Goal: Task Accomplishment & Management: Use online tool/utility

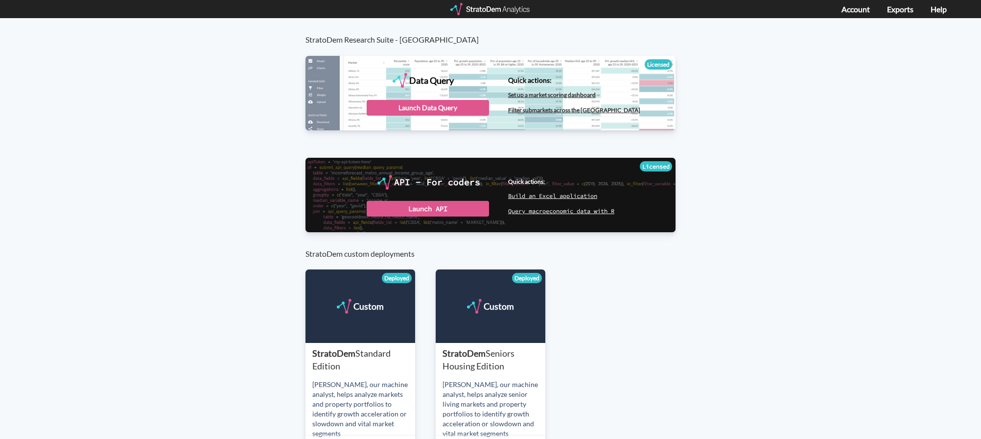
click at [947, 118] on div "StratoDem Research Suite - Nuveen Data Query Licensed StratoDem Data Query Quer…" at bounding box center [490, 257] width 981 height 478
click at [398, 109] on div "Launch Data Query" at bounding box center [428, 108] width 122 height 16
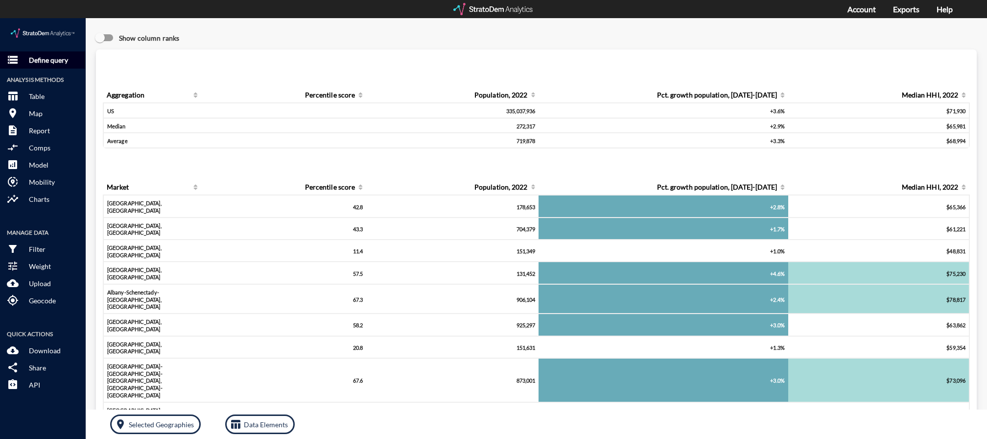
click p "Define query"
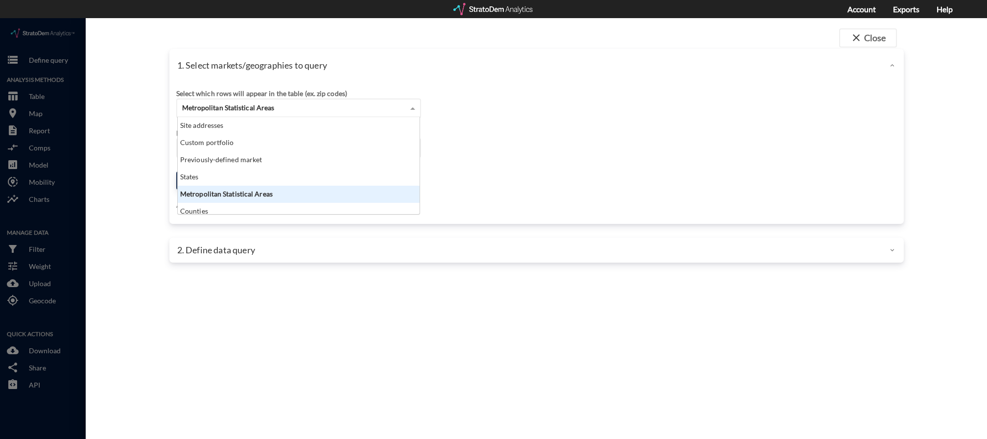
click span "Metropolitan Statistical Areas"
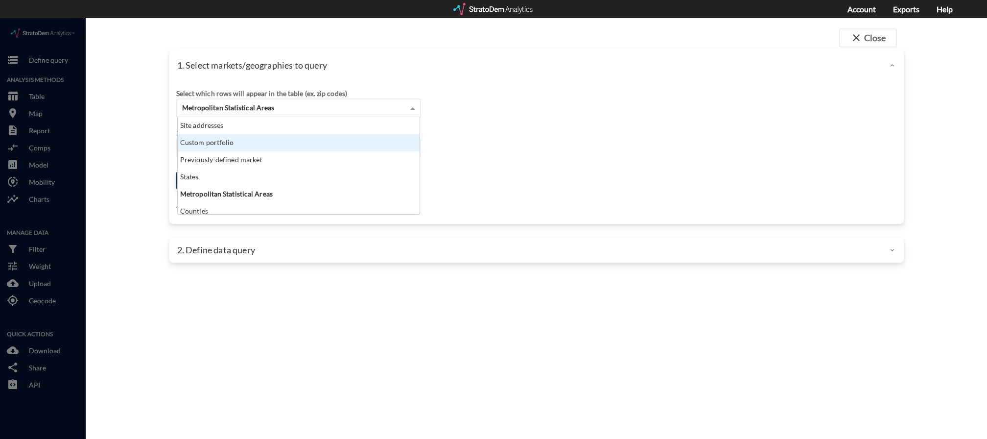
scroll to position [39, 0]
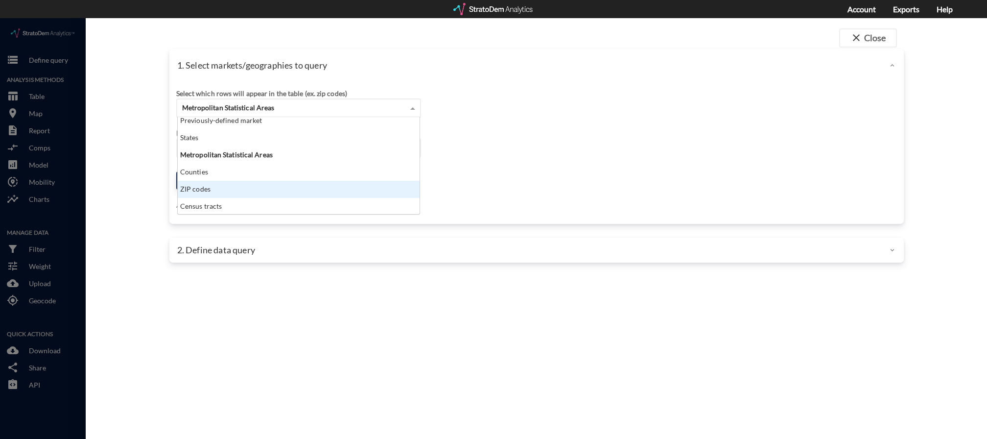
click div "ZIP codes"
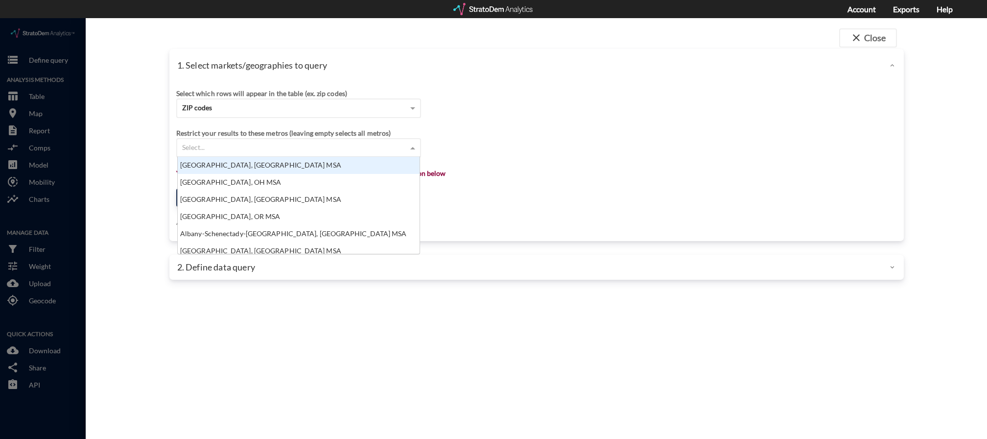
click div "Select..."
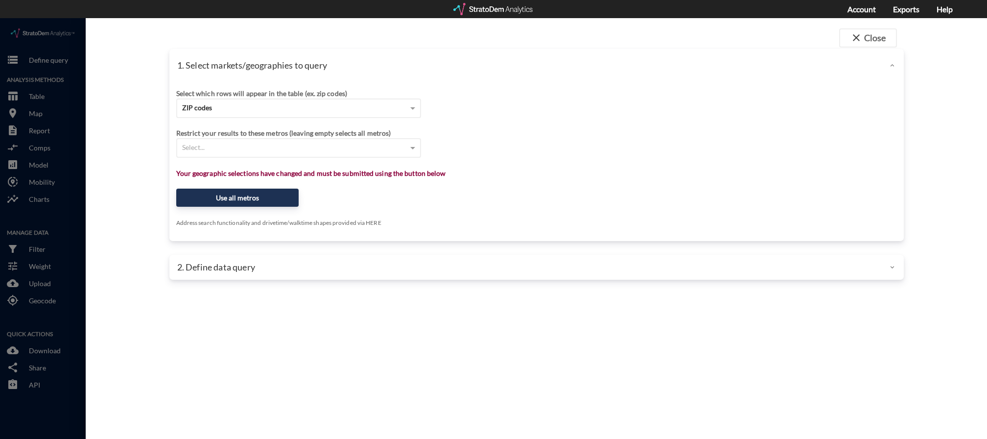
click div "Restrict your results to these metros (leaving empty selects all metros)"
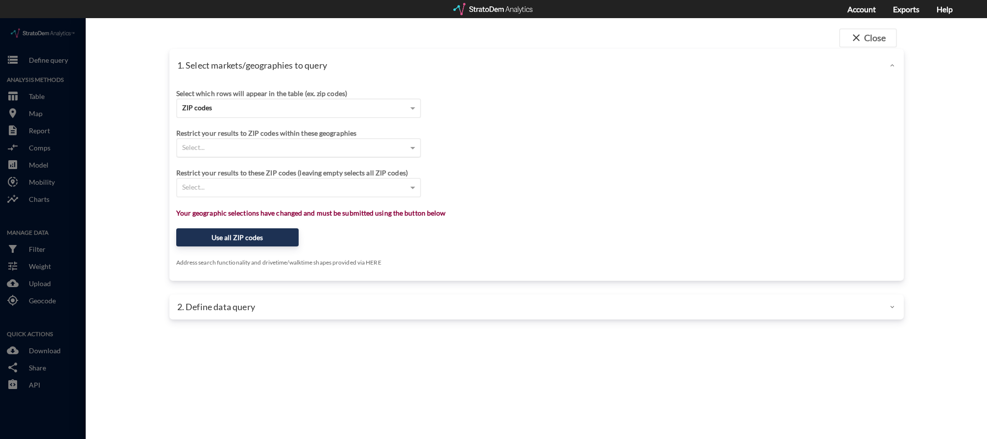
click div "Select..."
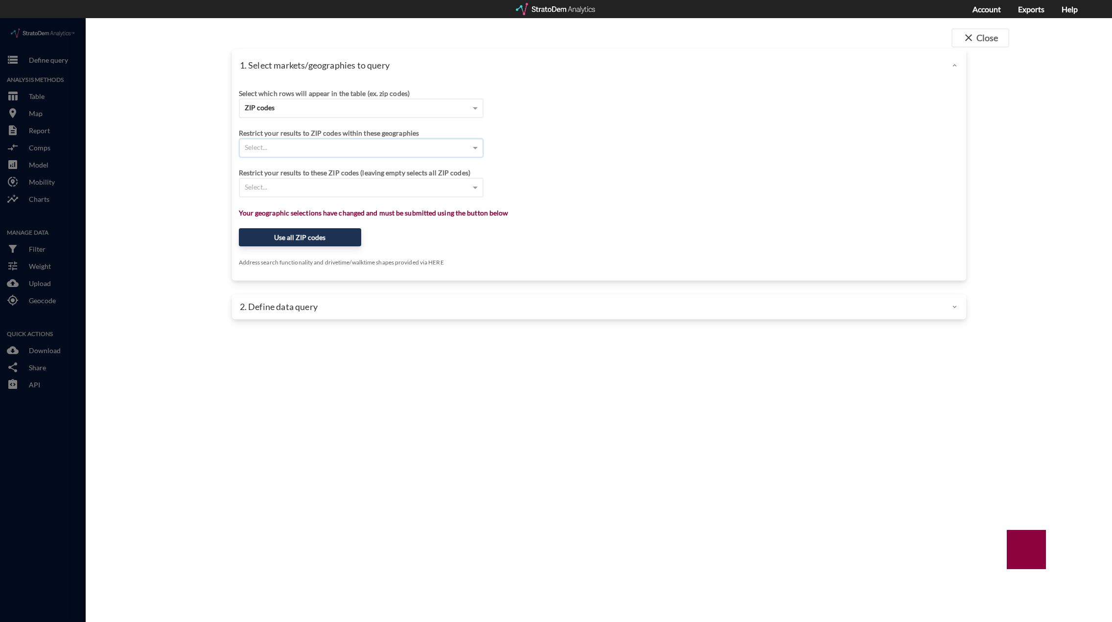
click div "Select..."
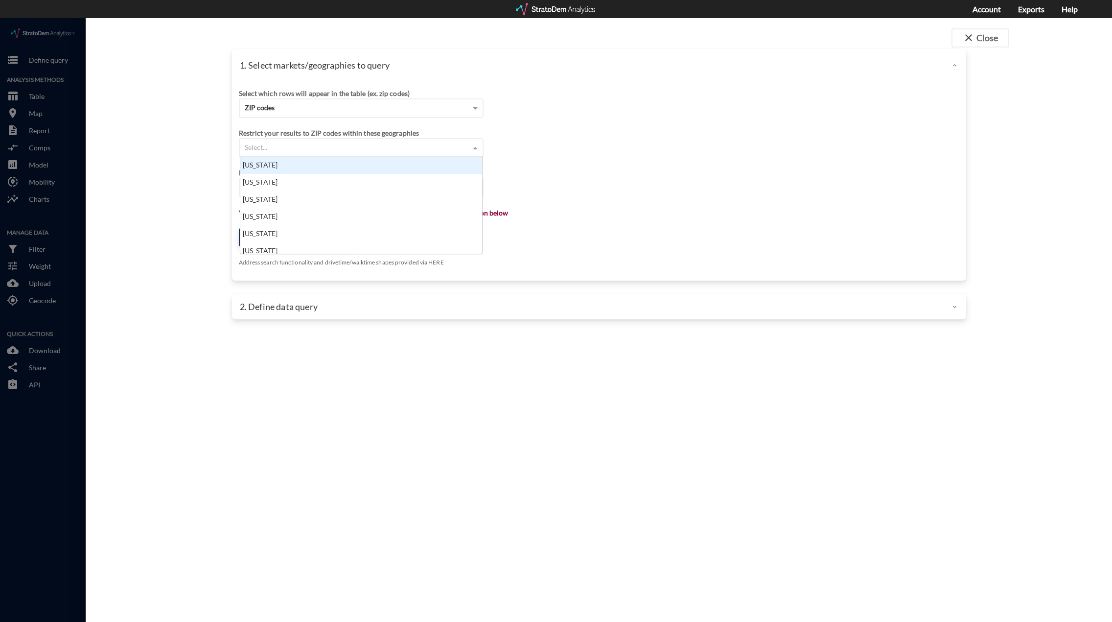
click div "[US_STATE]"
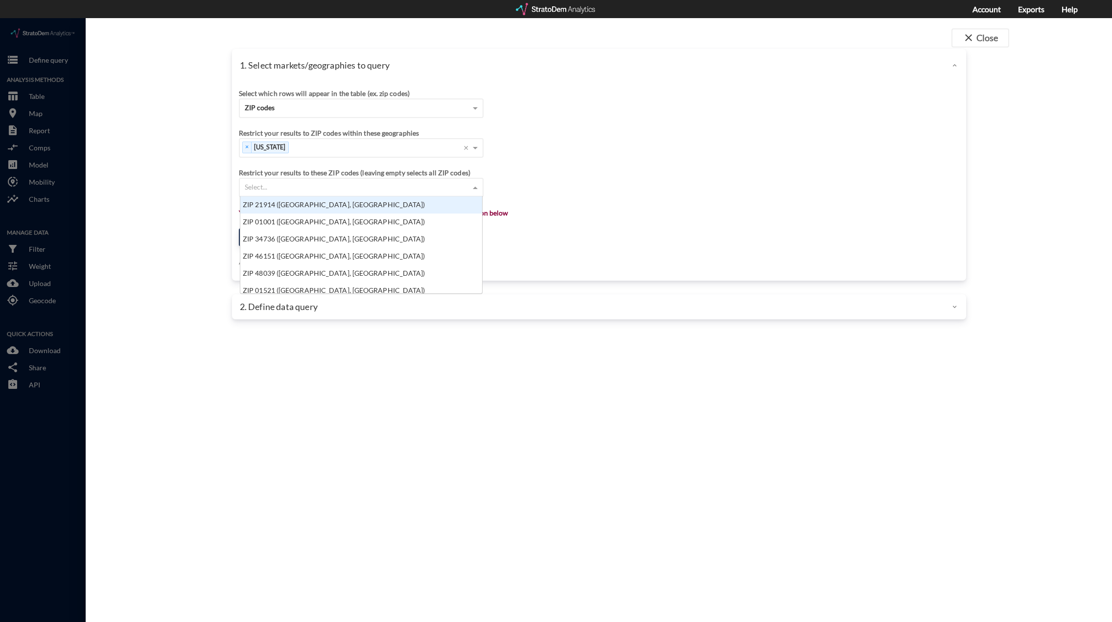
click div "Select..."
type input "3"
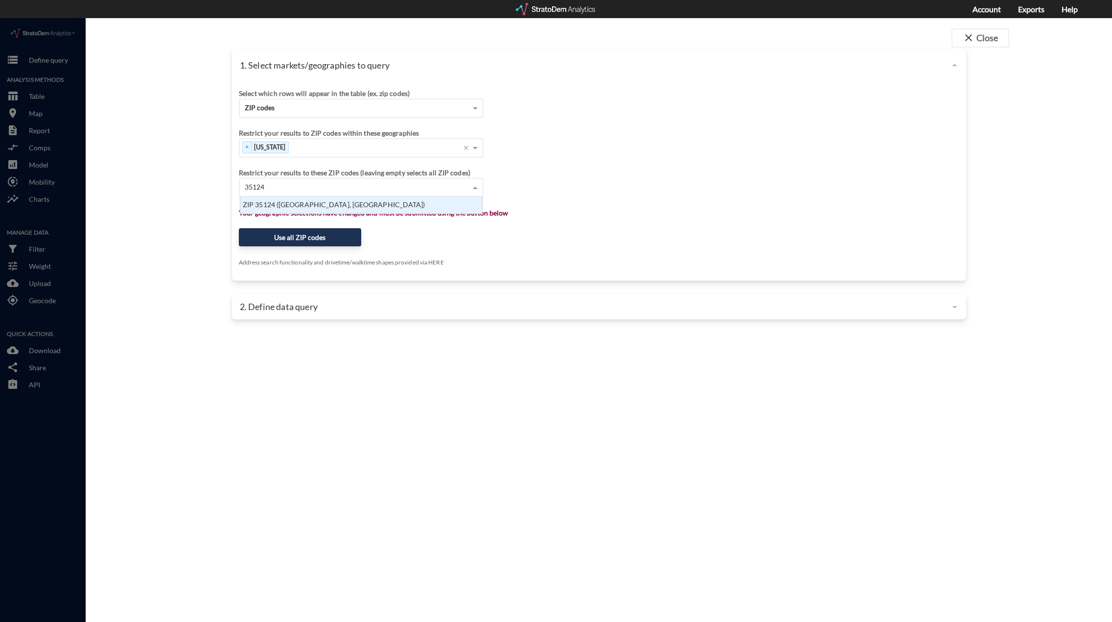
scroll to position [10, 236]
type input "351"
type input "36532"
click div "ZIP 36532 (Fairhope, AL)"
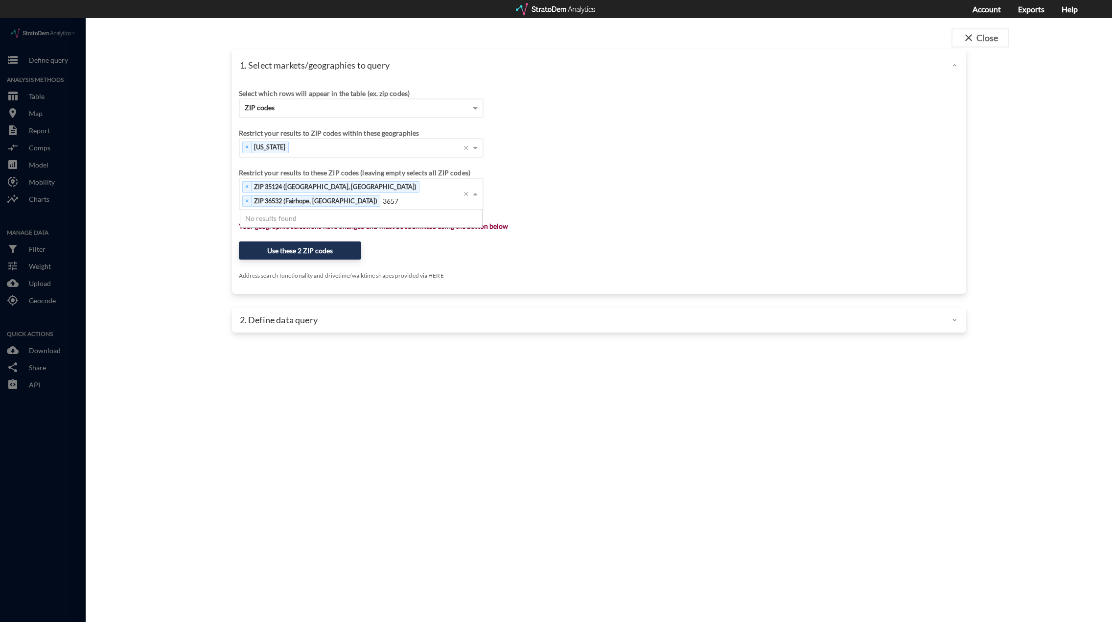
type input "36578"
click div "ZIP 36578 (Stapleton, AL)"
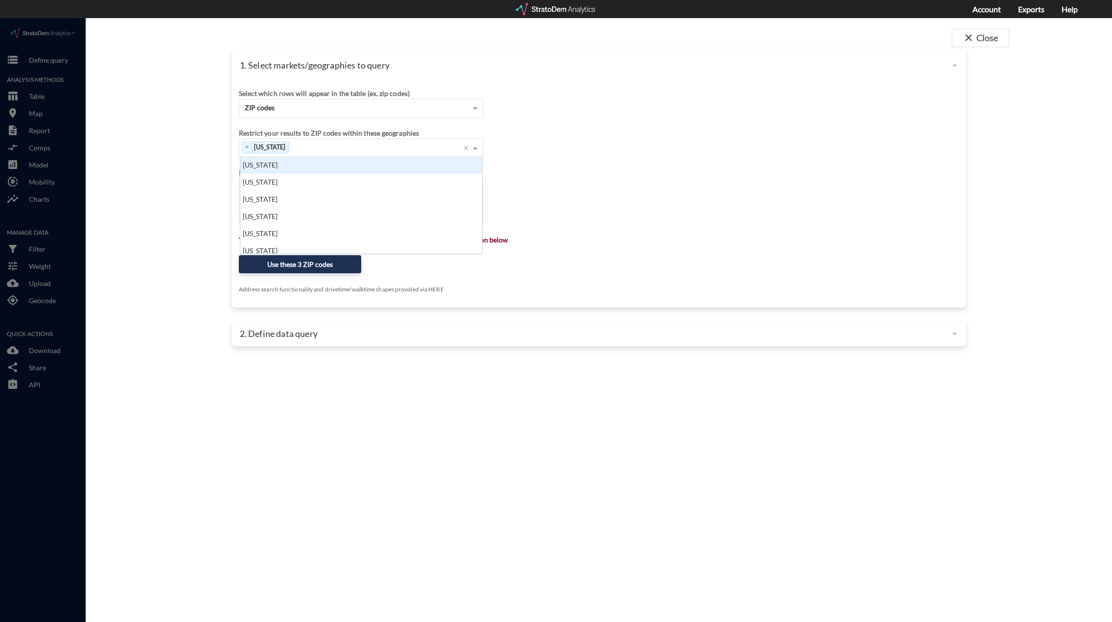
click div "× Alabama Press backspace to remove Alabama ×"
click div "Alaska"
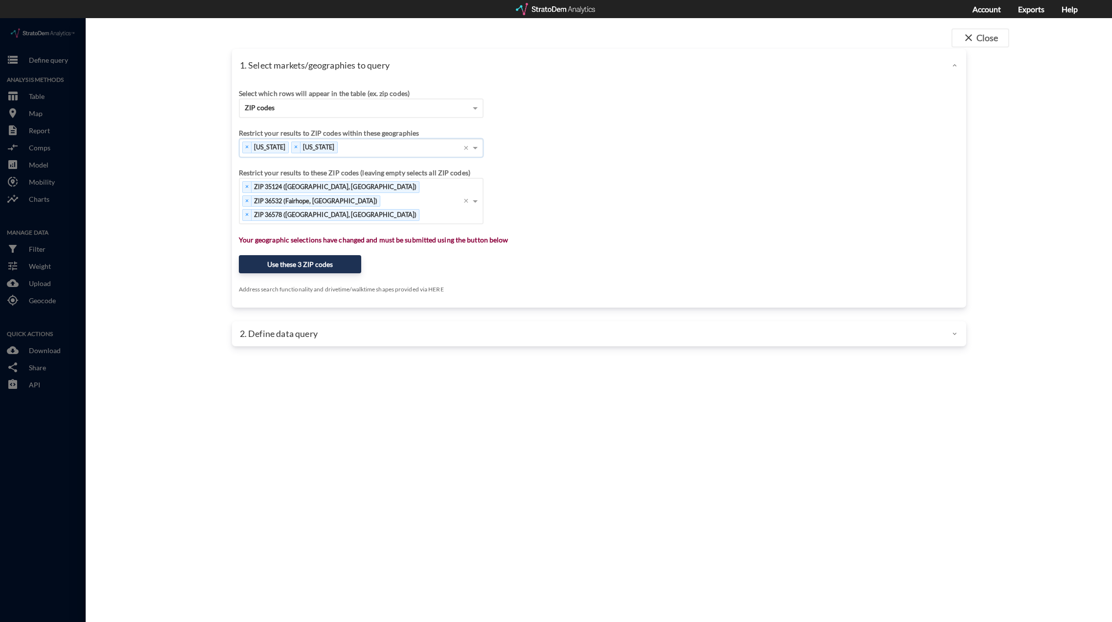
click div "× Alabama × Alaska Press backspace to remove Alaska ×"
click div "× ZIP 35124 (Pelham, AL) × ZIP 36532 (Fairhope, AL) × ZIP 36578 (Stapleton, AL)"
type input "35756"
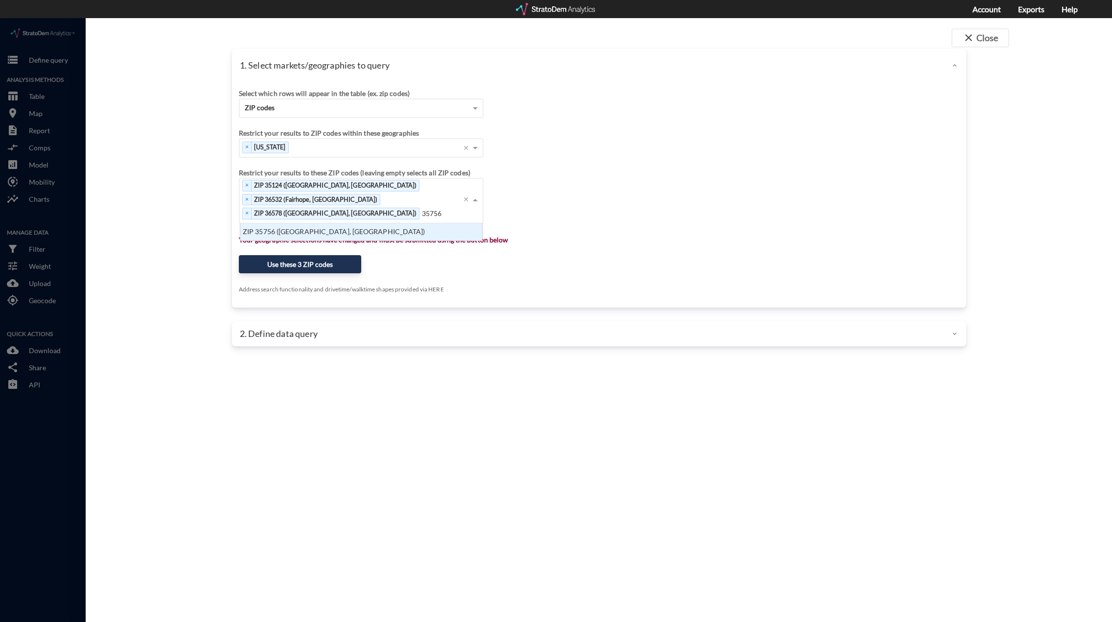
click div "ZIP 35756 (Huntsville, AL)"
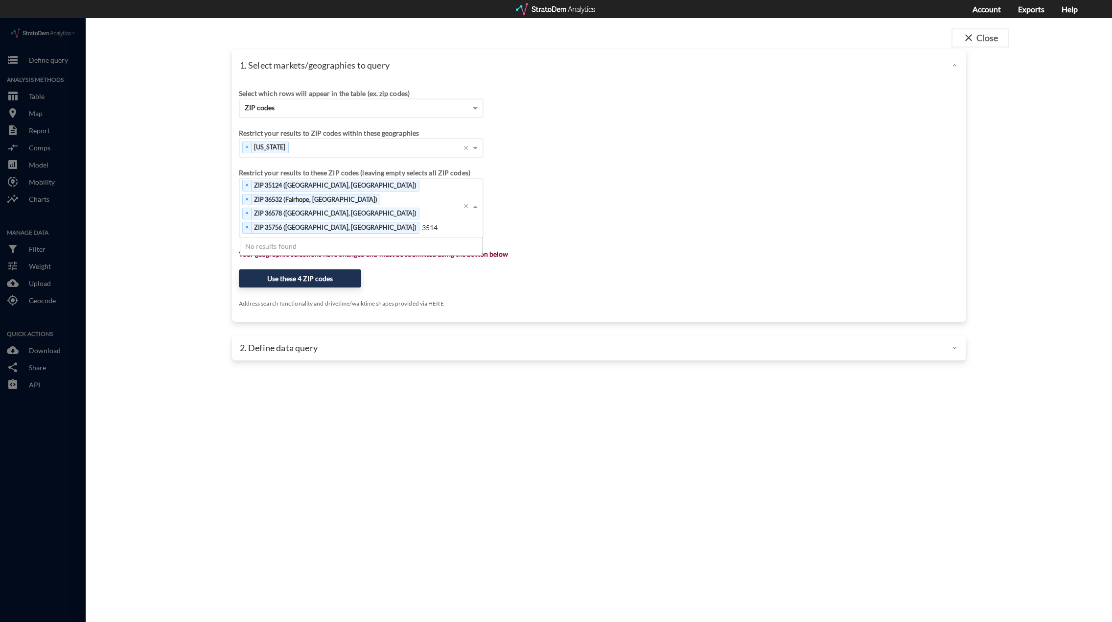
type input "35147"
click div "ZIP 35147 (Sterrett, AL)"
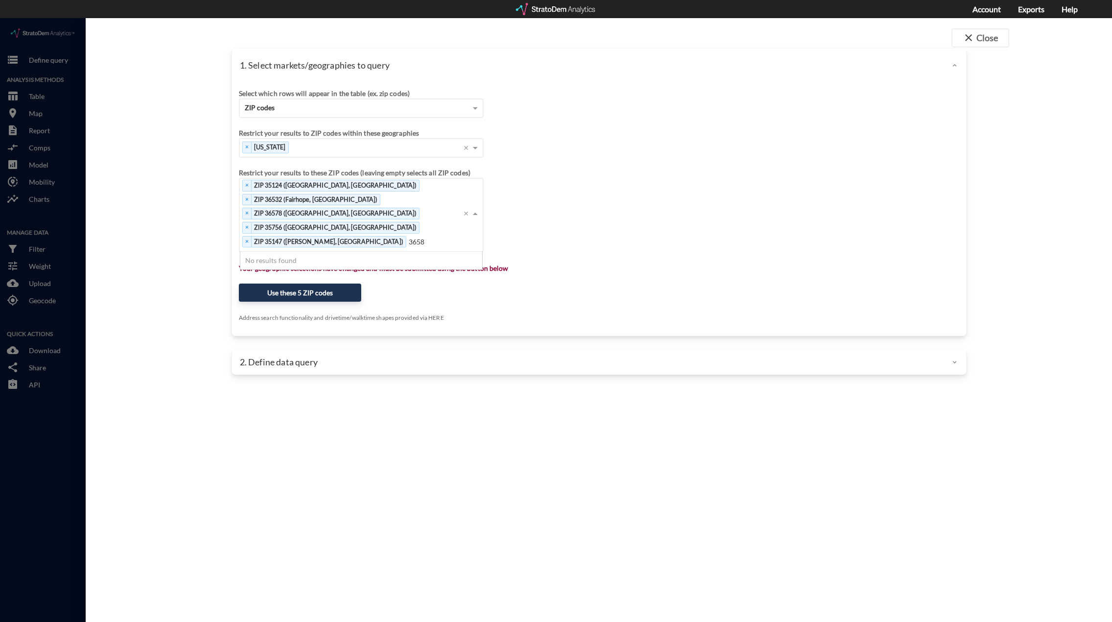
type input "36580"
click div "ZIP 36580 (Summerdale, AL)"
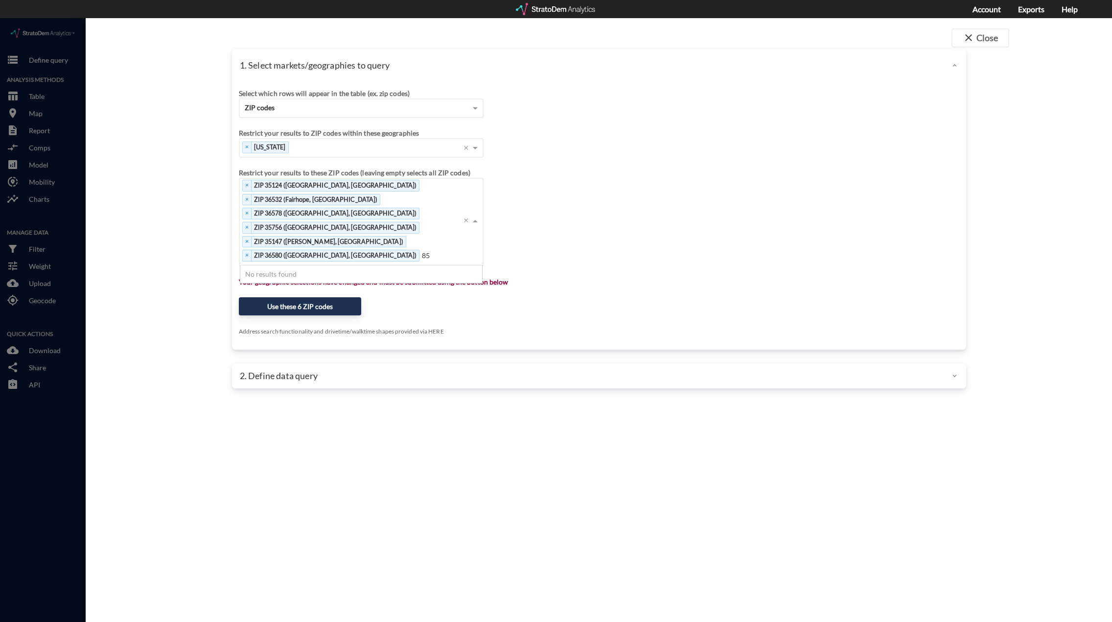
type input "8"
click div "× Alabama ×"
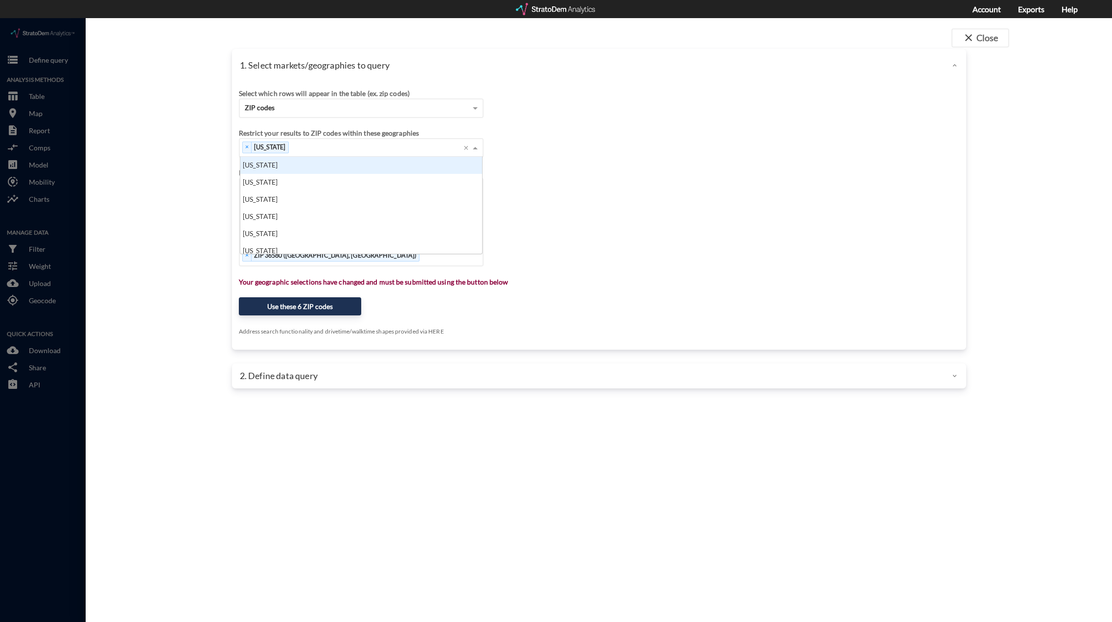
scroll to position [90, 236]
type input "ari"
click div "× Alabama × Arizona Press backspace to remove Arizona ×"
type input "col"
type input "fl"
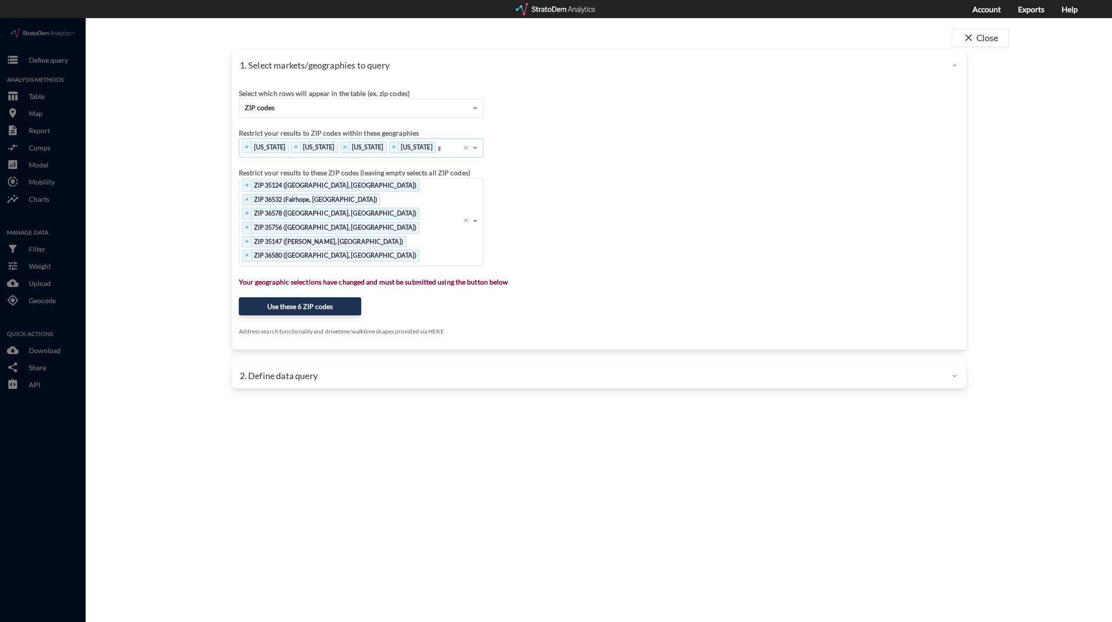
type input "ga"
type input "a"
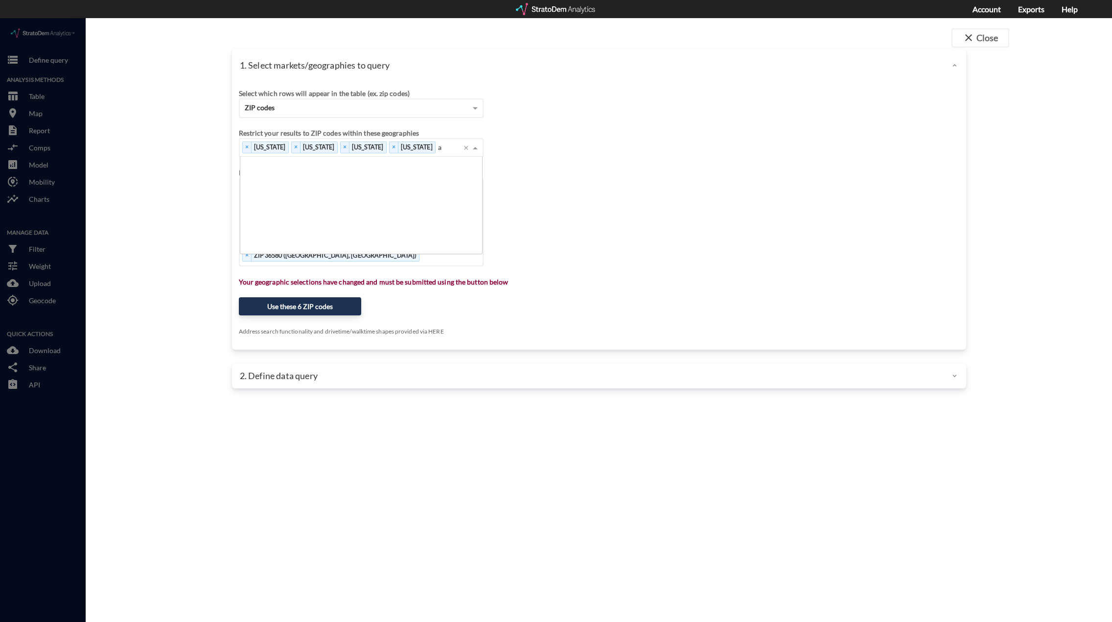
scroll to position [0, 0]
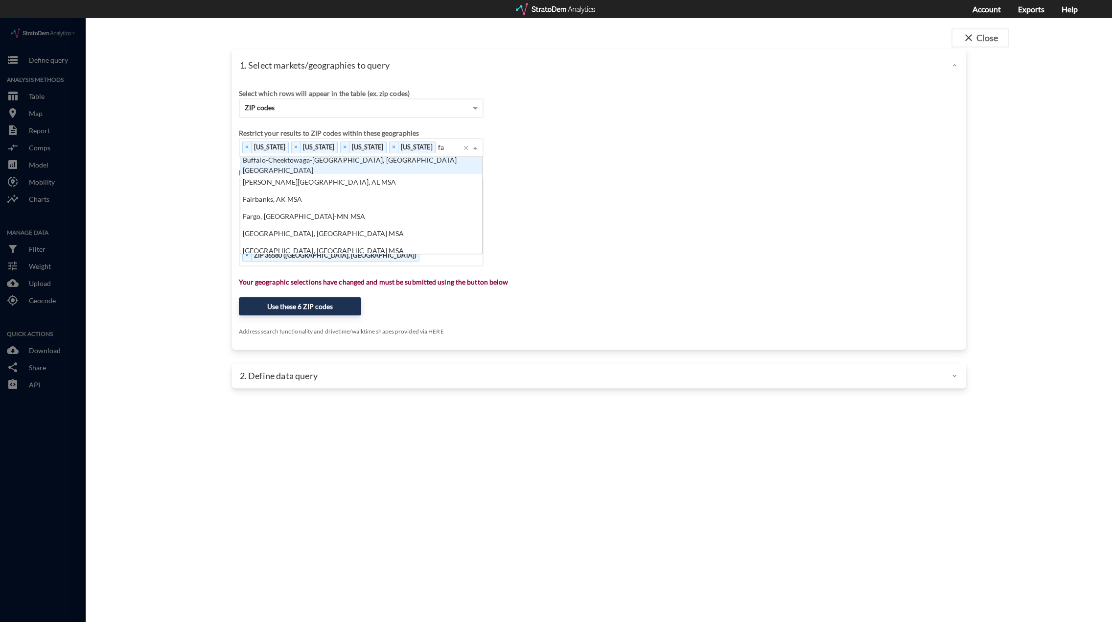
type input "f"
type input "geor"
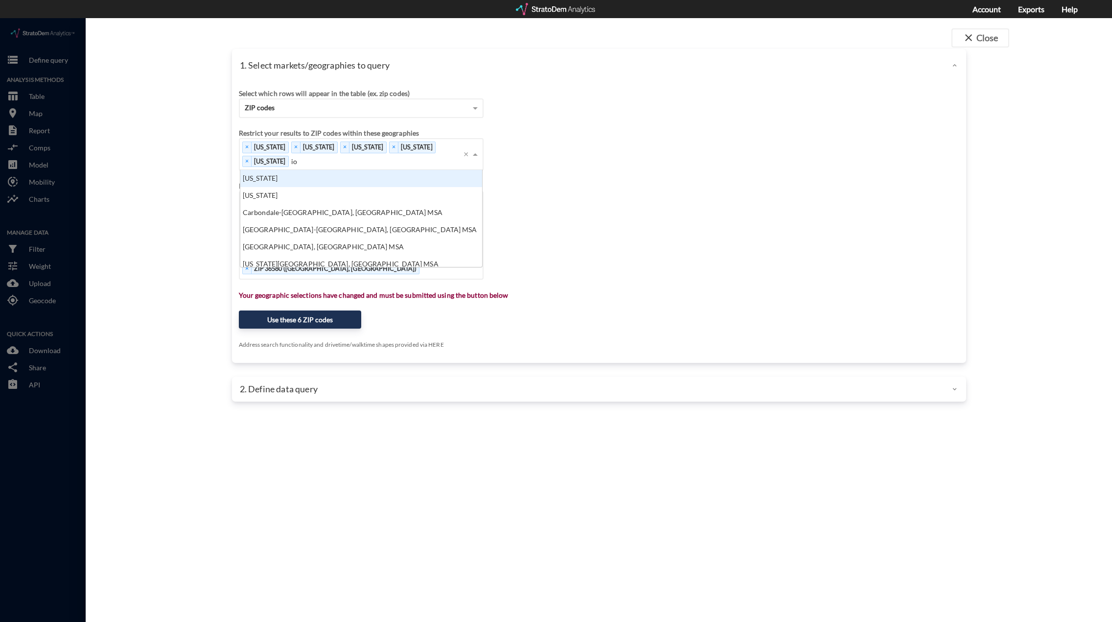
type input "iow"
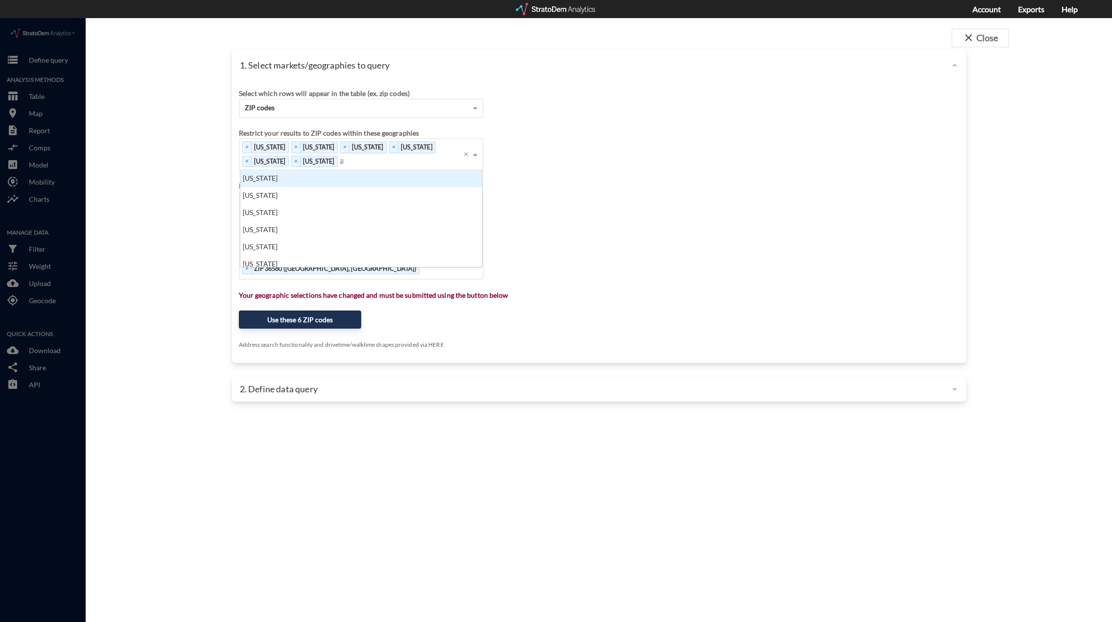
type input "ill"
type input "nor"
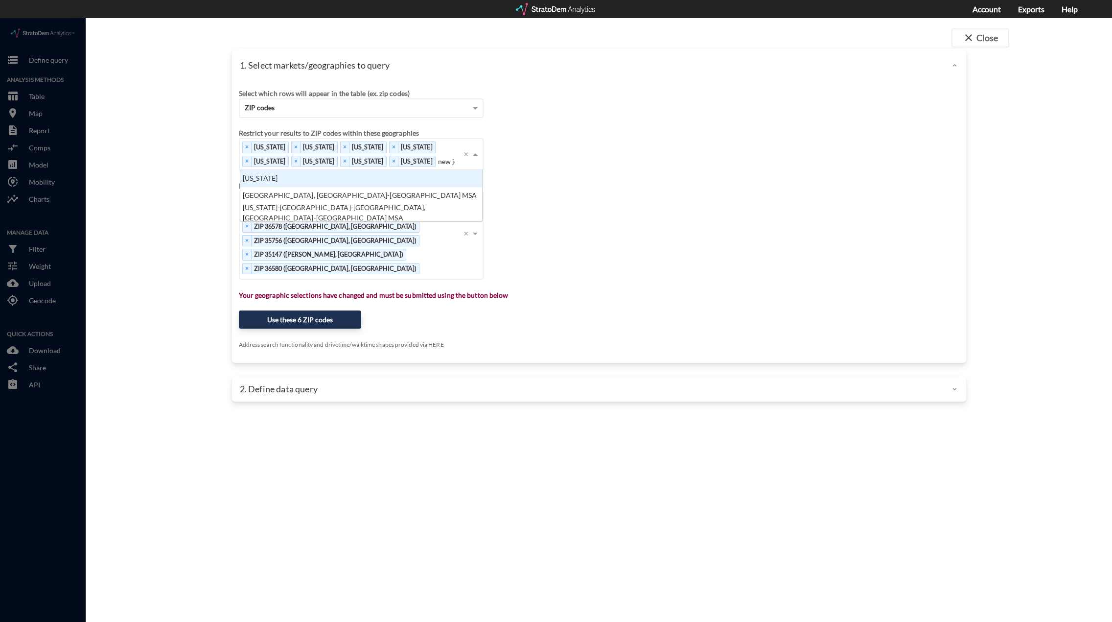
type input "new jer"
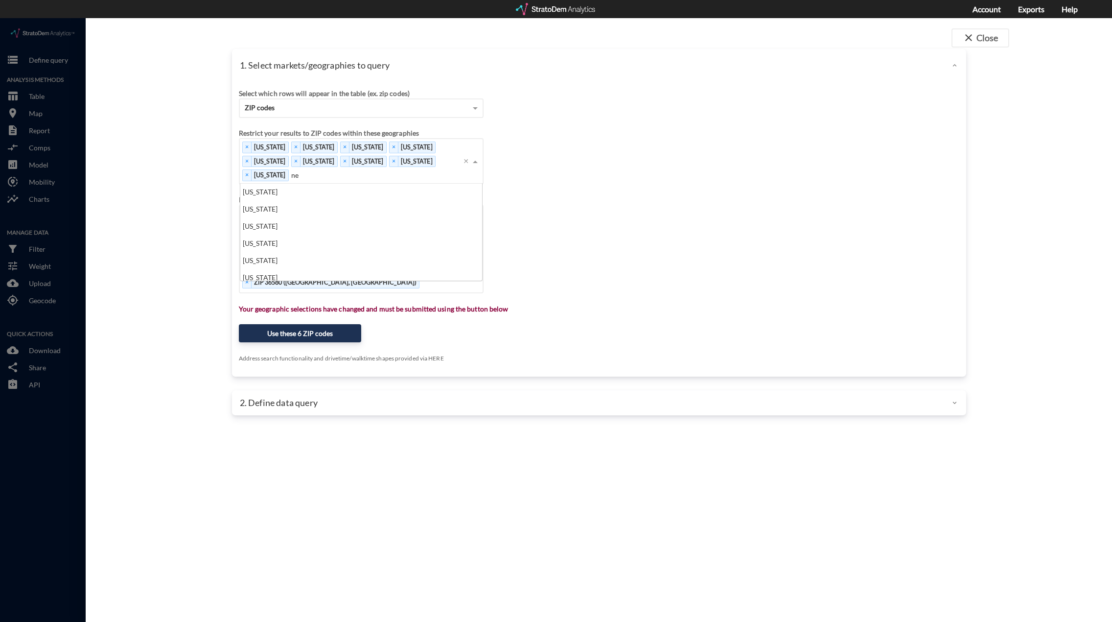
type input "new"
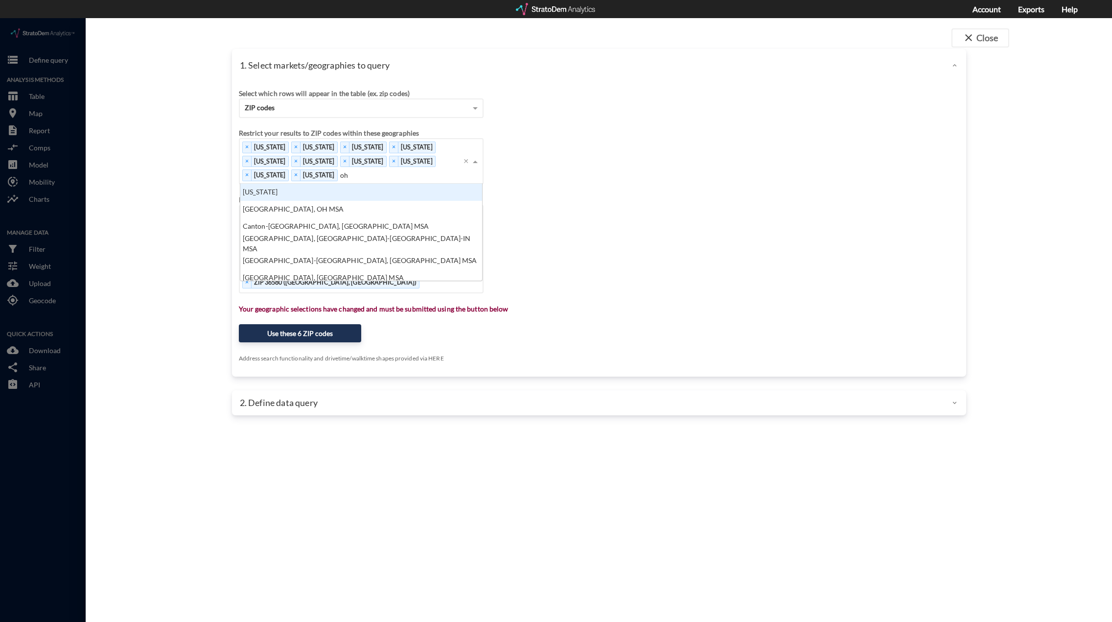
type input "ohi"
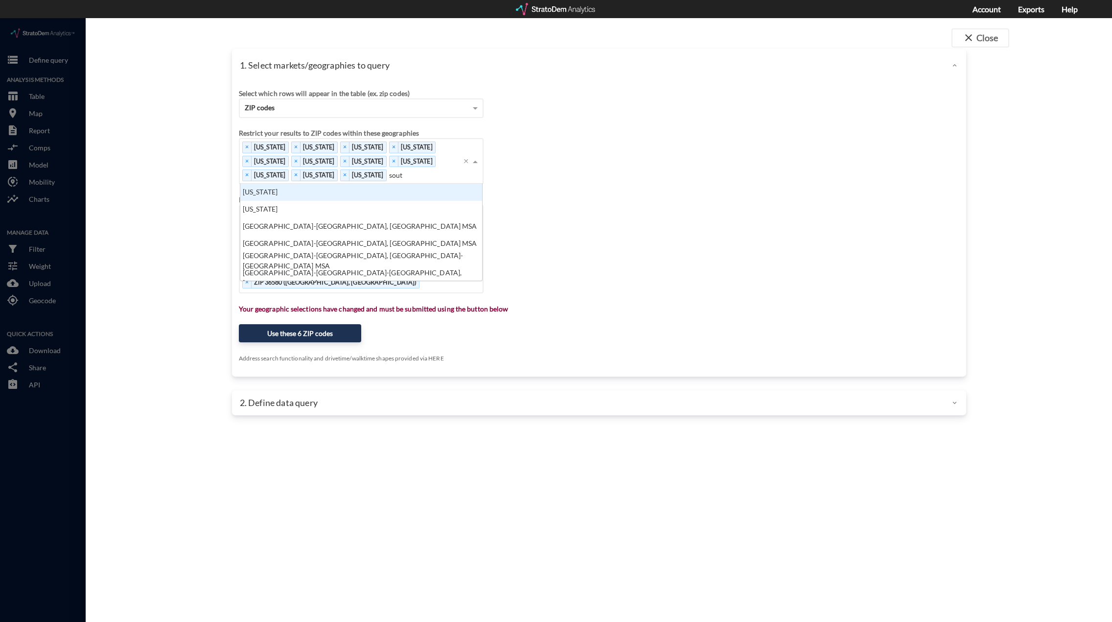
type input "south"
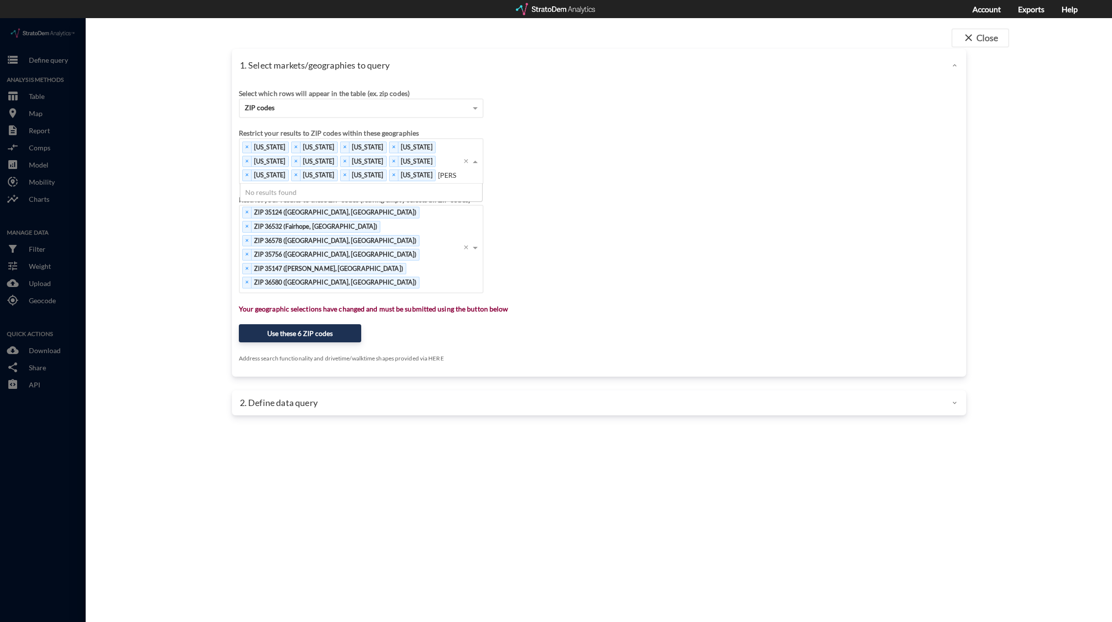
type input "tenn"
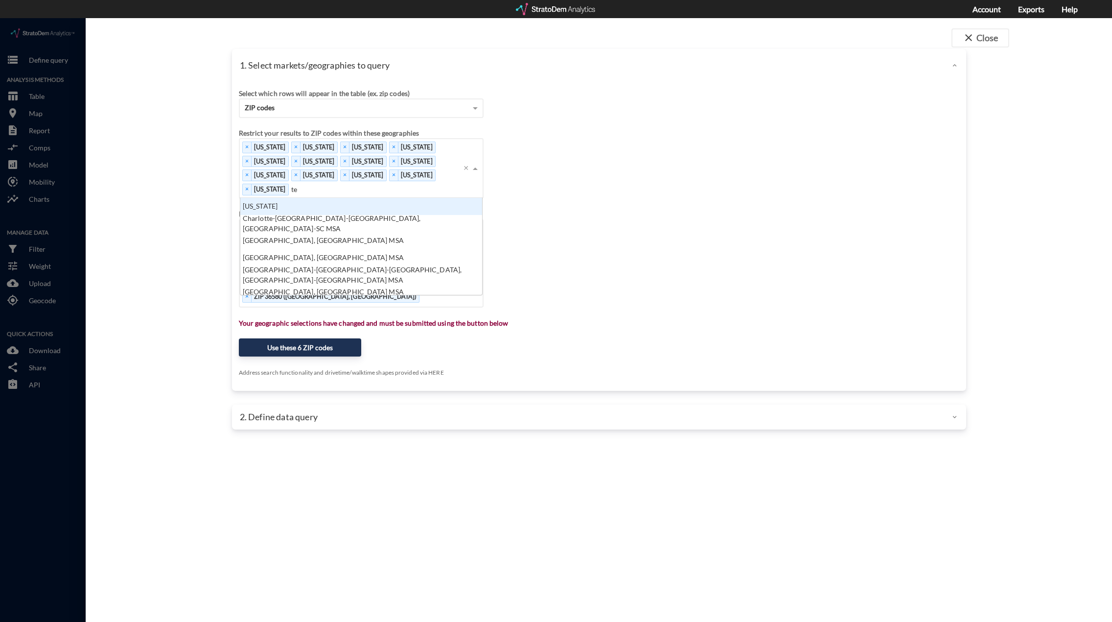
type input "tex"
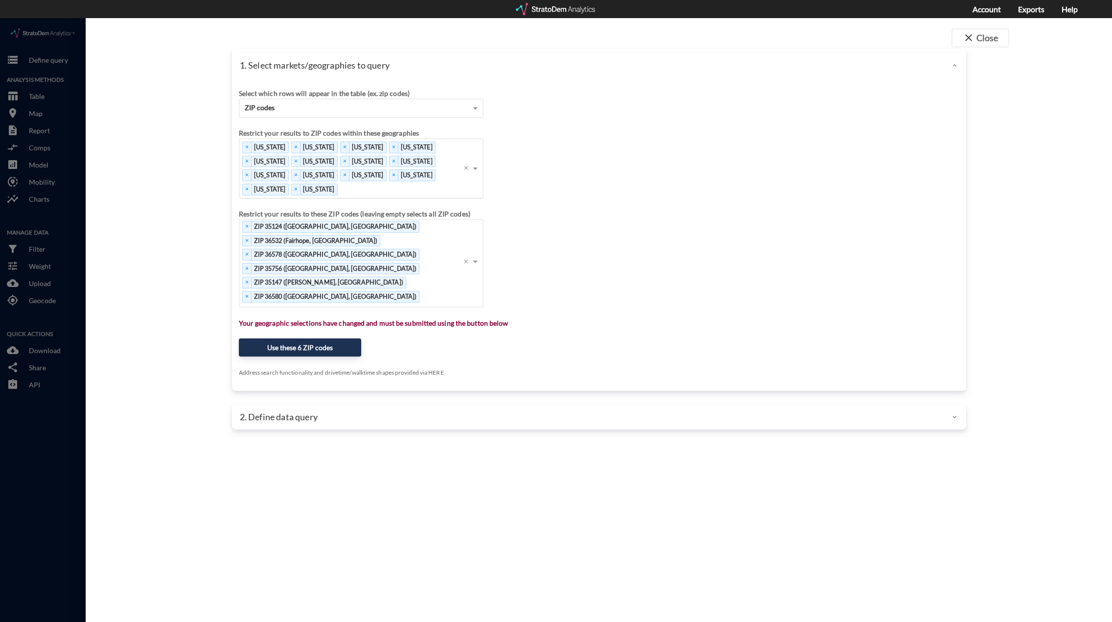
click div "× Alabama × Arizona × Colorado × Florida × Georgia × Iowa × Illinois × North Ca…"
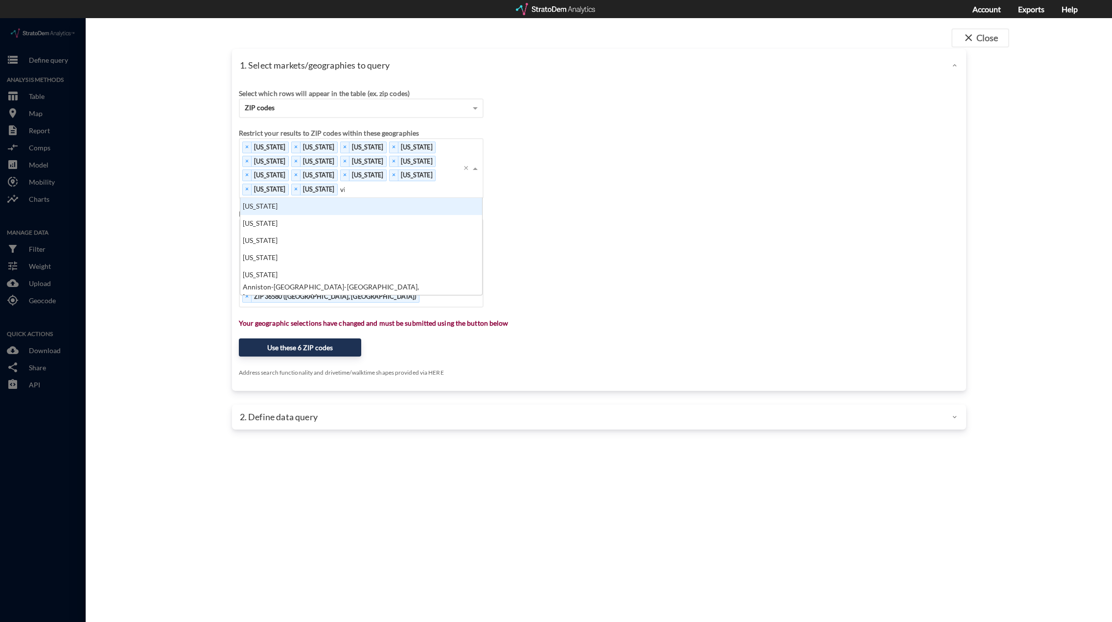
type input "vir"
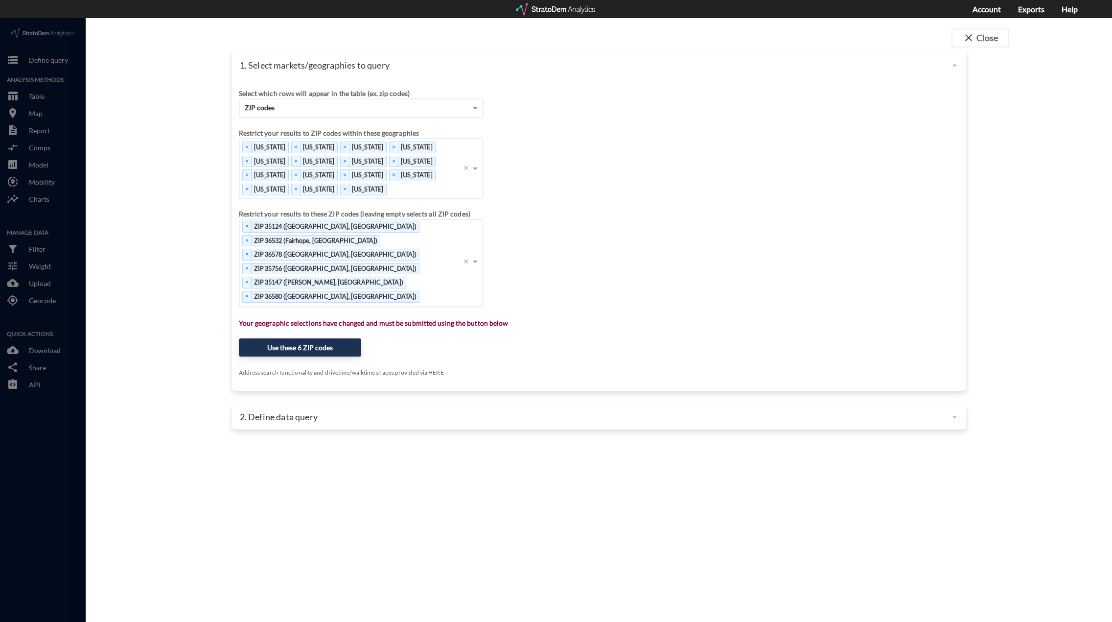
click div "× ZIP 35124 (Pelham, AL) × ZIP 36532 (Fairhope, AL) × ZIP 36578 (Stapleton, AL)…"
drag, startPoint x: 421, startPoint y: 235, endPoint x: 510, endPoint y: 237, distance: 88.6
click div "Restrict your results to these ZIP codes (leaving empty selects all ZIP codes) …"
type input "85746"
click input "85746"
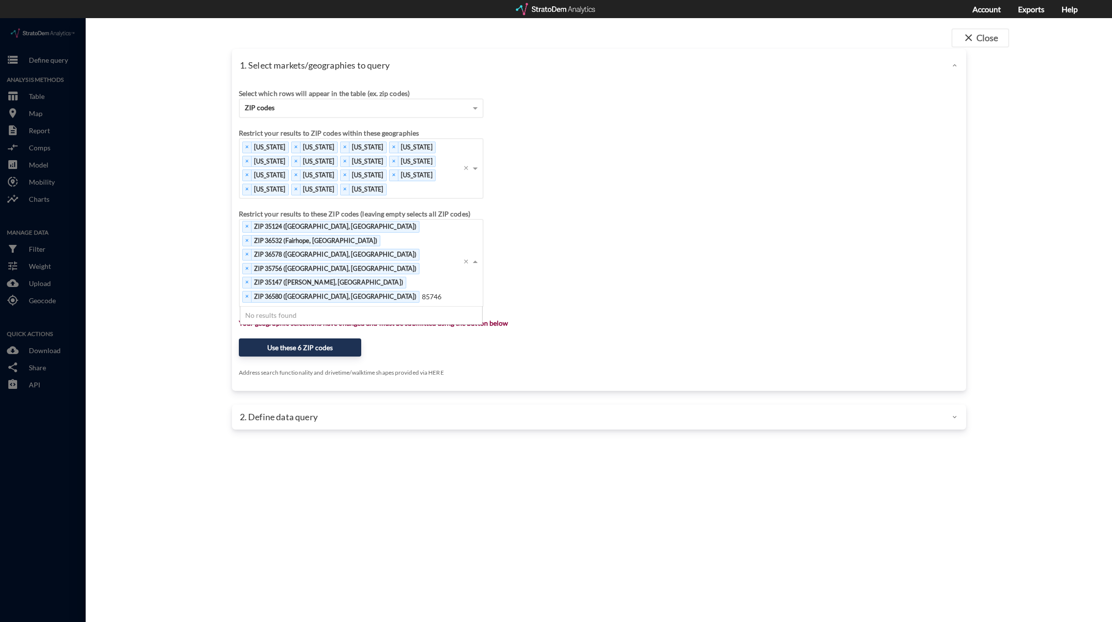
click input "85746"
click button "Use these 6 ZIP codes"
click div "× ZIP 35124 (Pelham, AL) × ZIP 36532 (Fairhope, AL) × ZIP 36578 (Stapleton, AL)…"
click span
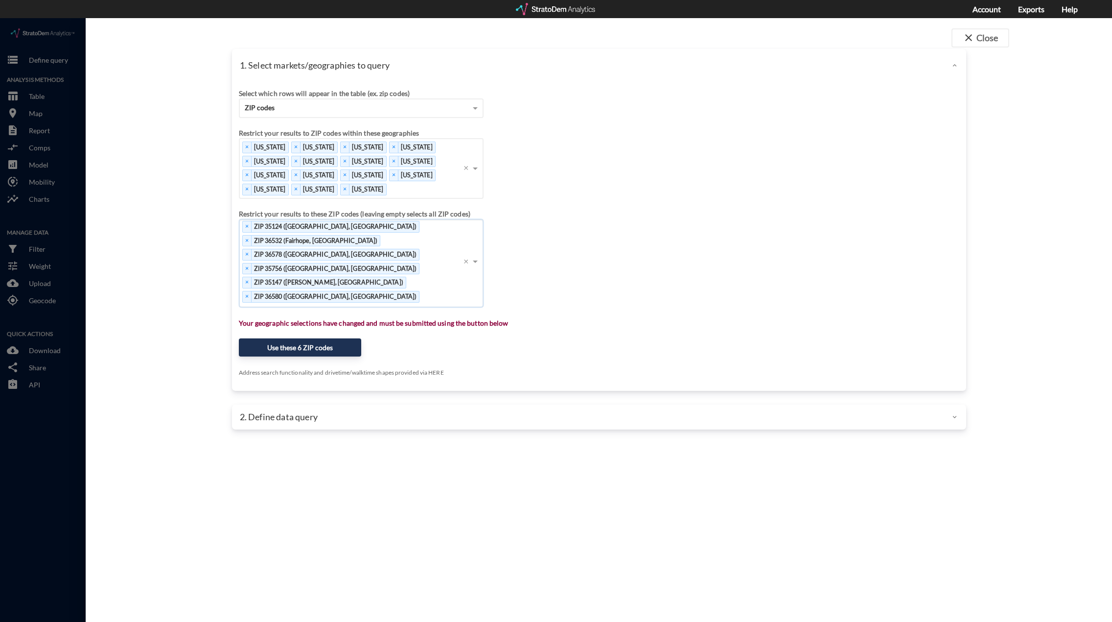
click div "× ZIP 35124 (Pelham, AL) × ZIP 36532 (Fairhope, AL) × ZIP 36578 (Stapleton, AL)…"
click div "Select which rows will appear in the table (ex. zip codes) ZIP codes Select a p…"
click button "Use these 6 ZIP codes"
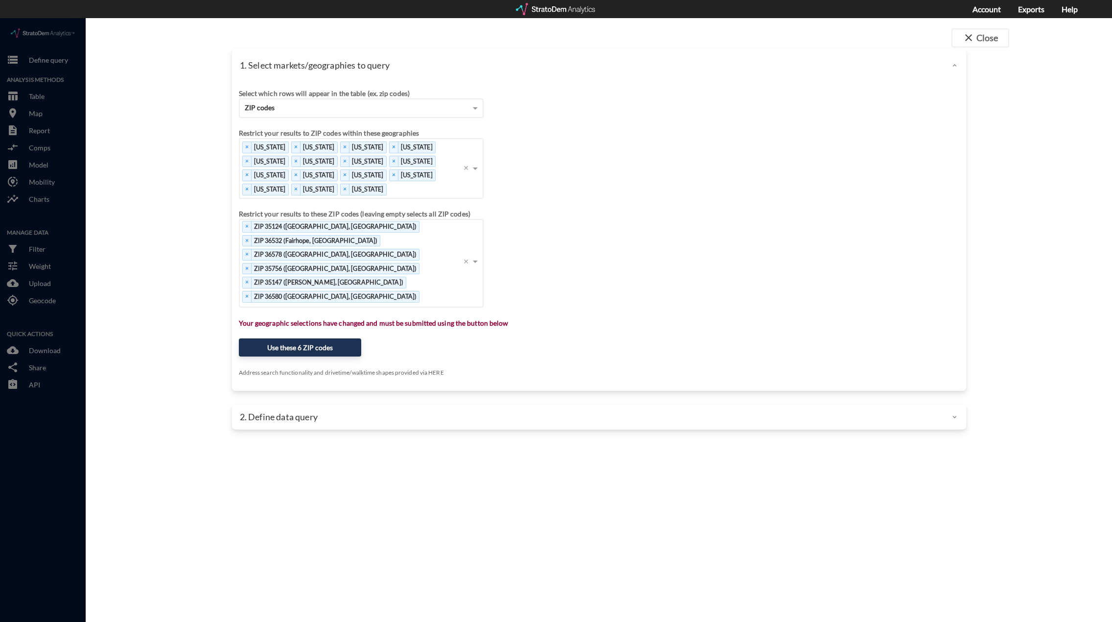
click div "2. Define data query"
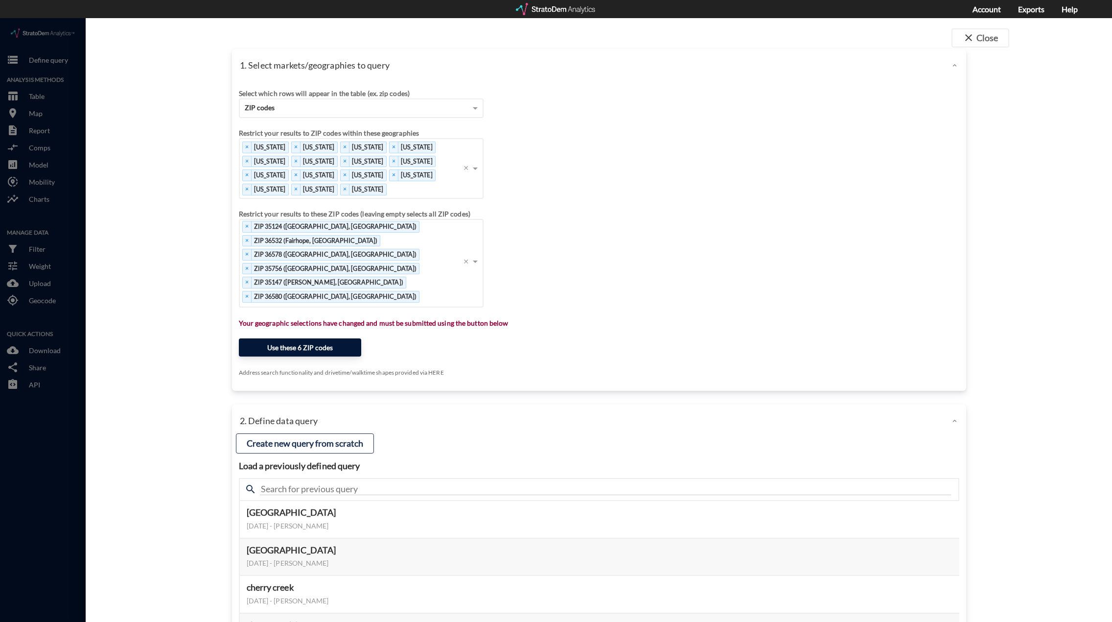
click button "Use these 6 ZIP codes"
click p "Your geographic selections have changed and must be submitted using the button …"
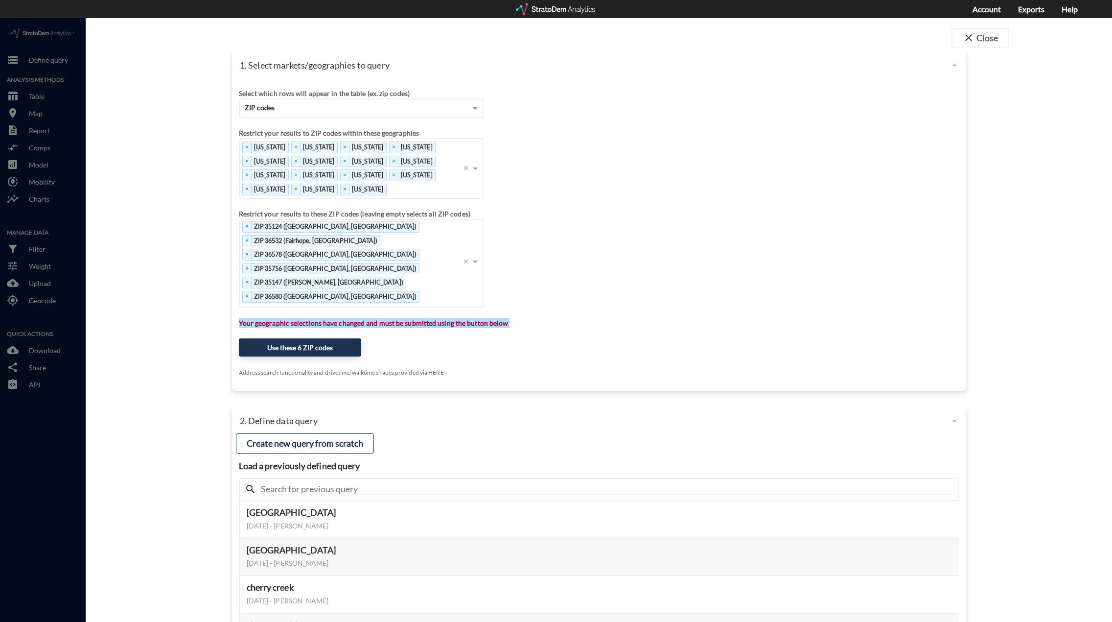
click p "Your geographic selections have changed and must be submitted using the button …"
click button "Use these 6 ZIP codes"
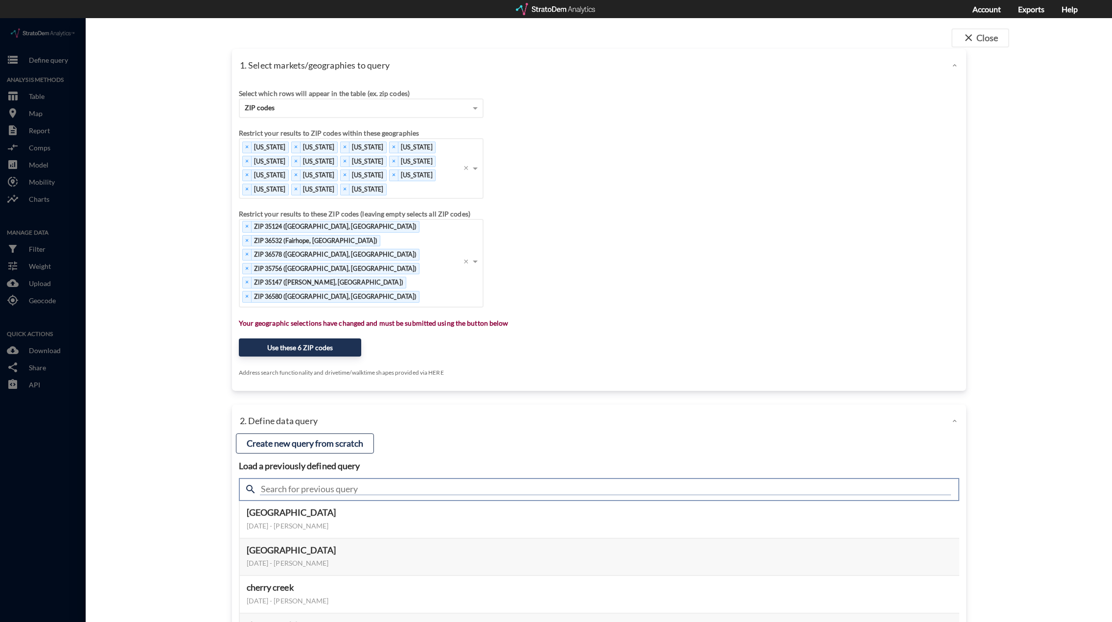
click input "text"
type input "standard"
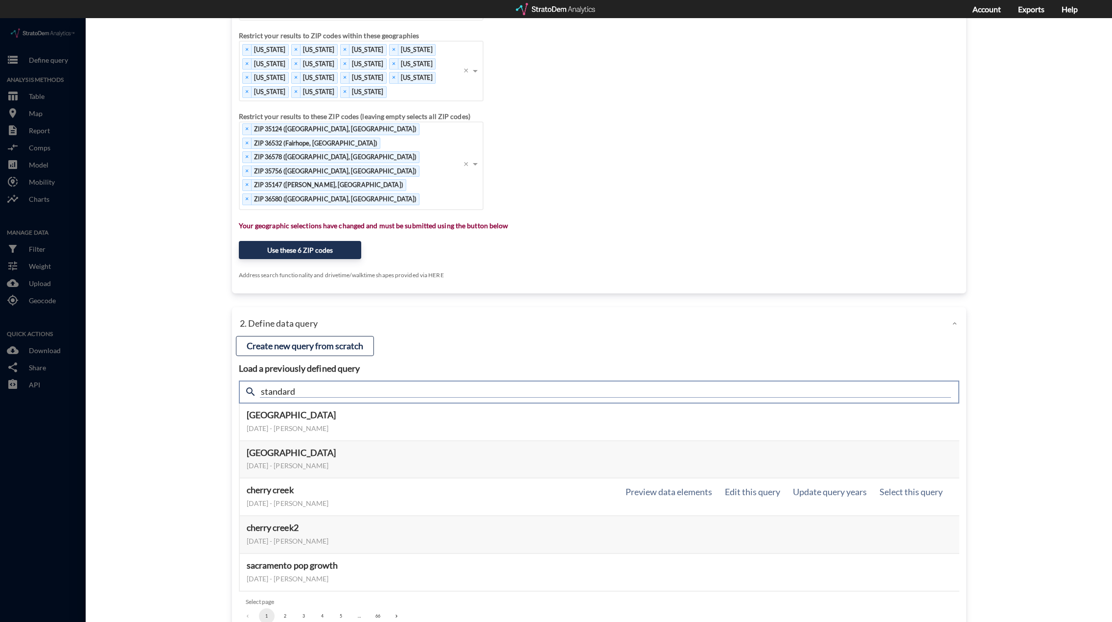
scroll to position [98, 0]
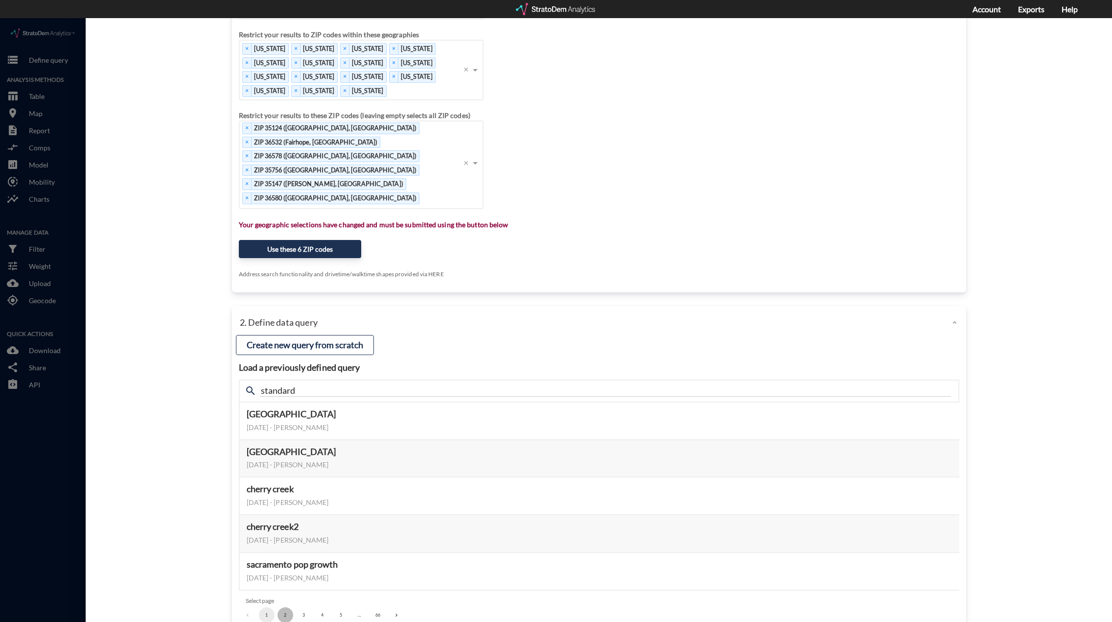
click button "2"
click button "3"
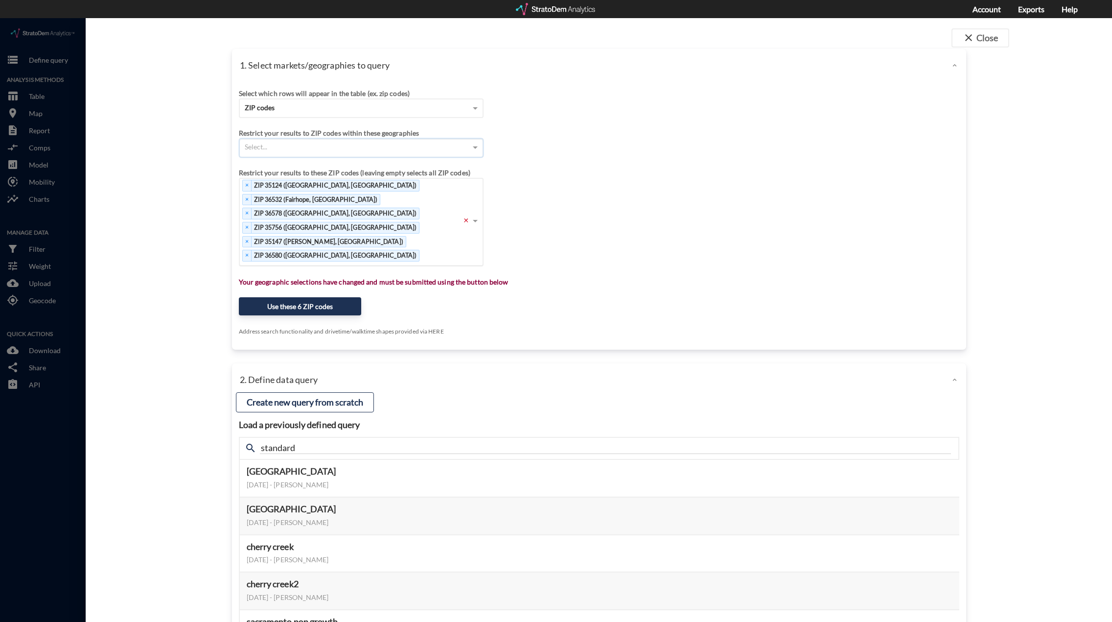
scroll to position [0, 0]
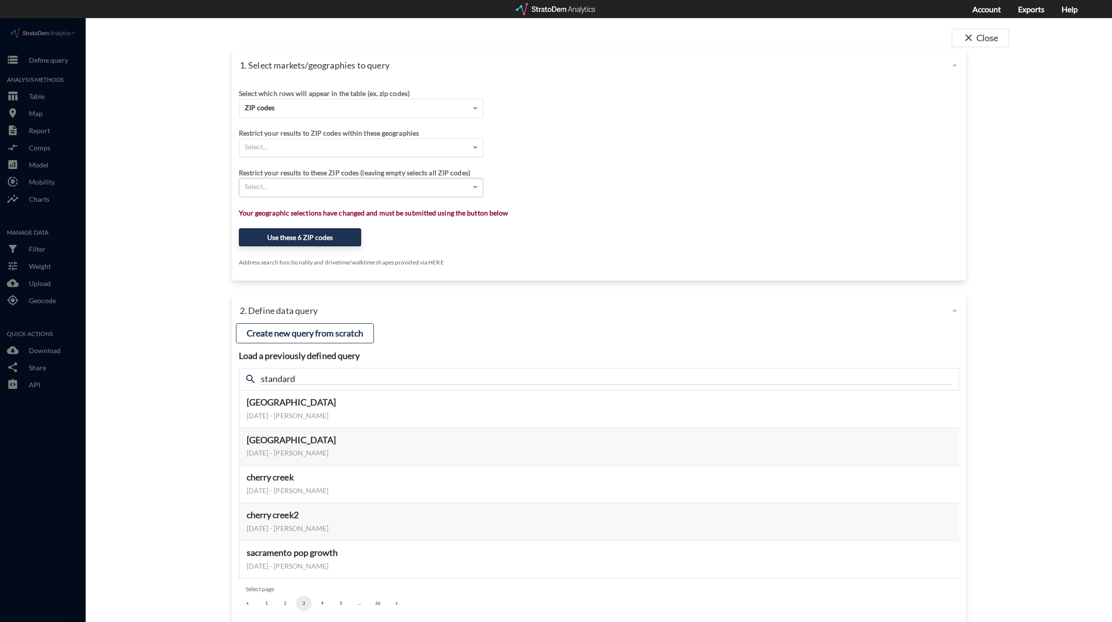
click div "Select..."
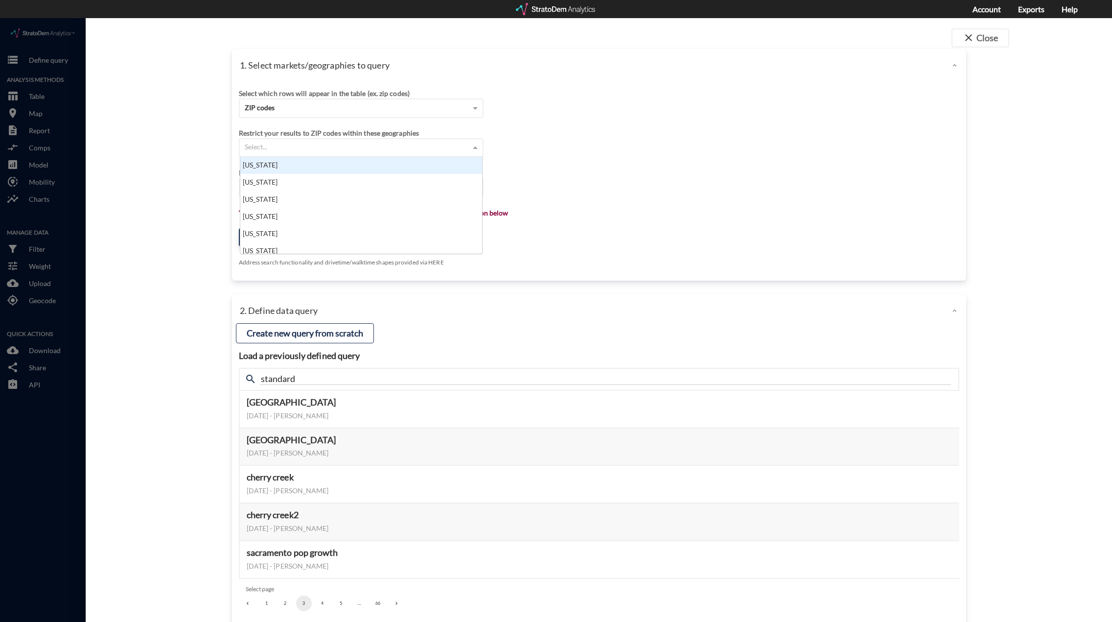
scroll to position [90, 236]
click div "Alabama"
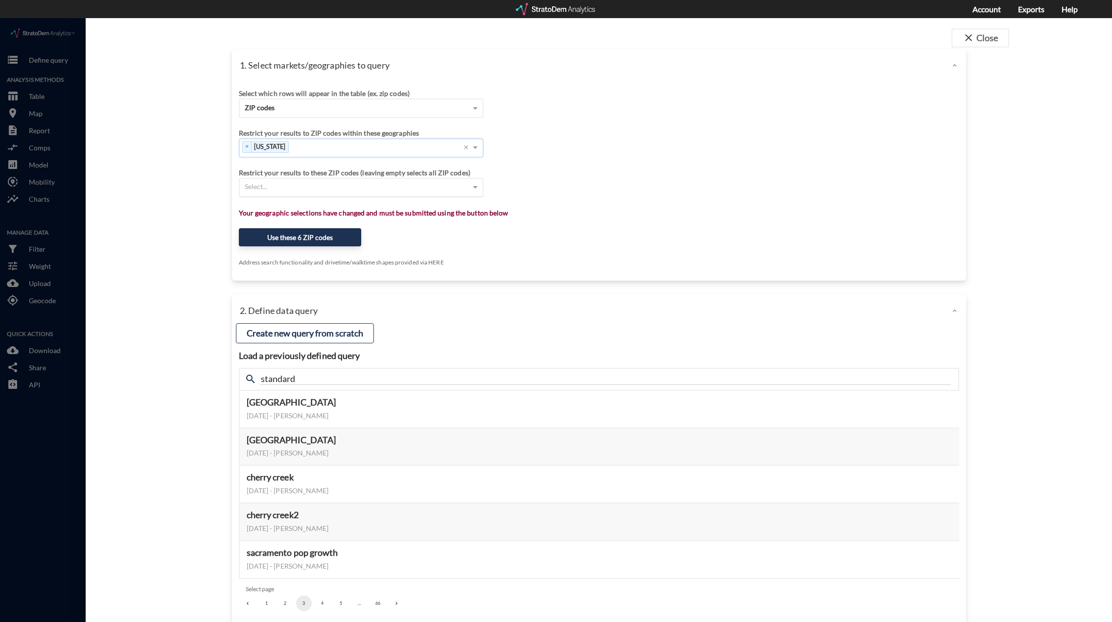
click div "Select..."
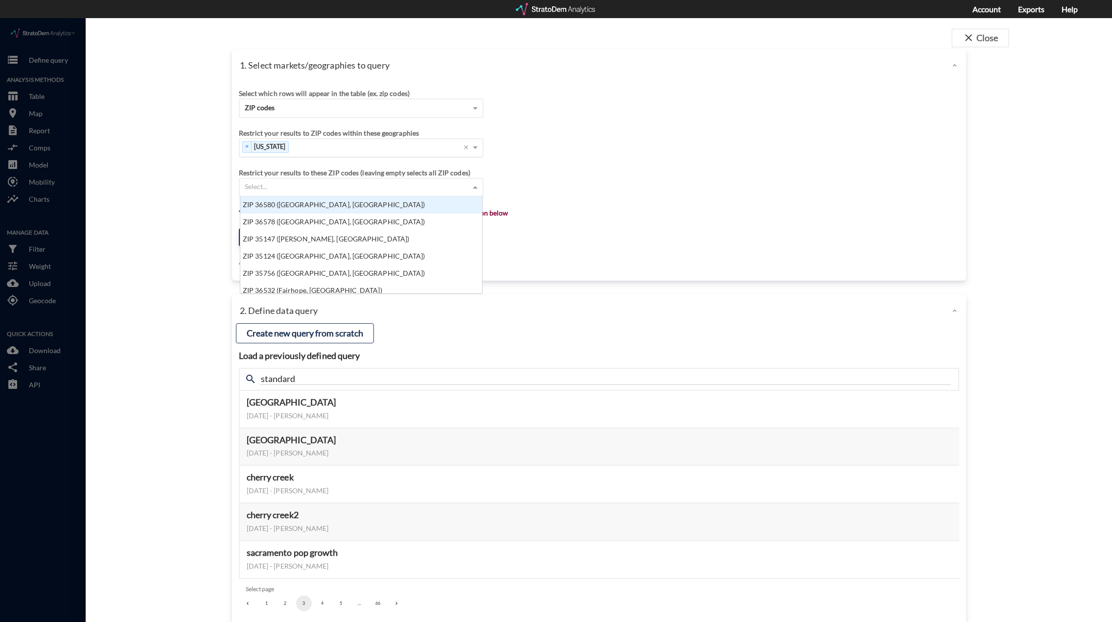
click div "× Alabama ×"
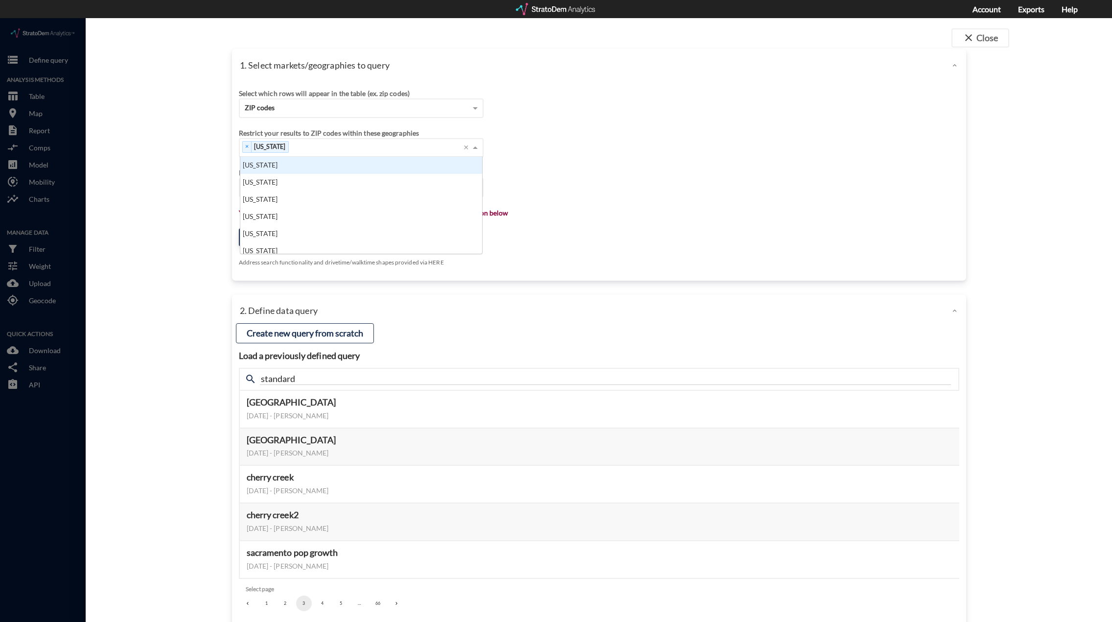
click div "× Alabama Press backspace to remove Alabama ×"
type input "ari"
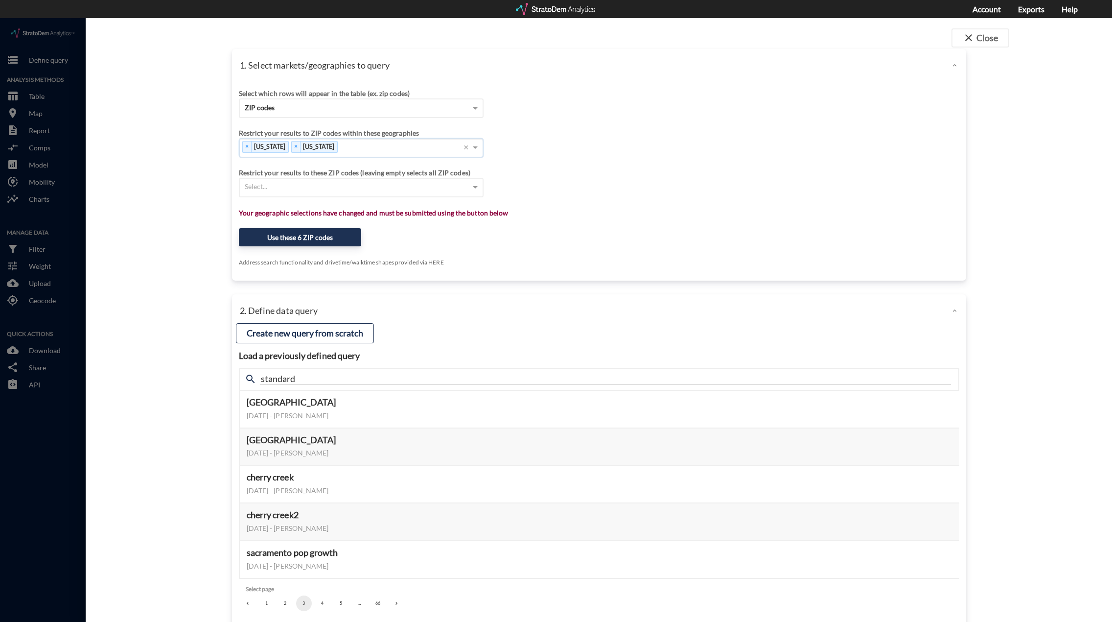
click div "Restrict your results to these ZIP codes (leaving empty selects all ZIP codes)"
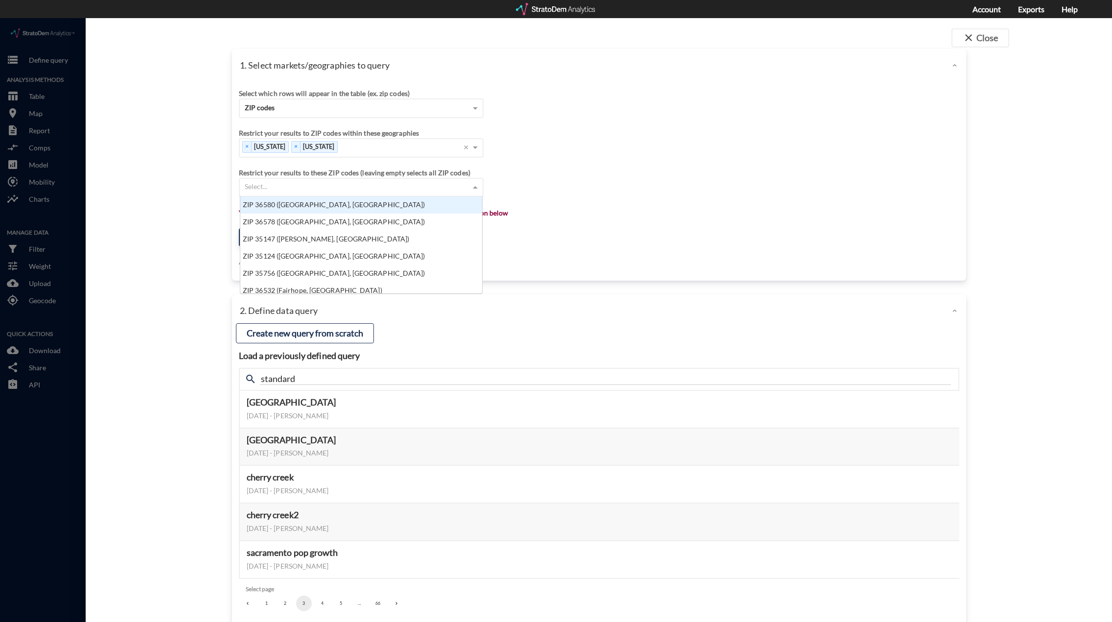
click div "Select..."
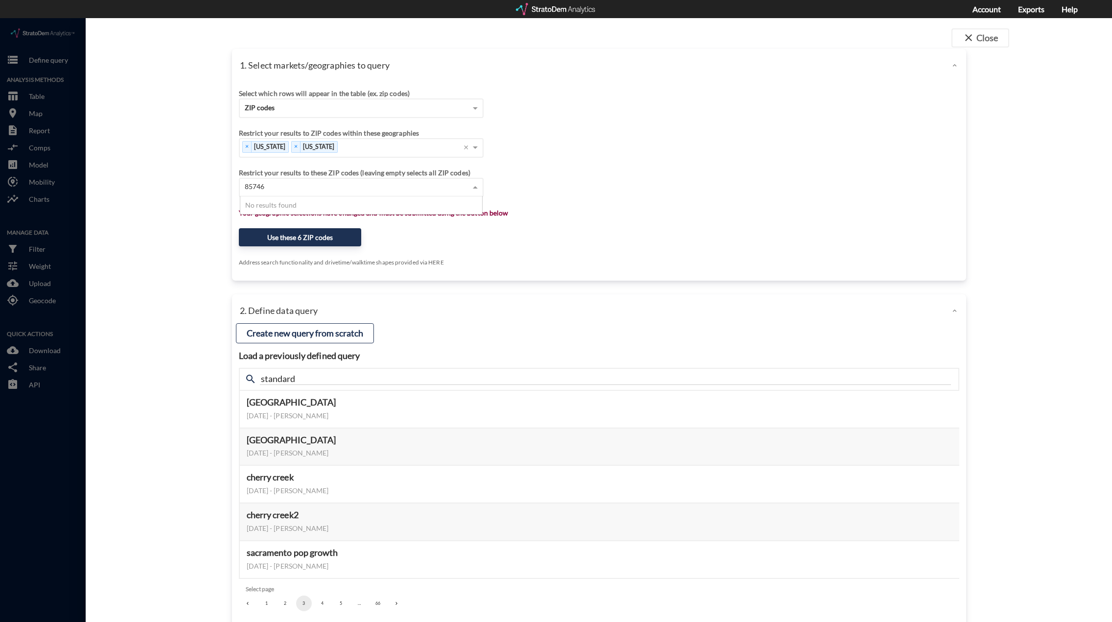
drag, startPoint x: 288, startPoint y: 170, endPoint x: 206, endPoint y: 157, distance: 83.8
click div "1. Select markets/geographies to query Select which rows will appear in the tab…"
click input "85746"
type input "85140"
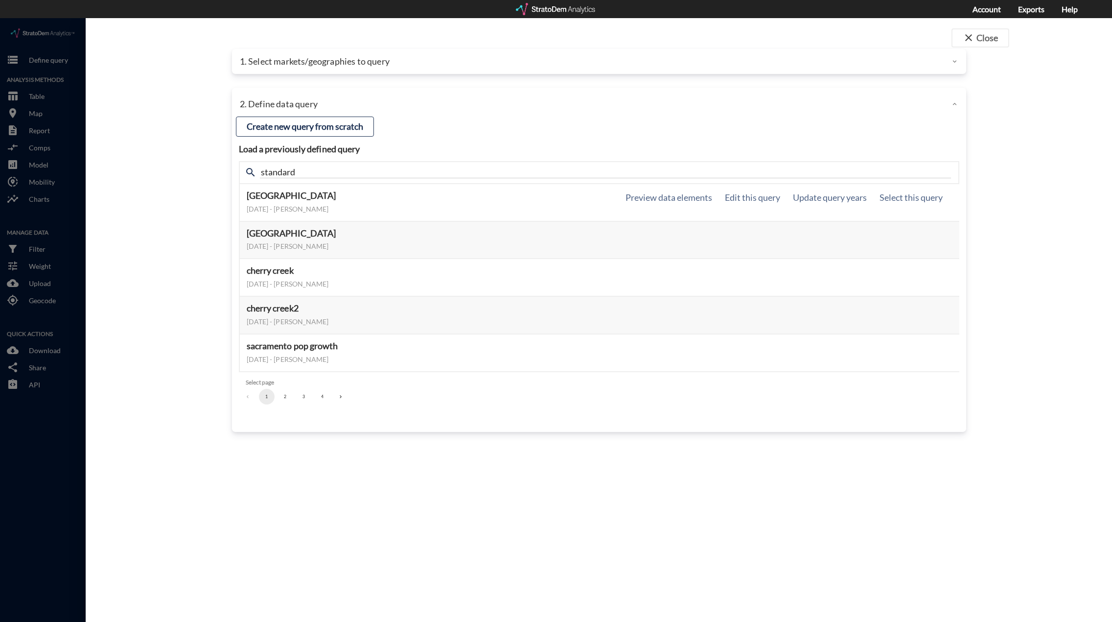
scroll to position [0, 0]
click p "1. Select markets/geographies to query"
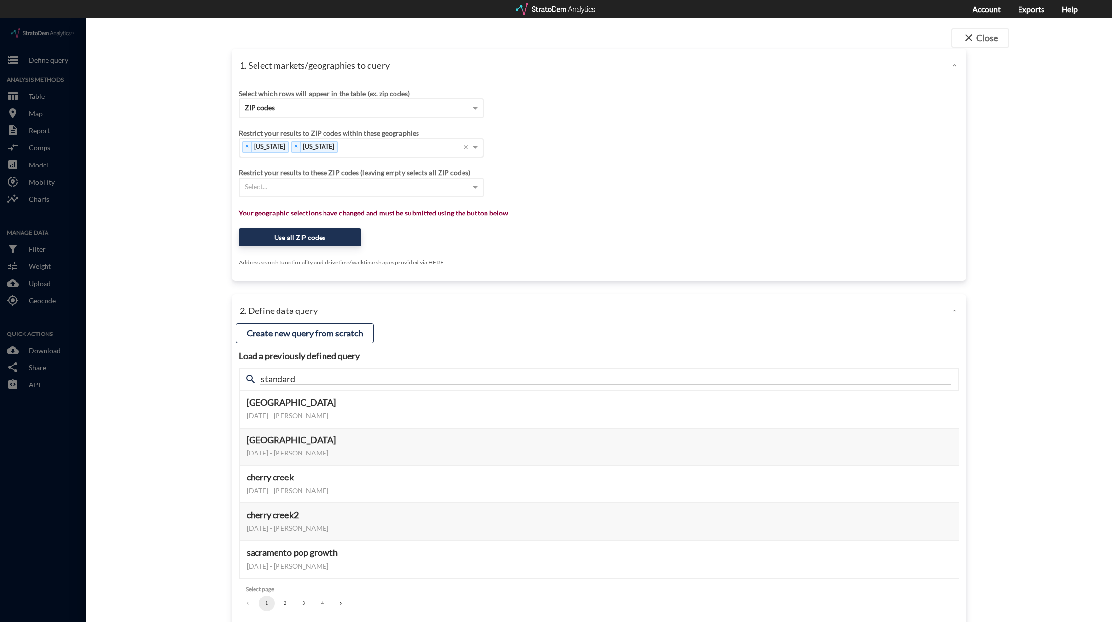
click div "× Alabama × Arizona ×"
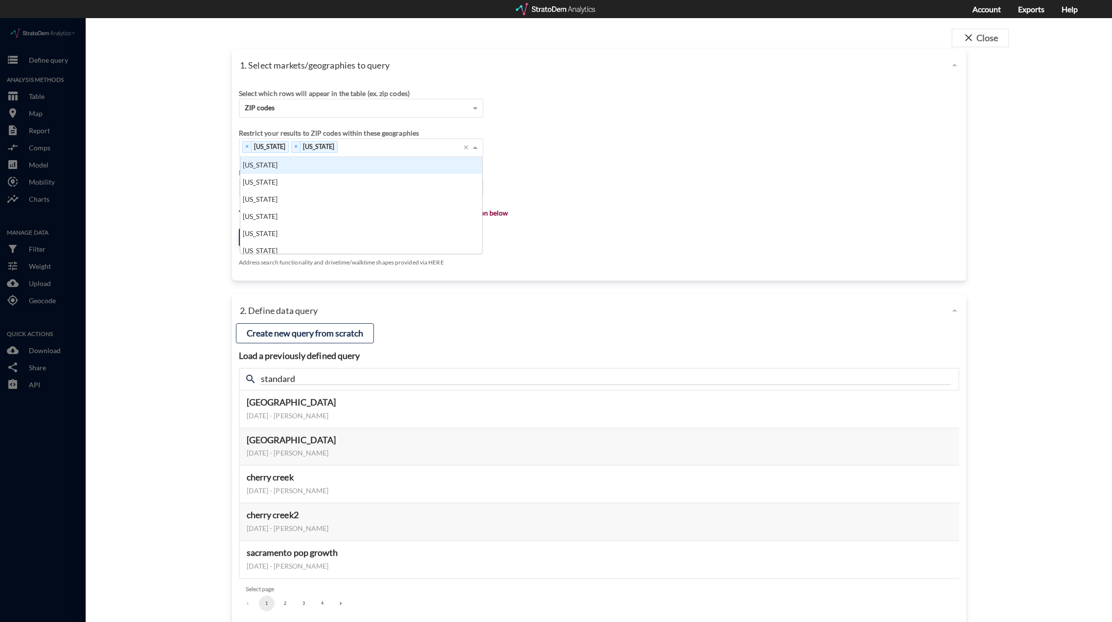
scroll to position [90, 236]
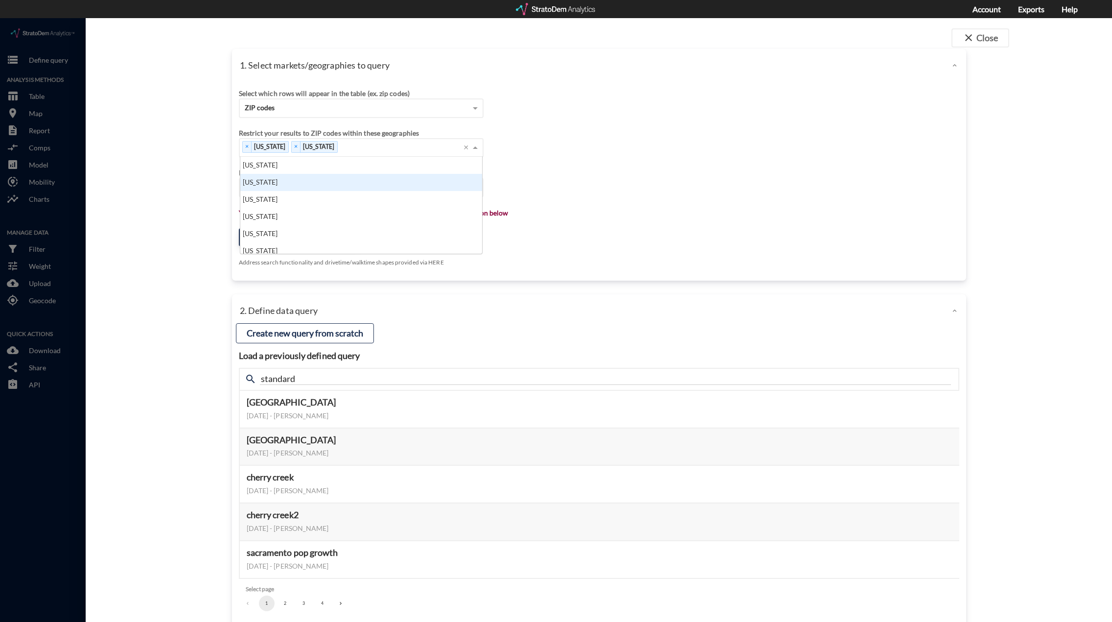
click div "1. Select markets/geographies to query Select which rows will appear in the tab…"
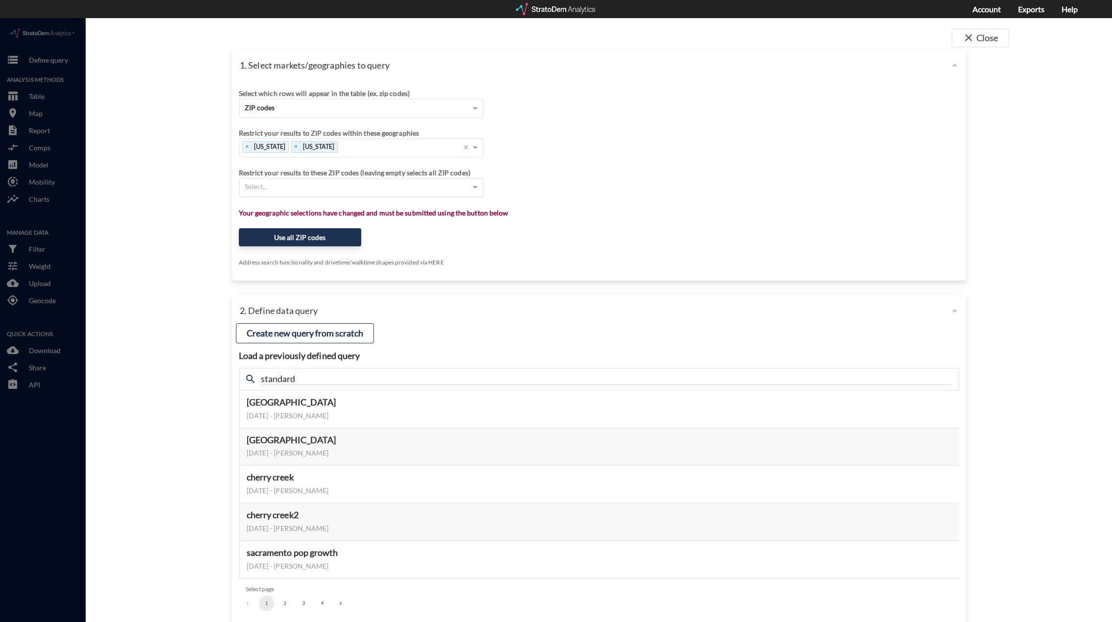
click div "Select..."
type input "85"
click div "Select..."
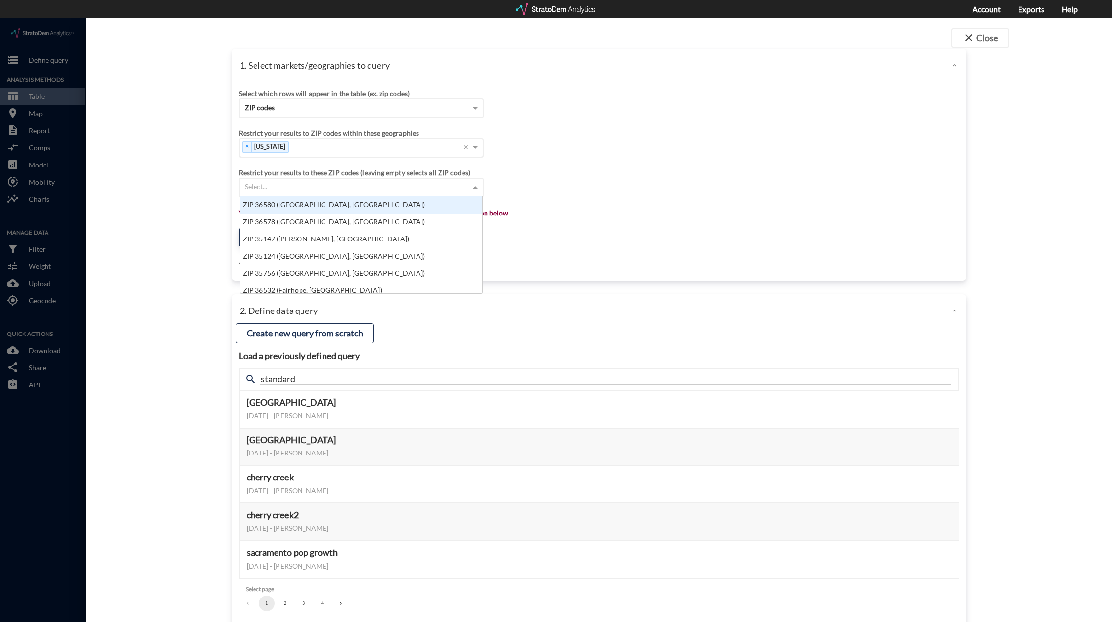
click div "Select..."
click div "1. Select markets/geographies to query Select which rows will appear in the tab…"
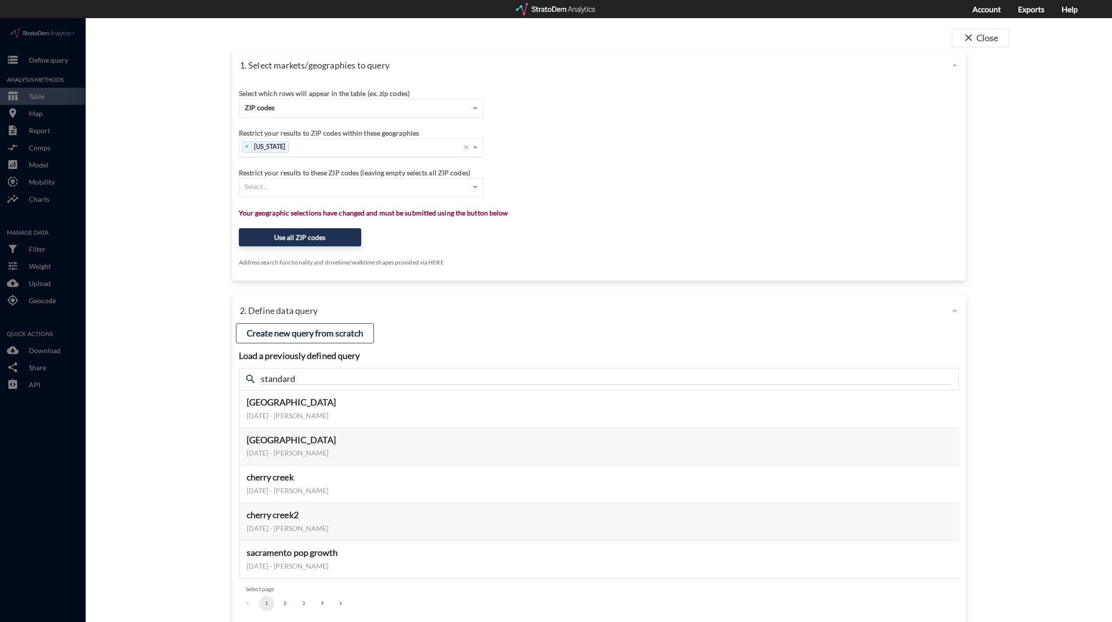
click div "search standard"
click input "standard"
type input "s"
click div "Select..."
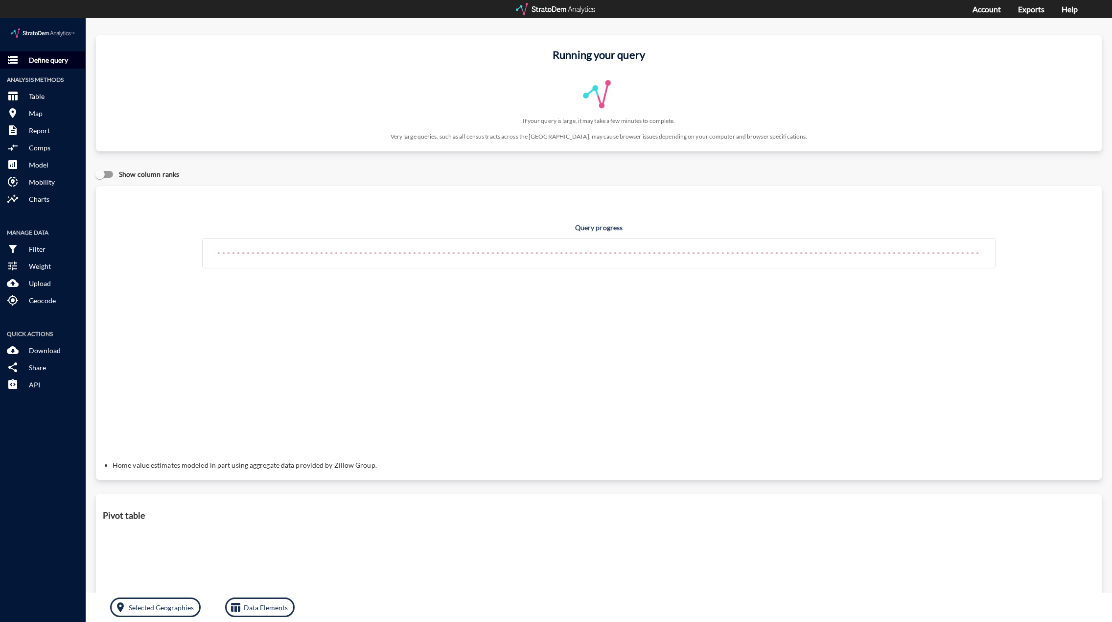
click p "Define query"
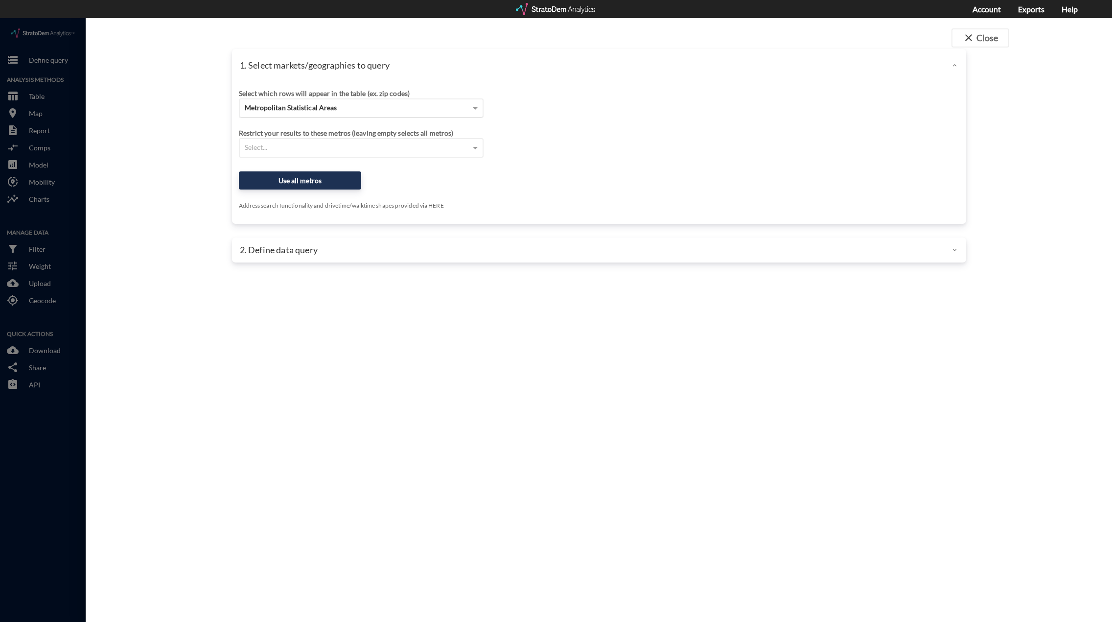
click span "Metropolitan Statistical Areas"
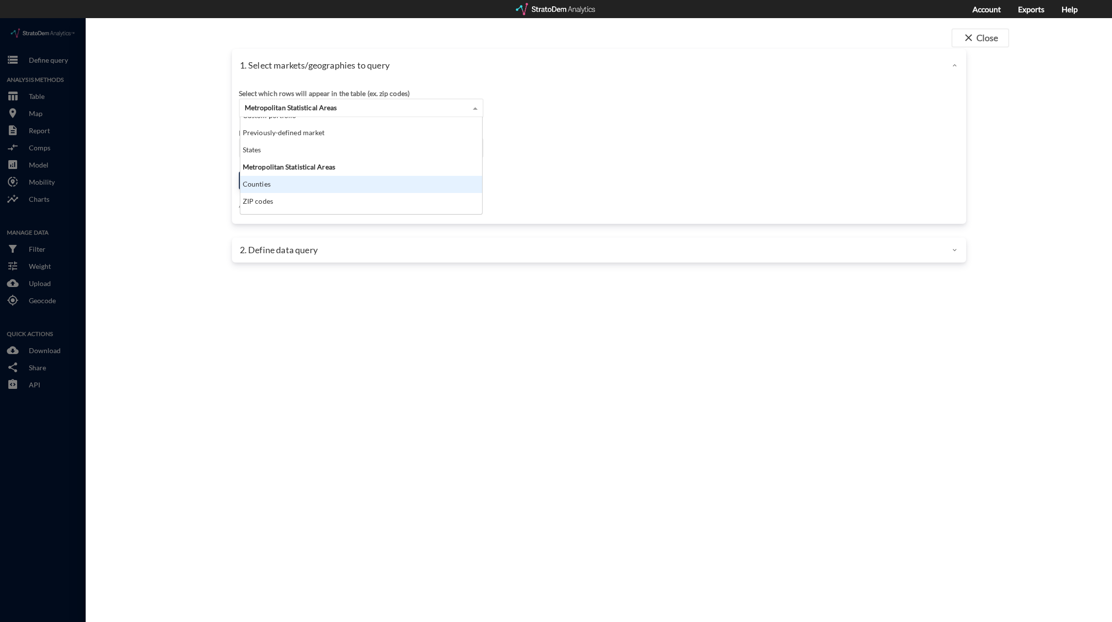
scroll to position [39, 0]
click div "ZIP codes"
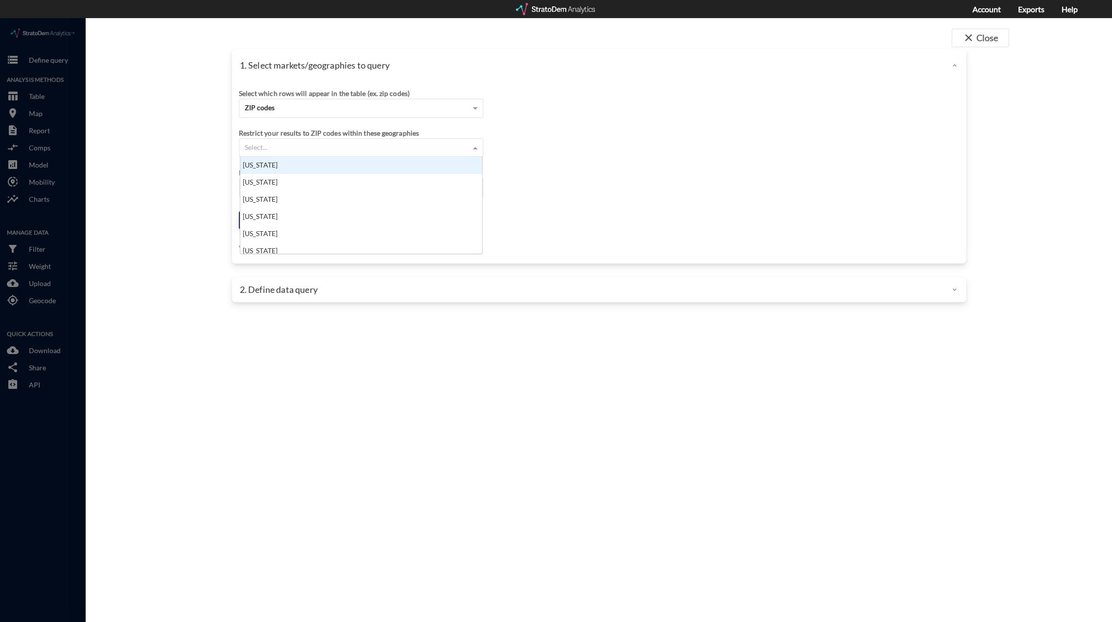
click div "Select..."
click div "Alabama"
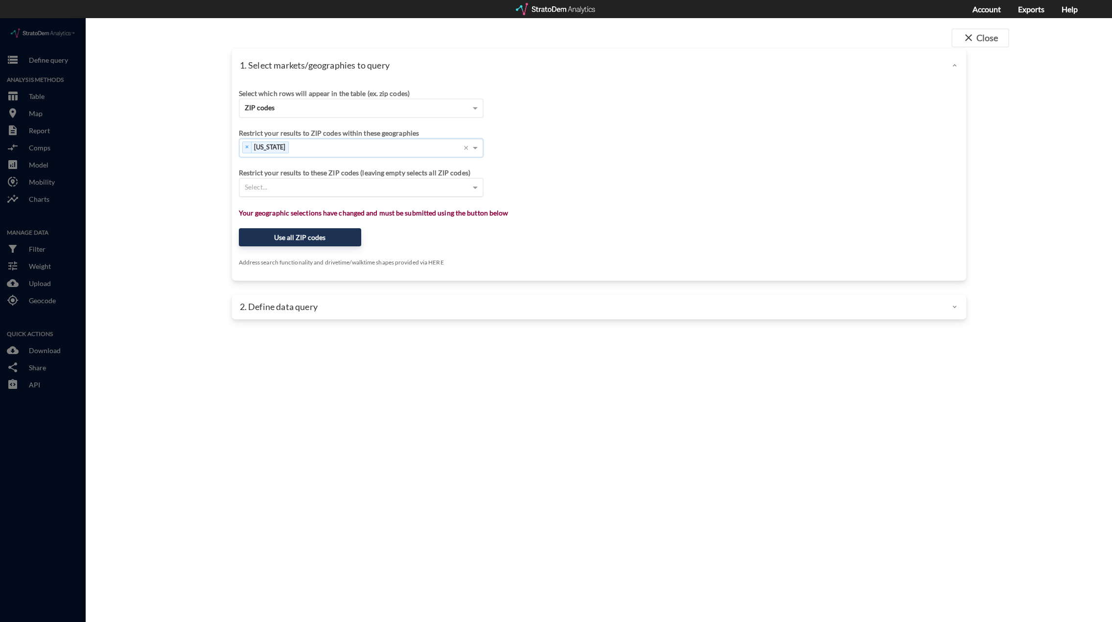
click div "Select..."
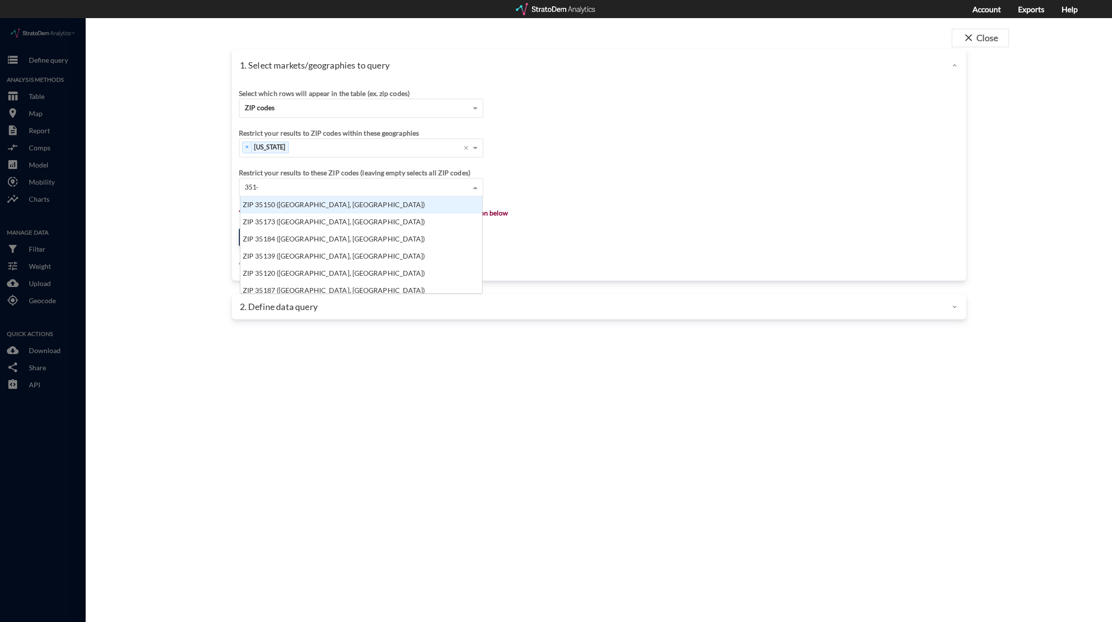
type input "35147"
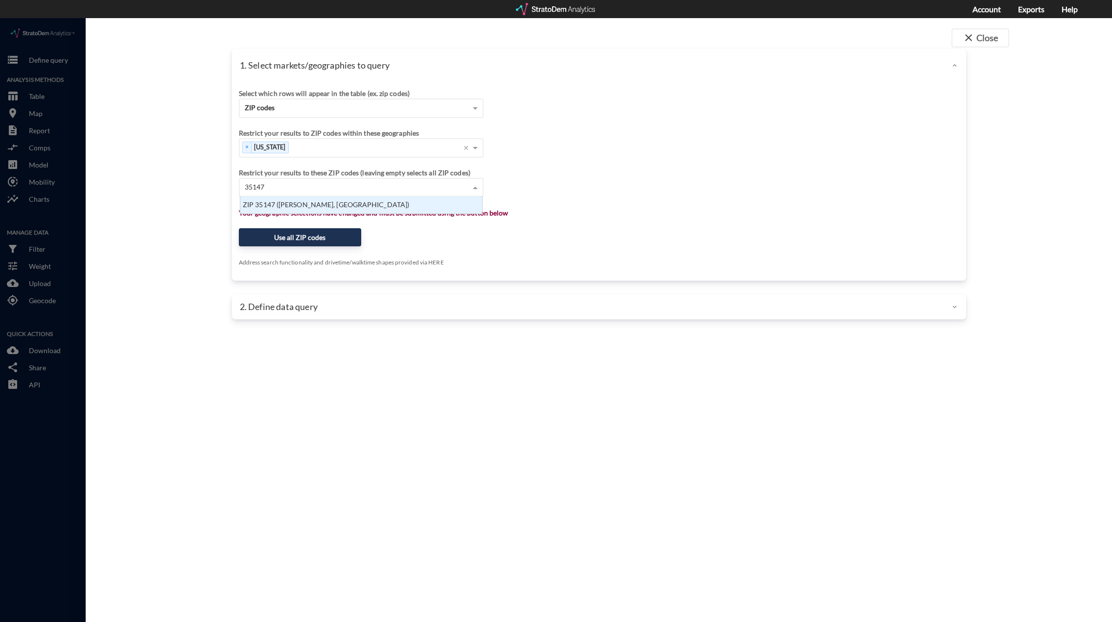
scroll to position [10, 236]
click div "ZIP 35147 (Sterrett, AL)"
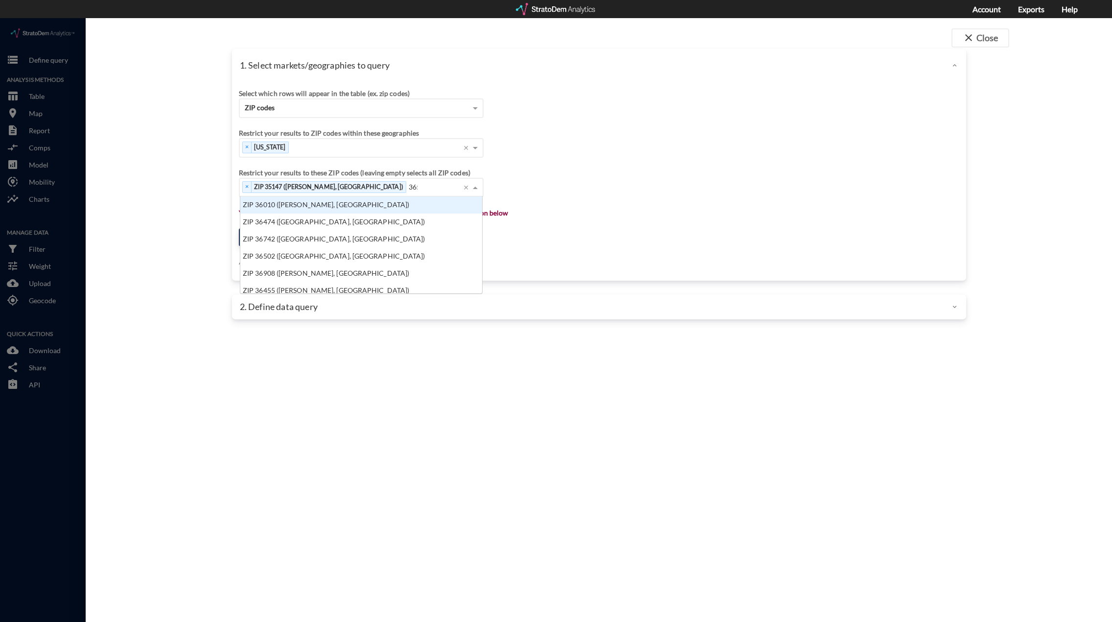
scroll to position [8, 6]
type input "36580"
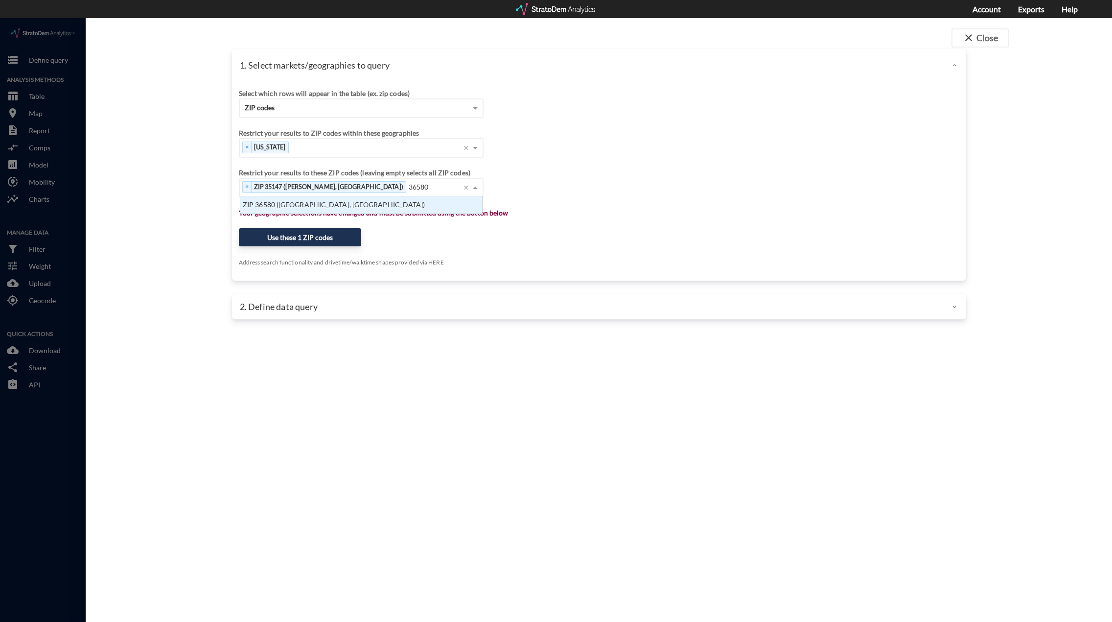
scroll to position [10, 236]
click div "ZIP 36580 (Summerdale, AL)"
click div "Select which rows will appear in the table (ex. zip codes) ZIP codes Select a p…"
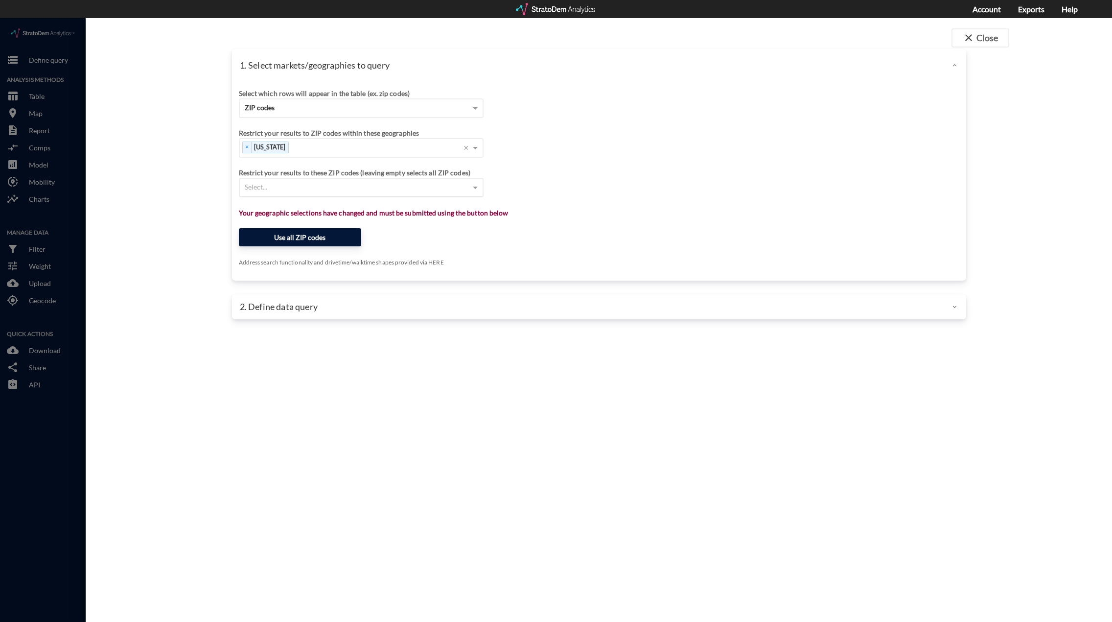
click button "Use all ZIP codes"
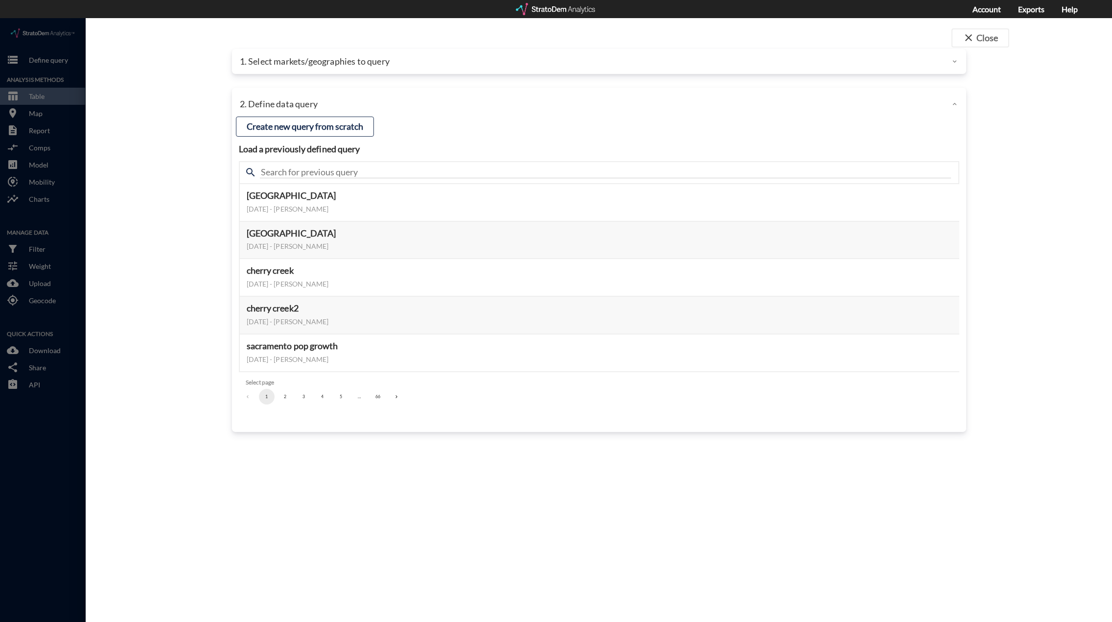
click div "search"
click input "text"
click input "standard"
type input "standard"
click input "standard"
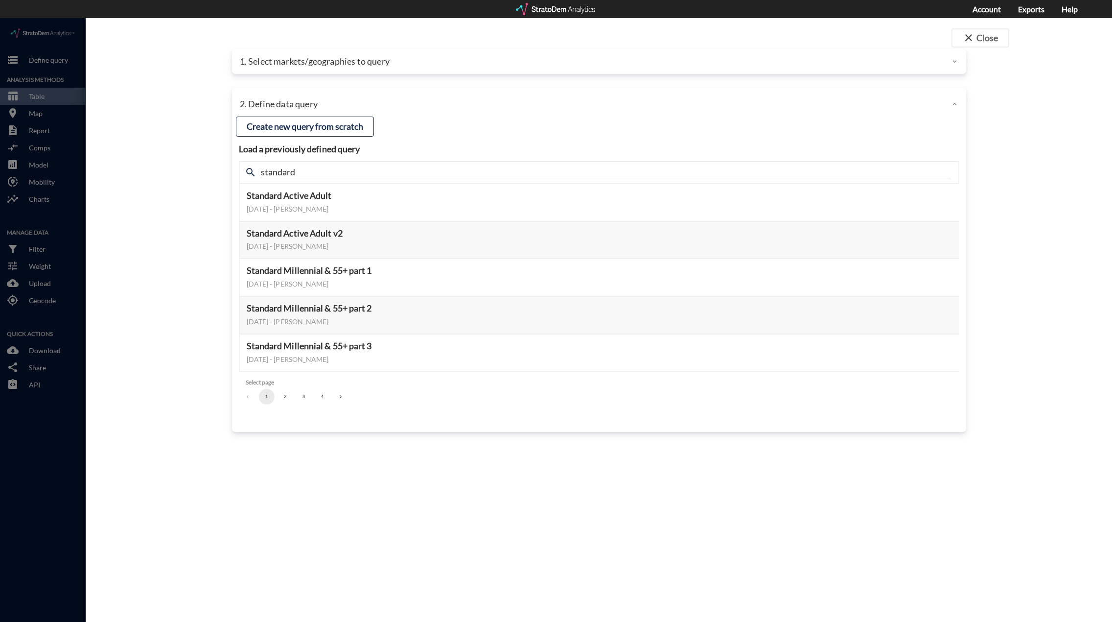
click button "2"
click button "Preview data elements"
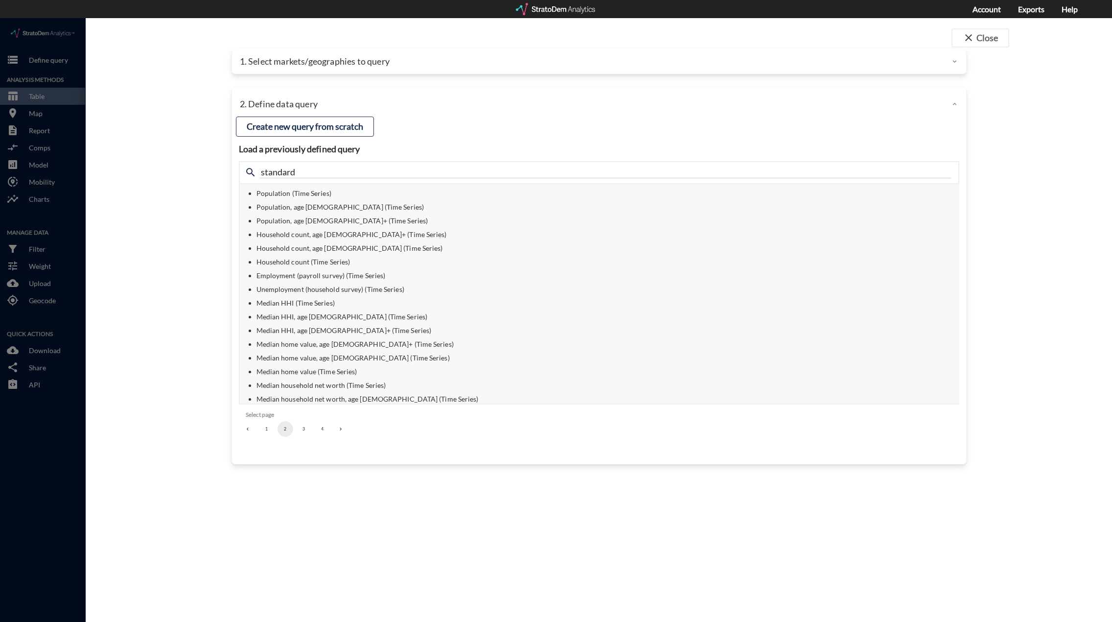
scroll to position [0, 0]
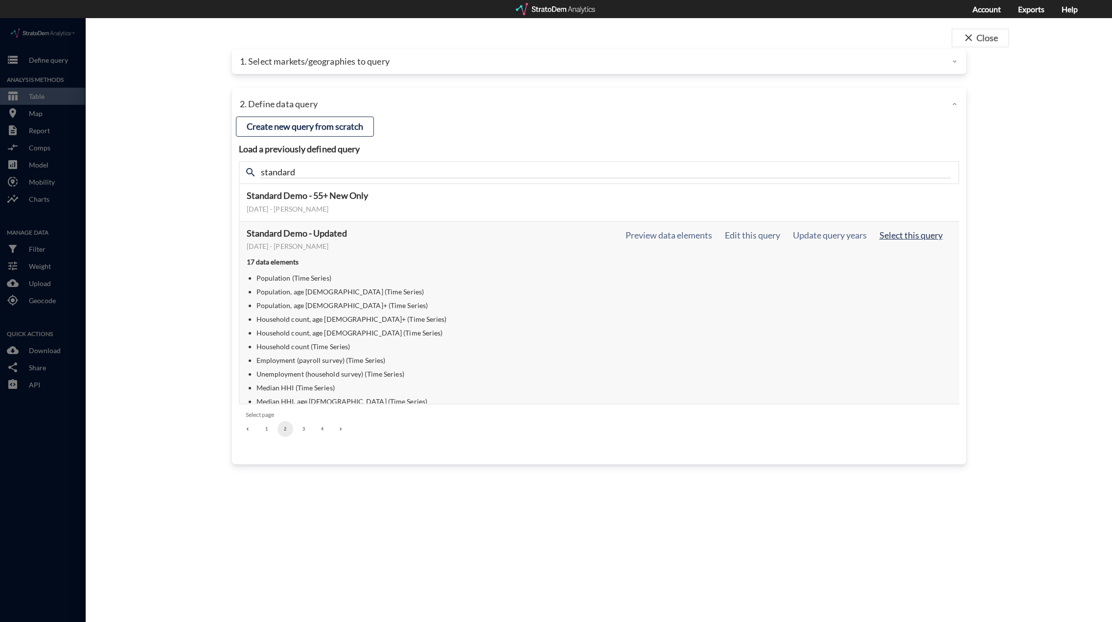
click button "Select this query"
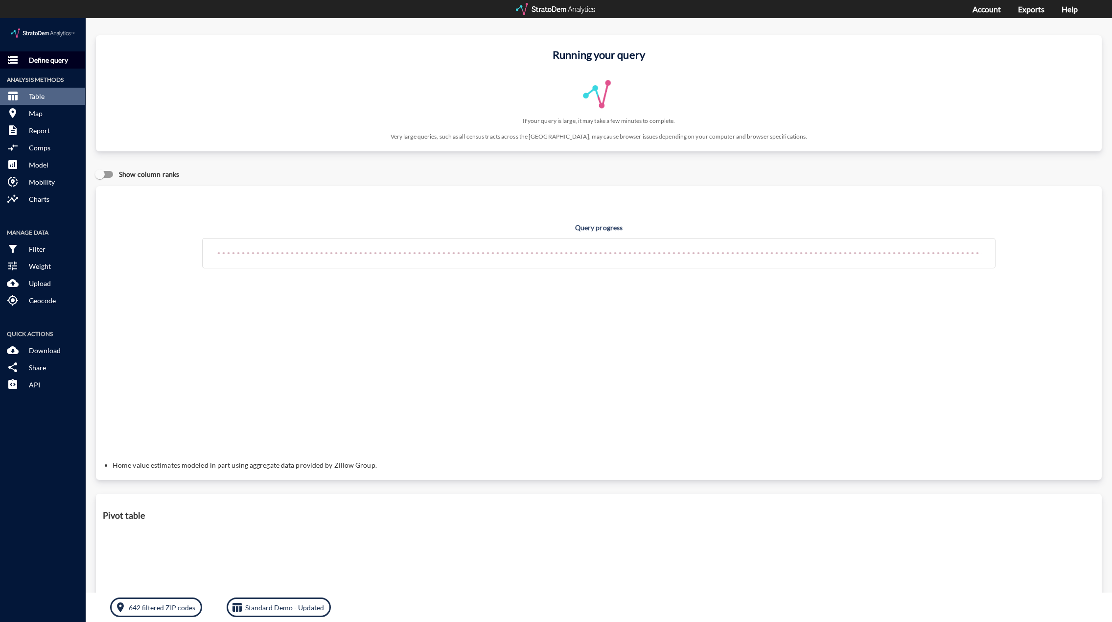
click button "storage Define query"
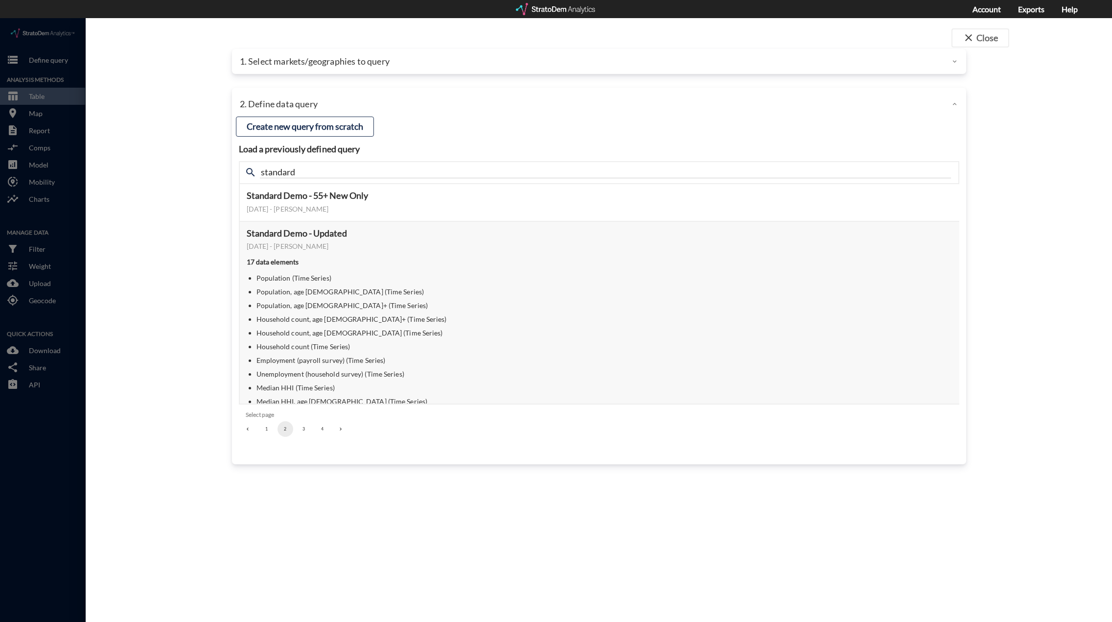
click p "1. Select markets/geographies to query"
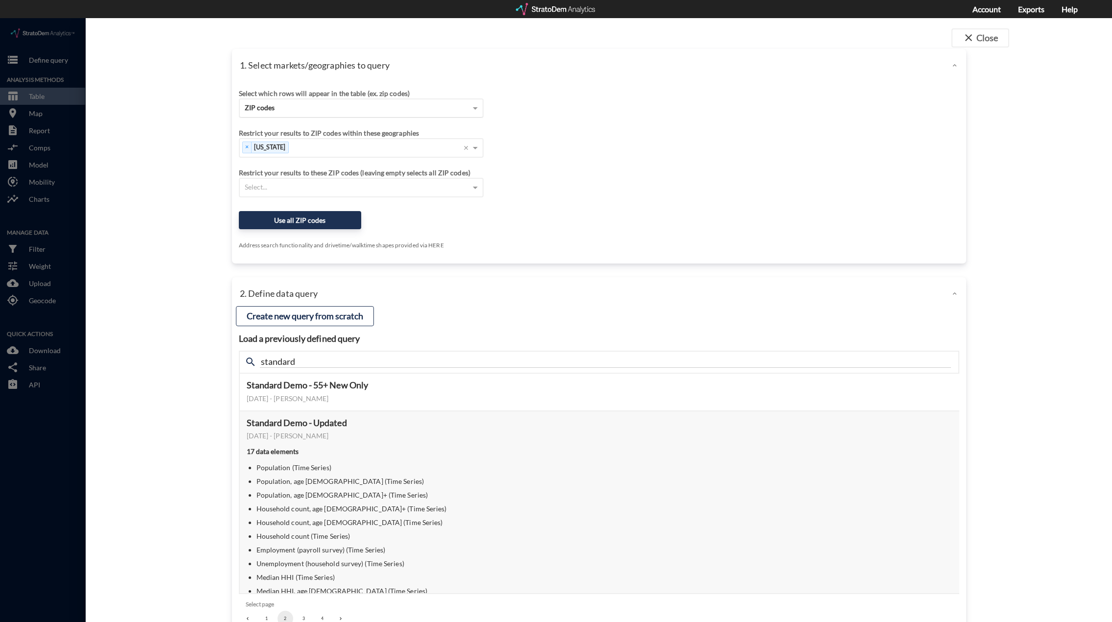
click div "ZIP codes"
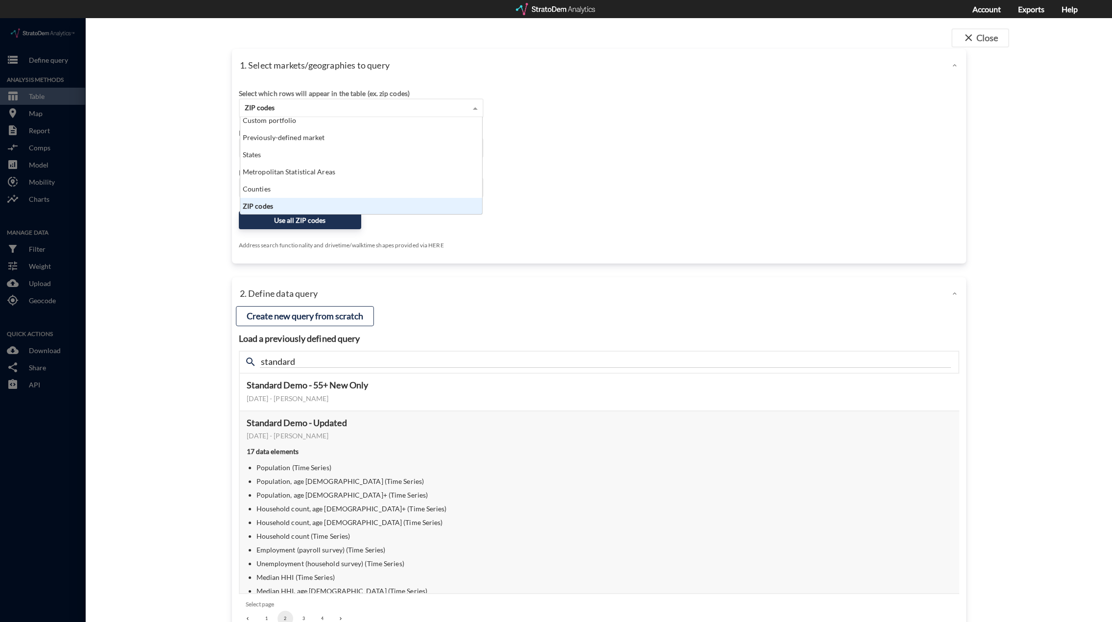
scroll to position [17, 0]
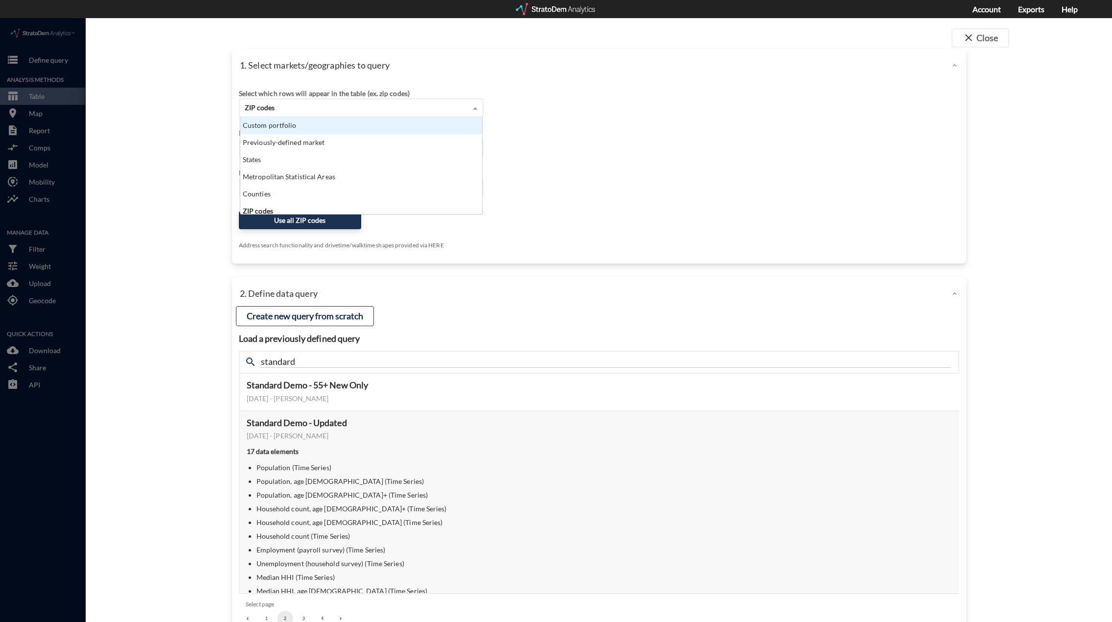
click div "Custom portfolio"
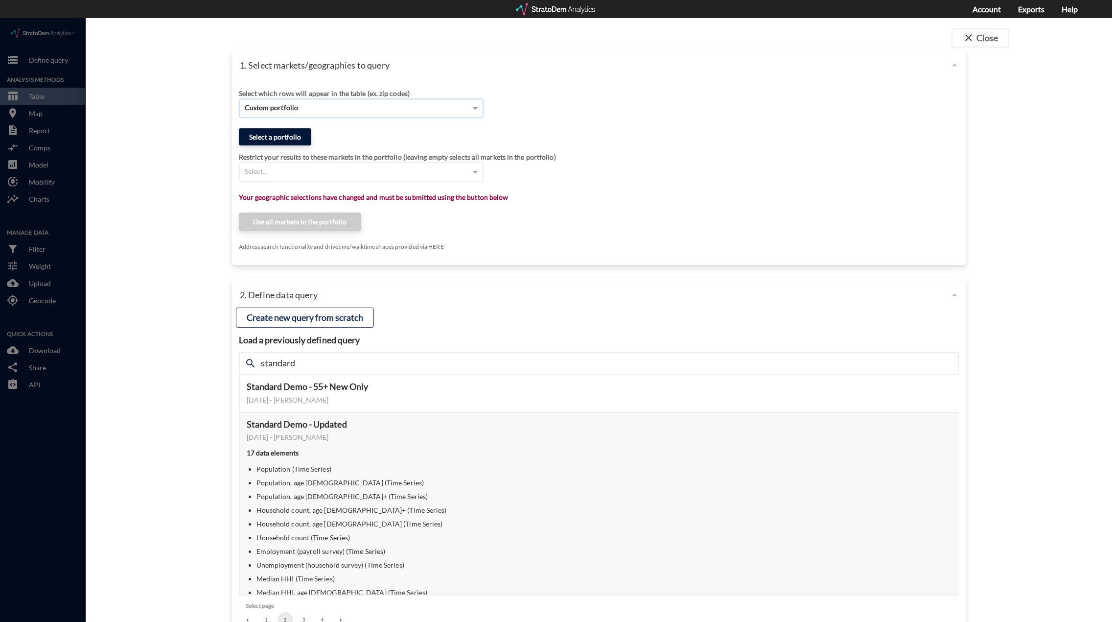
click button "Select a portfolio"
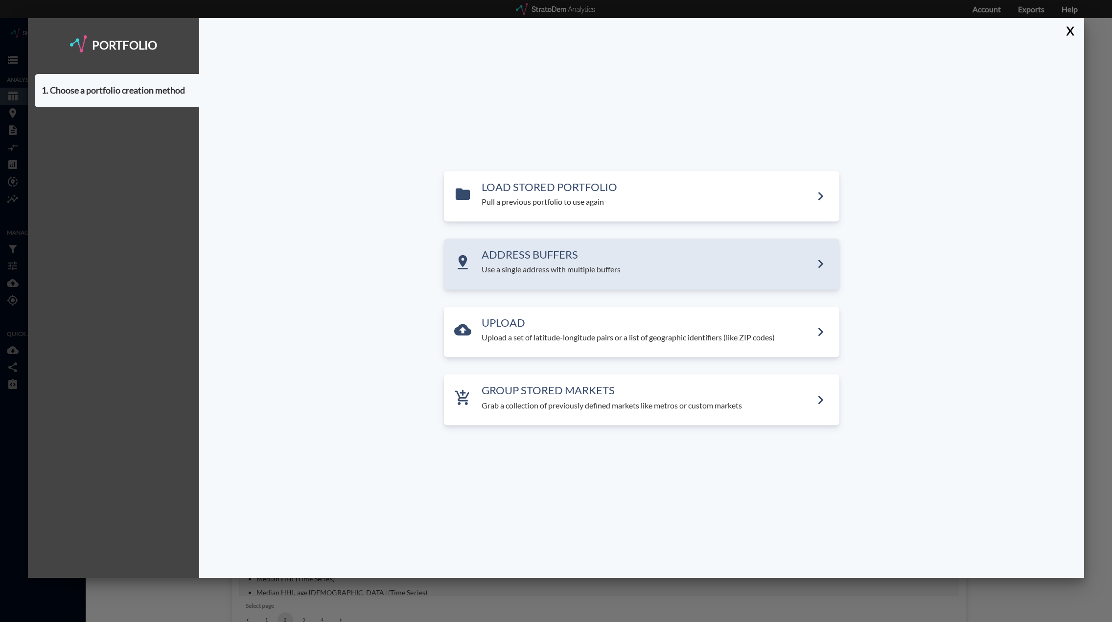
click at [608, 279] on div "ADDRESS BUFFERS Use a single address with multiple buffers" at bounding box center [642, 263] width 396 height 51
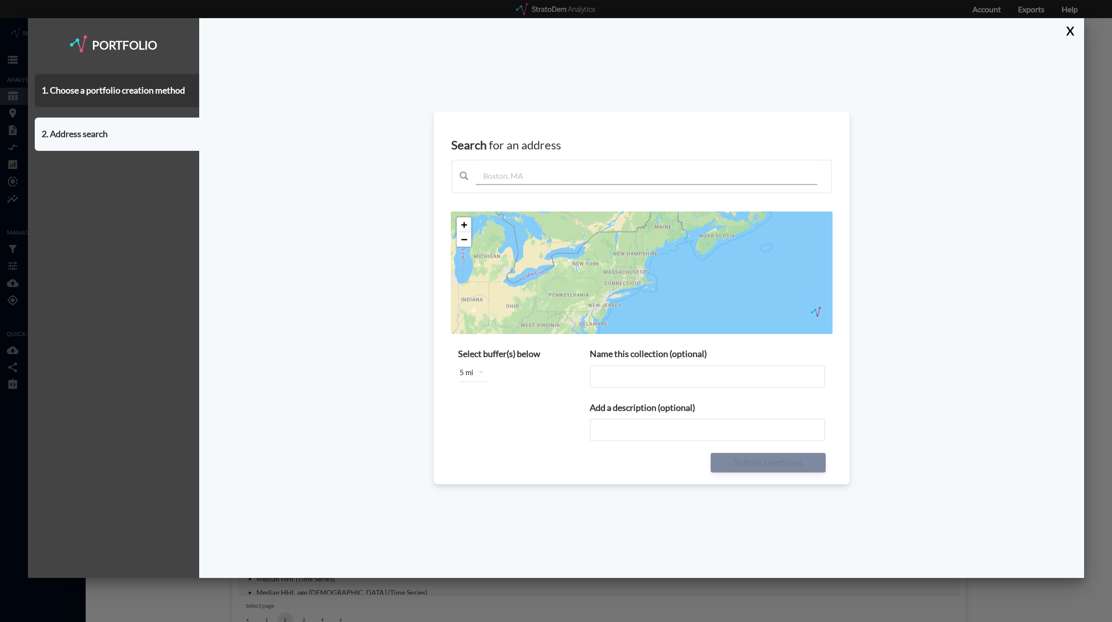
click at [526, 177] on input "text" at bounding box center [647, 173] width 342 height 24
click at [468, 359] on div "5 mi" at bounding box center [474, 371] width 53 height 27
click at [51, 23] on div "1 mile" at bounding box center [31, 16] width 39 height 16
click at [466, 376] on div "1 mile" at bounding box center [479, 374] width 39 height 16
click at [477, 372] on div "1 mile" at bounding box center [479, 374] width 39 height 16
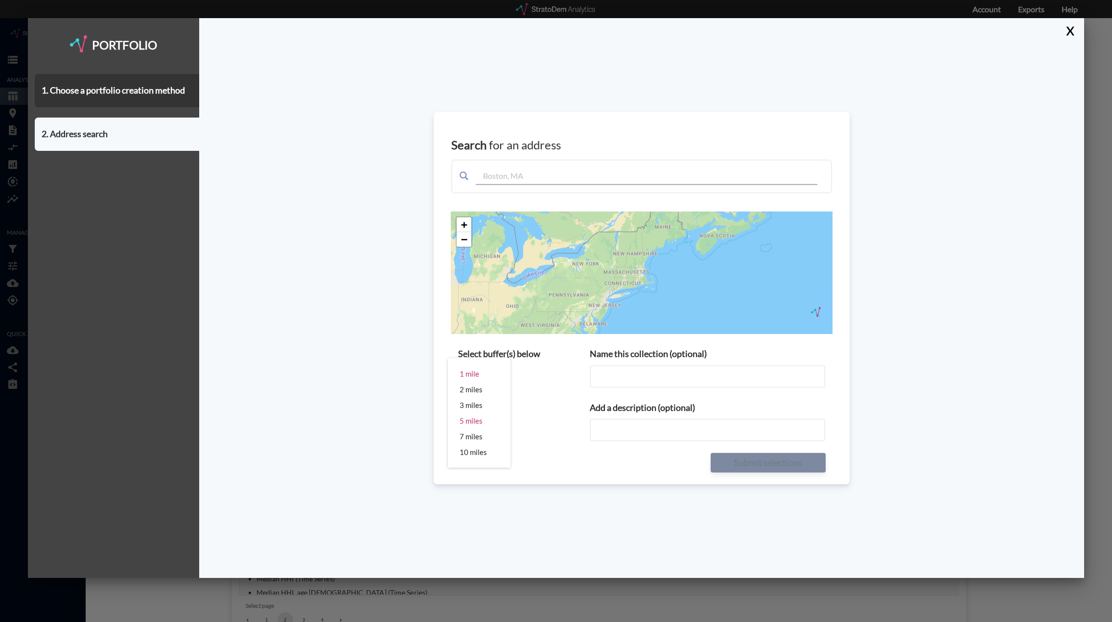
click at [522, 168] on div "1 mile 2 miles 3 miles 5 miles 7 miles 10 miles" at bounding box center [556, 311] width 1112 height 622
click at [522, 173] on div "1 mile 2 miles 3 miles 5 miles 7 miles 10 miles" at bounding box center [556, 311] width 1112 height 622
click at [550, 173] on input "text" at bounding box center [647, 173] width 342 height 24
paste input "7677+38 Alabaster, AL 35124"
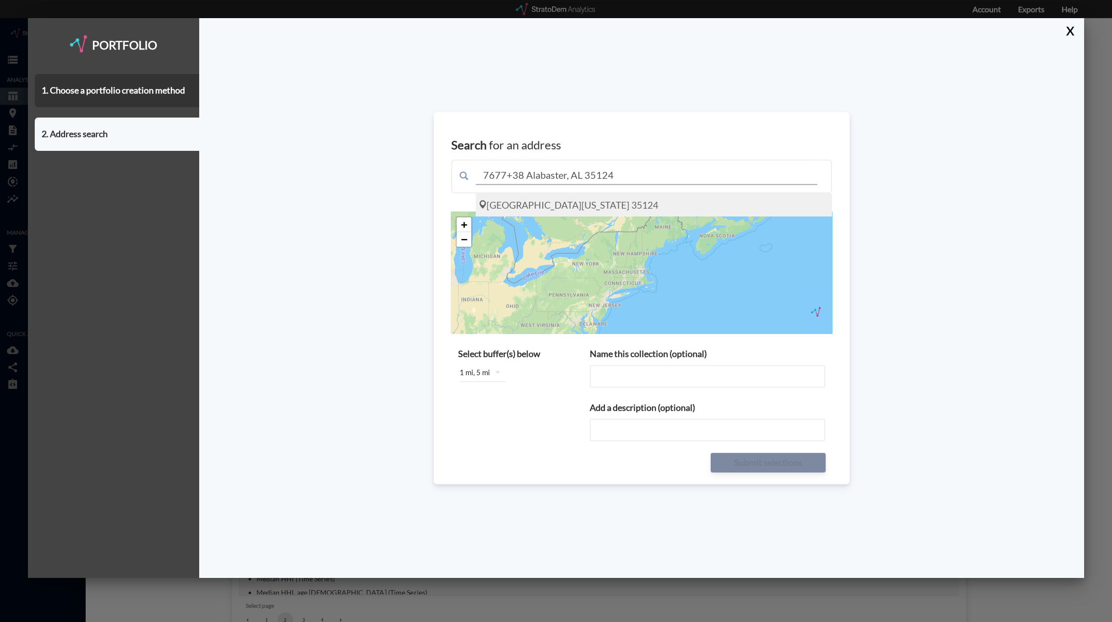
click at [529, 213] on div "Alabaster Blvd, Pelham Alabama 35124" at bounding box center [654, 204] width 356 height 23
type input "Alabaster Blvd, Pelham Alabama 35124"
type input "Alabaster Blvd, Pelham Alabama 35124 buffers"
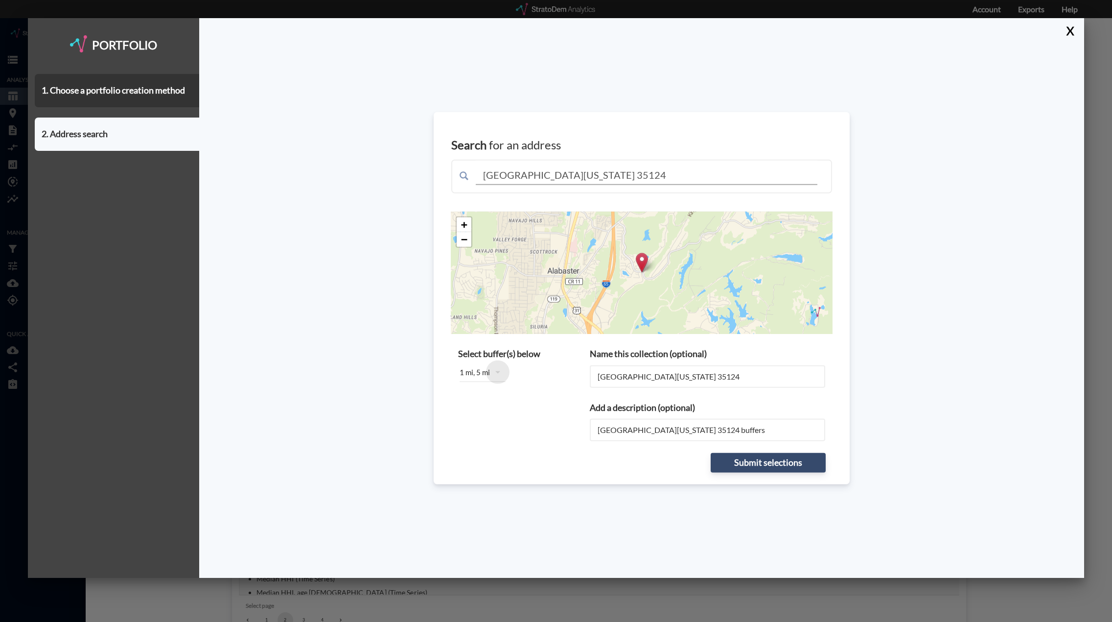
click at [492, 373] on icon "button" at bounding box center [498, 372] width 12 height 12
click at [476, 398] on div "3 miles" at bounding box center [479, 405] width 39 height 16
click at [473, 439] on div "7 miles" at bounding box center [479, 436] width 39 height 16
click at [559, 426] on div "1 mile 2 miles 3 miles 5 miles 7 miles 10 miles" at bounding box center [556, 311] width 1112 height 622
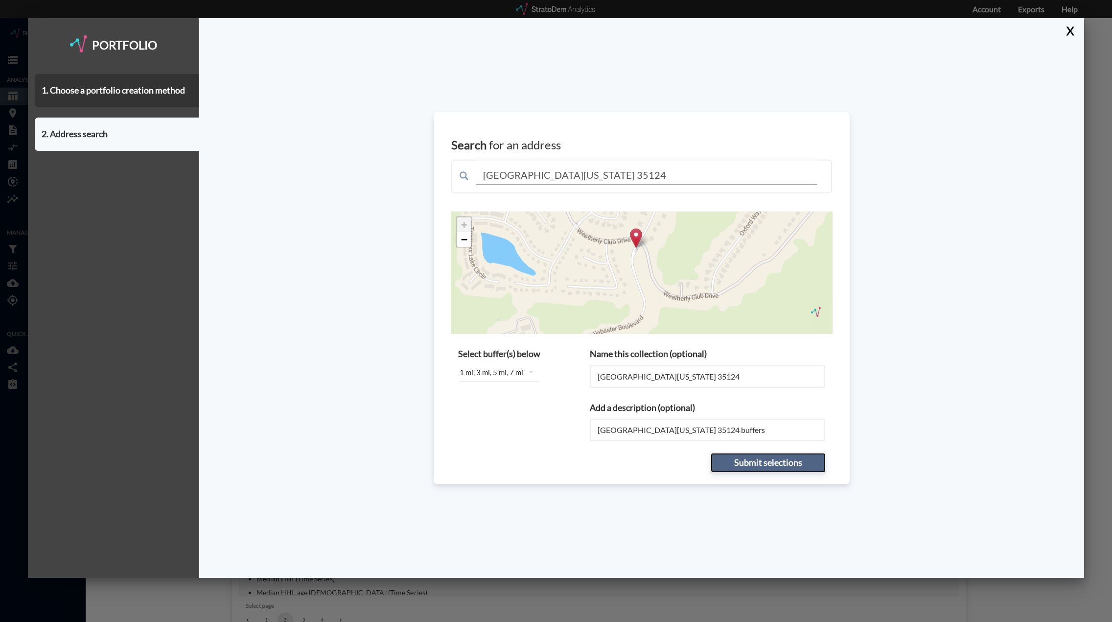
click at [759, 458] on button "Submit selections" at bounding box center [768, 463] width 115 height 20
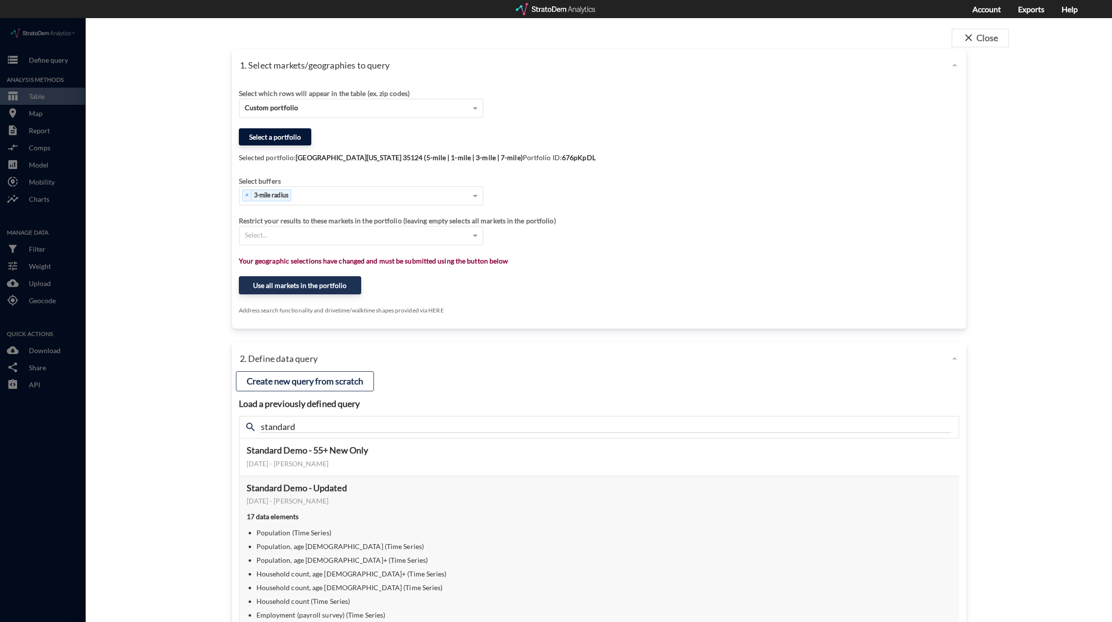
click button "Select a portfolio"
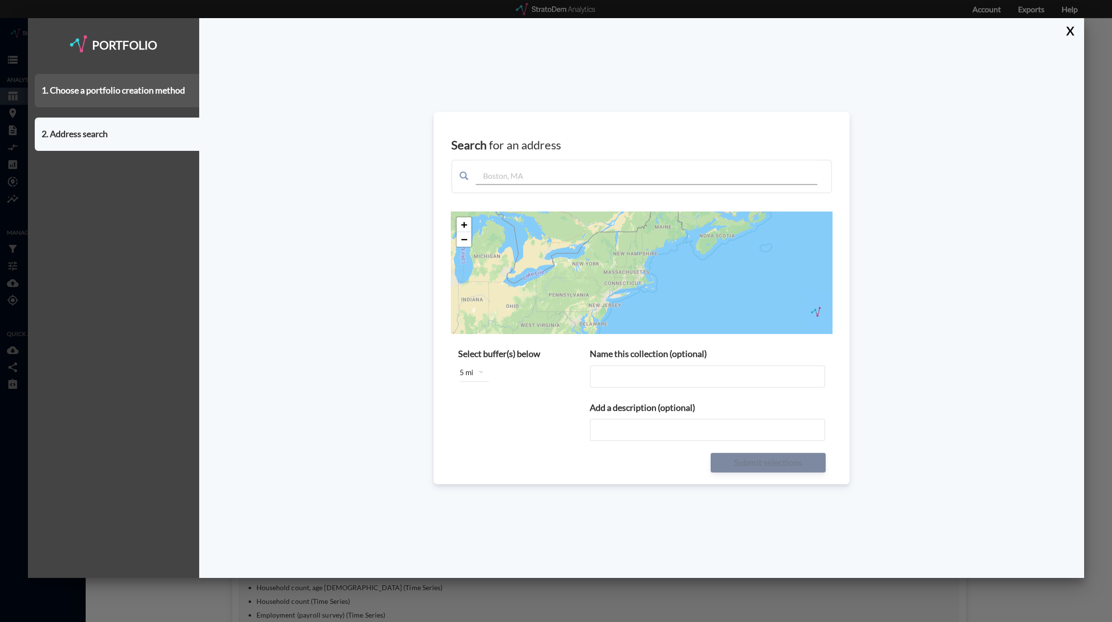
click at [107, 96] on div "1. Choose a portfolio creation method" at bounding box center [117, 90] width 164 height 33
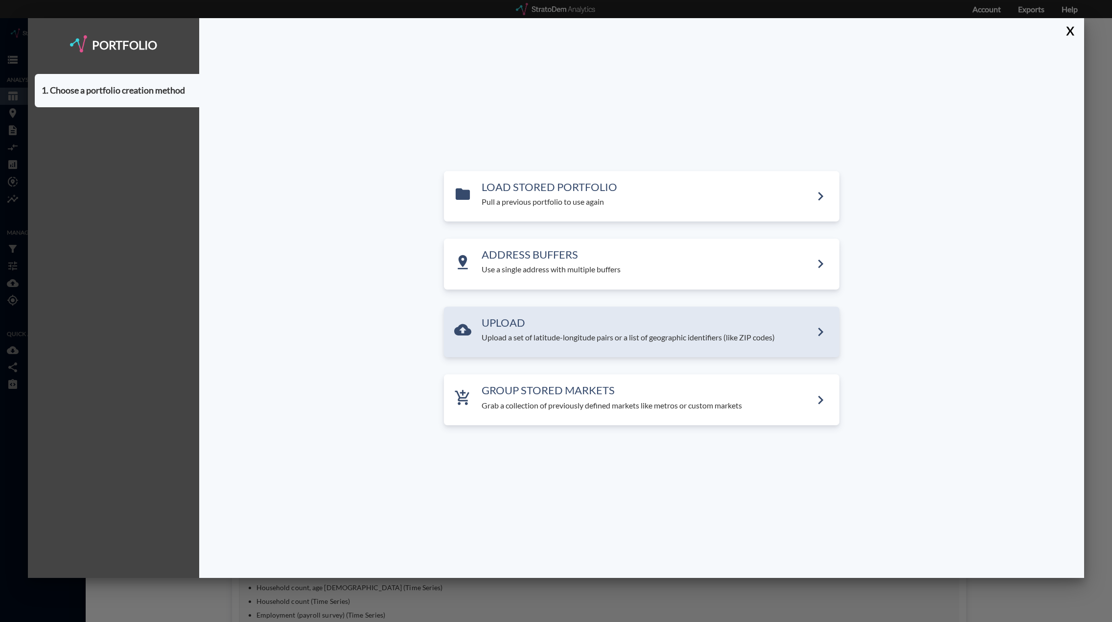
click at [540, 337] on p "Upload a set of latitude-longitude pairs or a list of geographic identifiers (l…" at bounding box center [647, 337] width 330 height 11
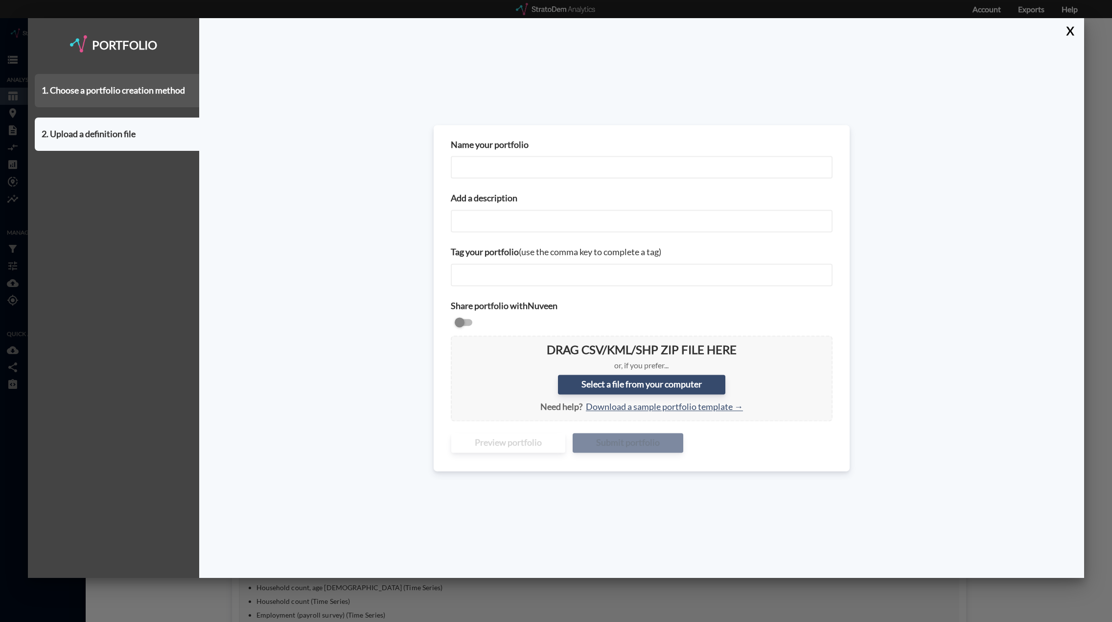
click at [108, 86] on div "1. Choose a portfolio creation method" at bounding box center [117, 90] width 164 height 33
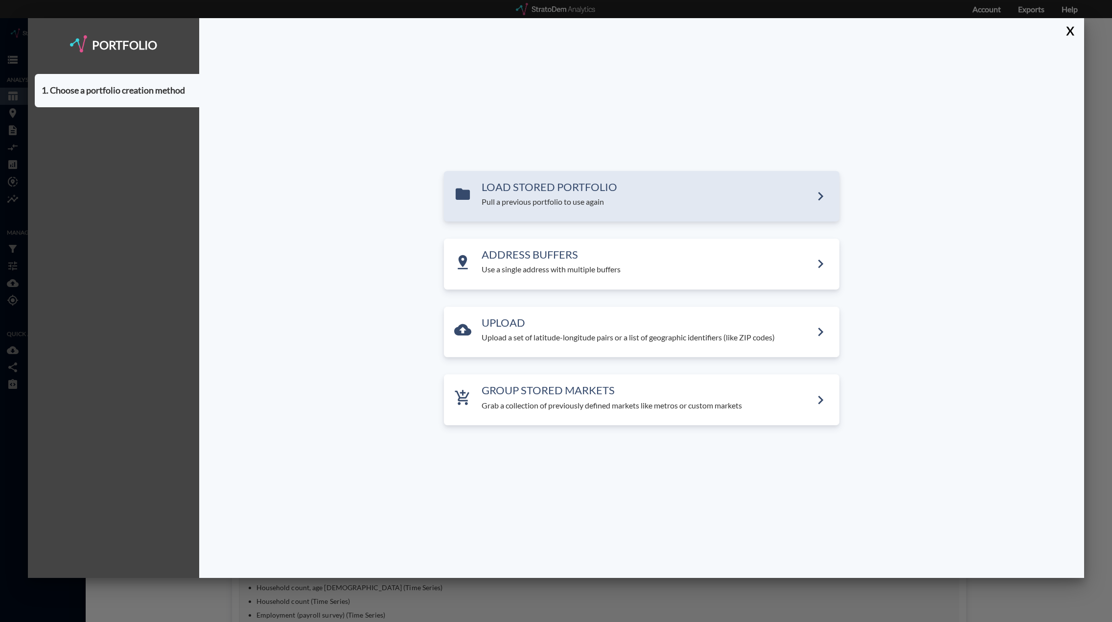
click at [631, 204] on p "Pull a previous portfolio to use again" at bounding box center [647, 201] width 330 height 11
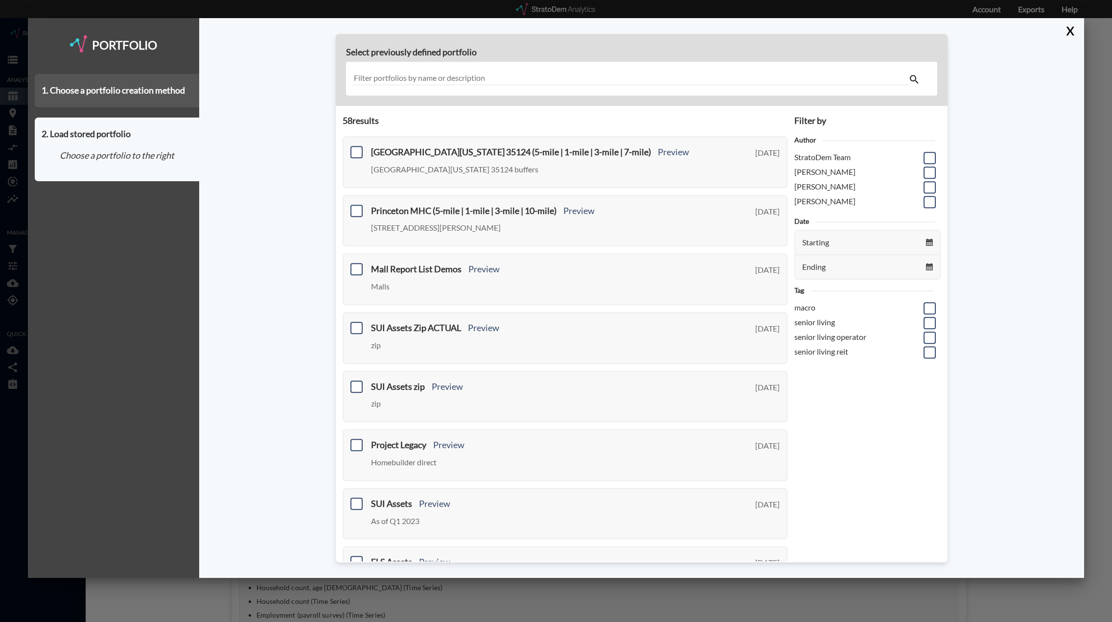
click at [109, 99] on div "1. Choose a portfolio creation method" at bounding box center [117, 90] width 164 height 33
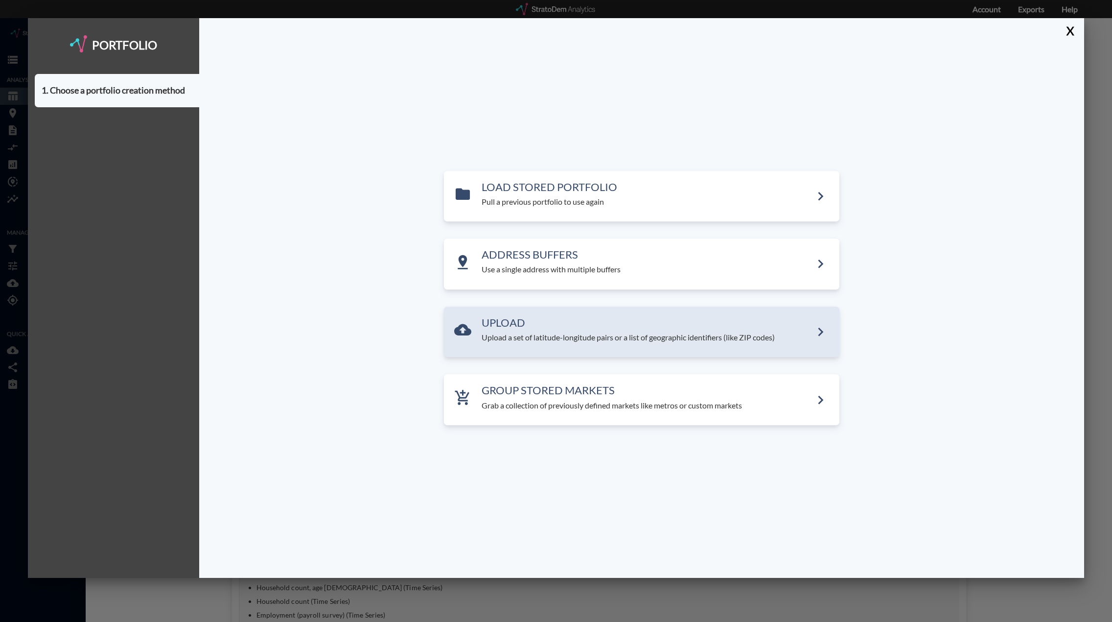
click at [517, 331] on div "UPLOAD Upload a set of latitude-longitude pairs or a list of geographic identif…" at bounding box center [647, 330] width 330 height 26
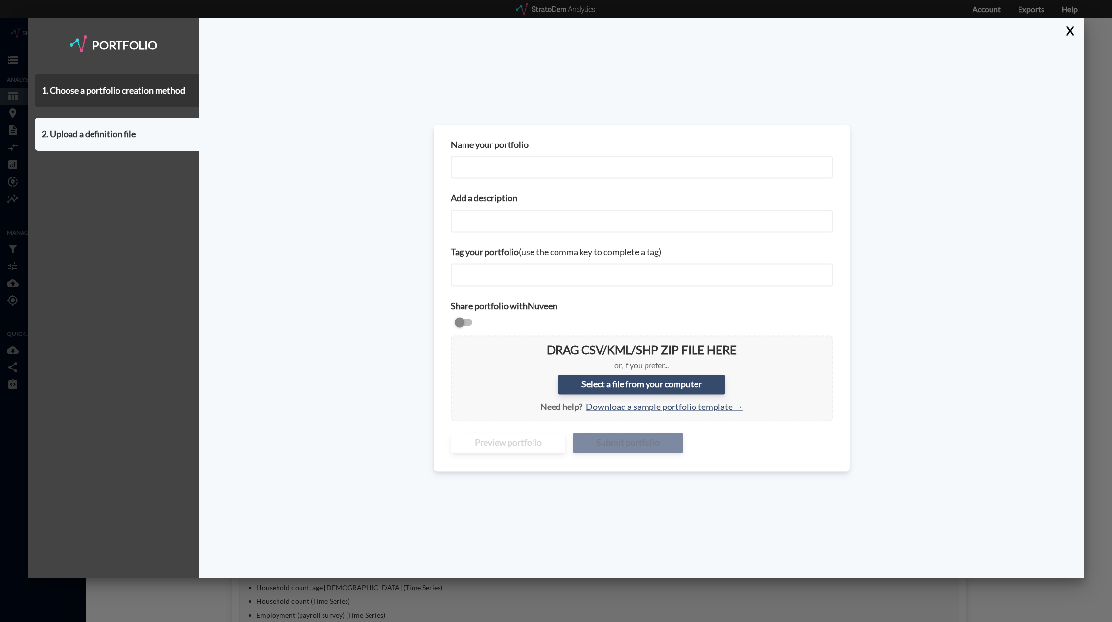
click at [488, 172] on input "Name your portfolio" at bounding box center [642, 167] width 382 height 23
click at [624, 385] on label "Select a file from your computer" at bounding box center [641, 384] width 167 height 20
click at [459, 344] on input "Select a file from your computer" at bounding box center [459, 344] width 0 height 0
type input "C:\fakepath\DR Coordinates.csv"
click at [524, 161] on input "Name your portfolio" at bounding box center [642, 167] width 382 height 23
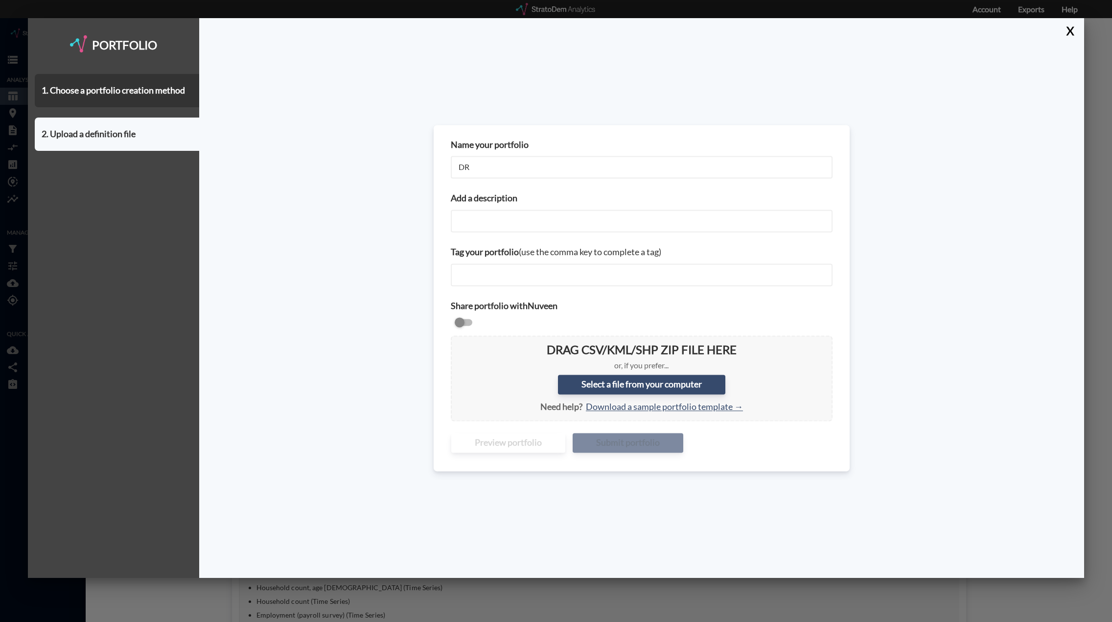
type input "DR"
click at [644, 390] on label "Select a file from your computer" at bounding box center [641, 384] width 167 height 20
click at [459, 344] on input "Select a file from your computer" at bounding box center [459, 344] width 0 height 0
click at [639, 366] on p "or, if you prefer..." at bounding box center [642, 365] width 366 height 11
click at [639, 367] on p "or, if you prefer..." at bounding box center [642, 365] width 366 height 11
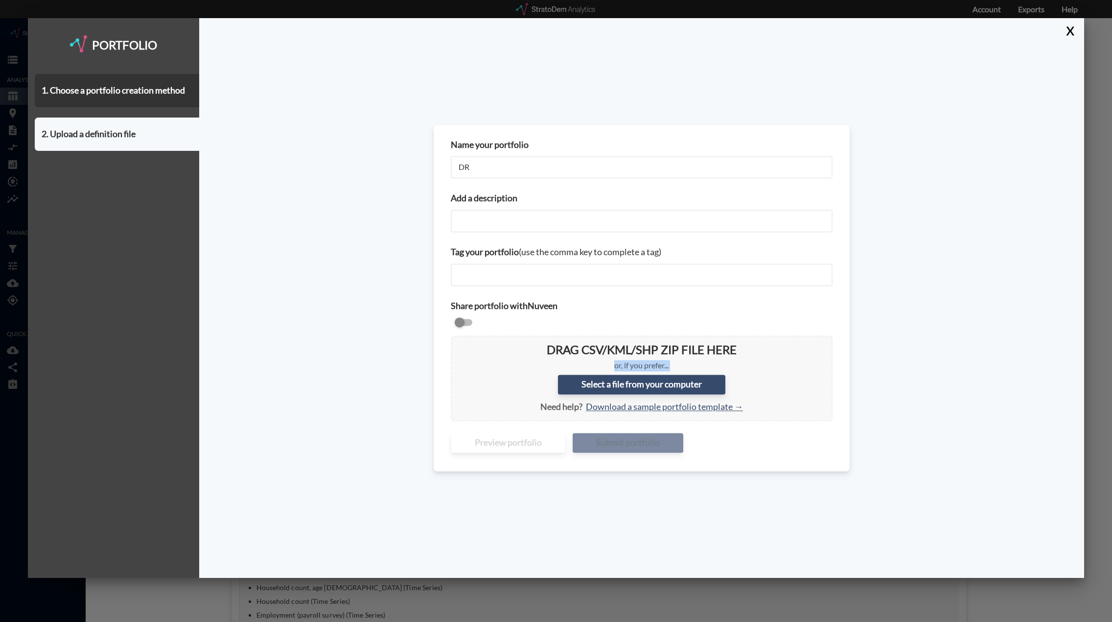
click at [639, 367] on p "or, if you prefer..." at bounding box center [642, 365] width 366 height 11
click at [658, 367] on p "or, if you prefer..." at bounding box center [642, 365] width 366 height 11
click at [740, 429] on div "Preview portfolio Submit portfolio" at bounding box center [642, 442] width 382 height 29
click at [1066, 35] on button "X" at bounding box center [1068, 30] width 17 height 25
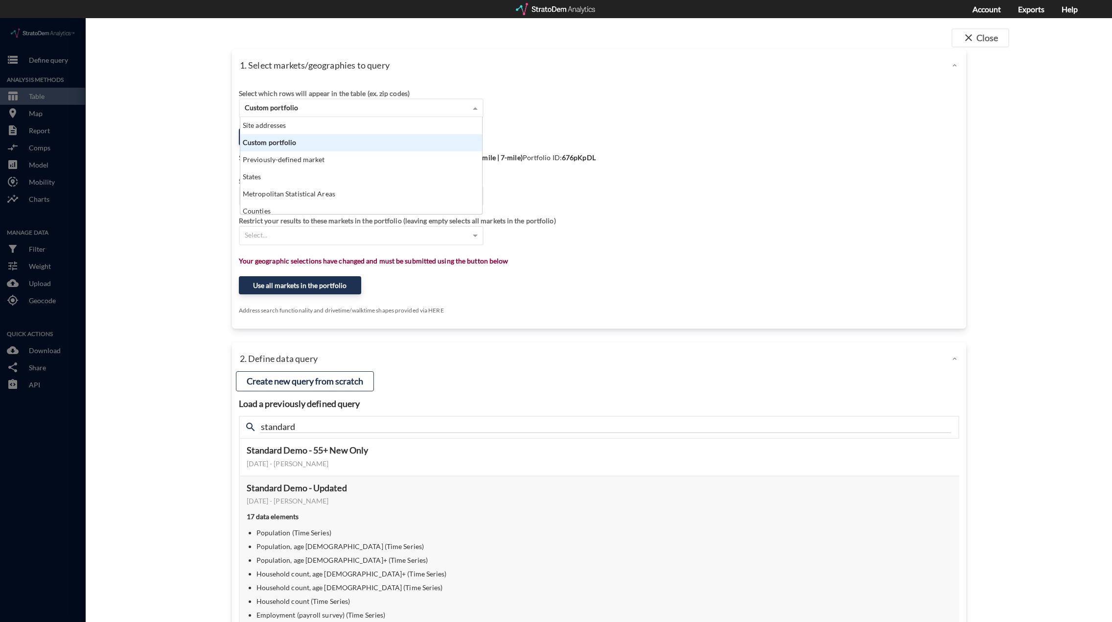
click span "Custom portfolio"
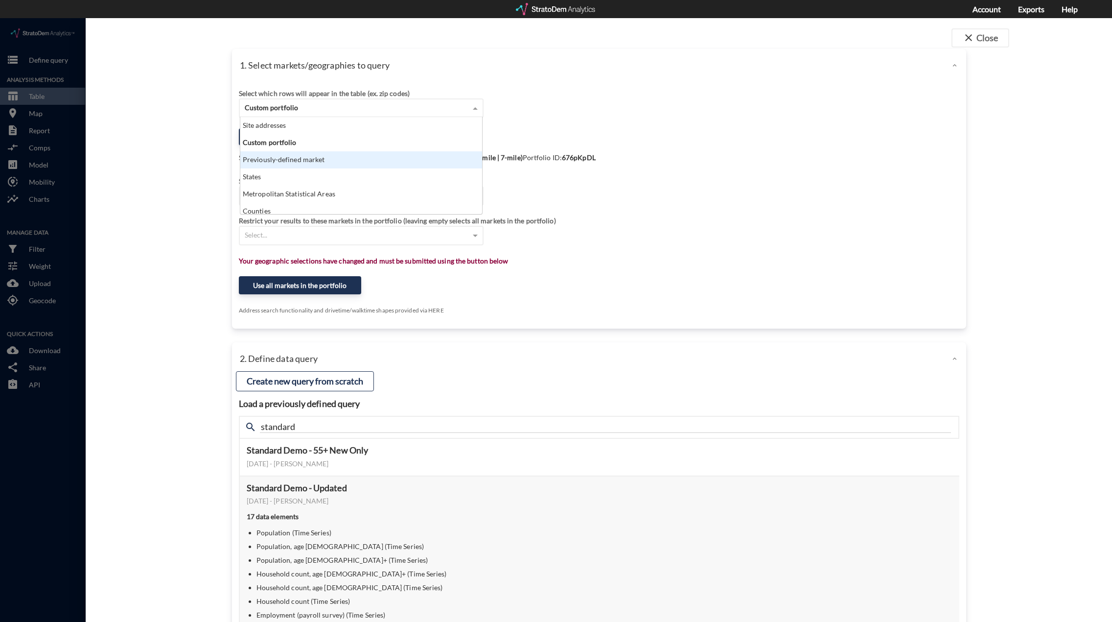
click div "Previously-defined market"
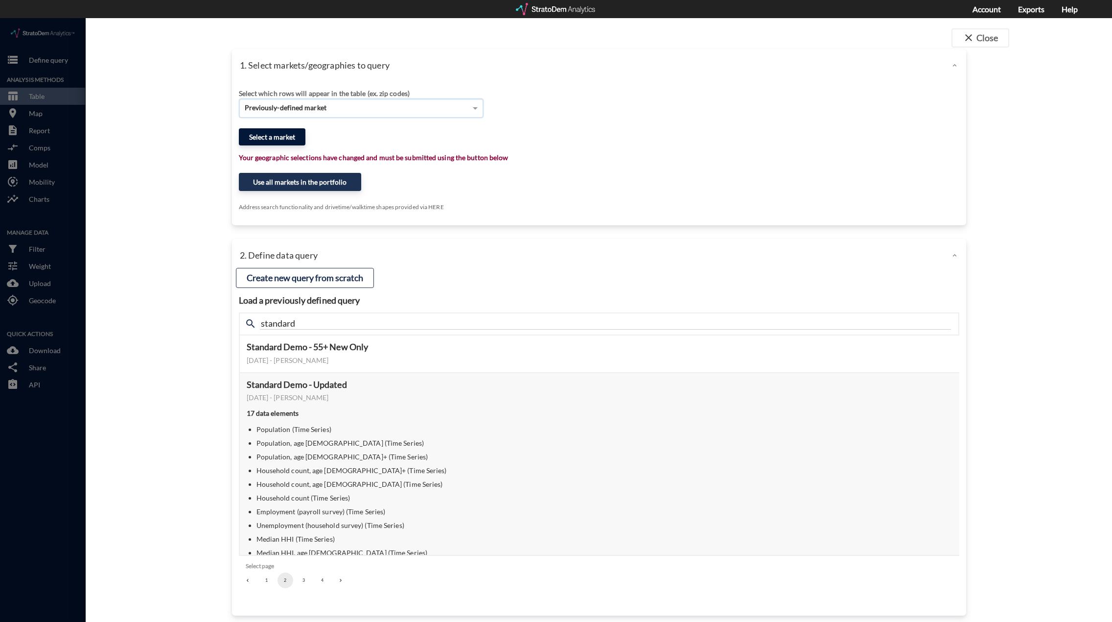
click button "Select a market"
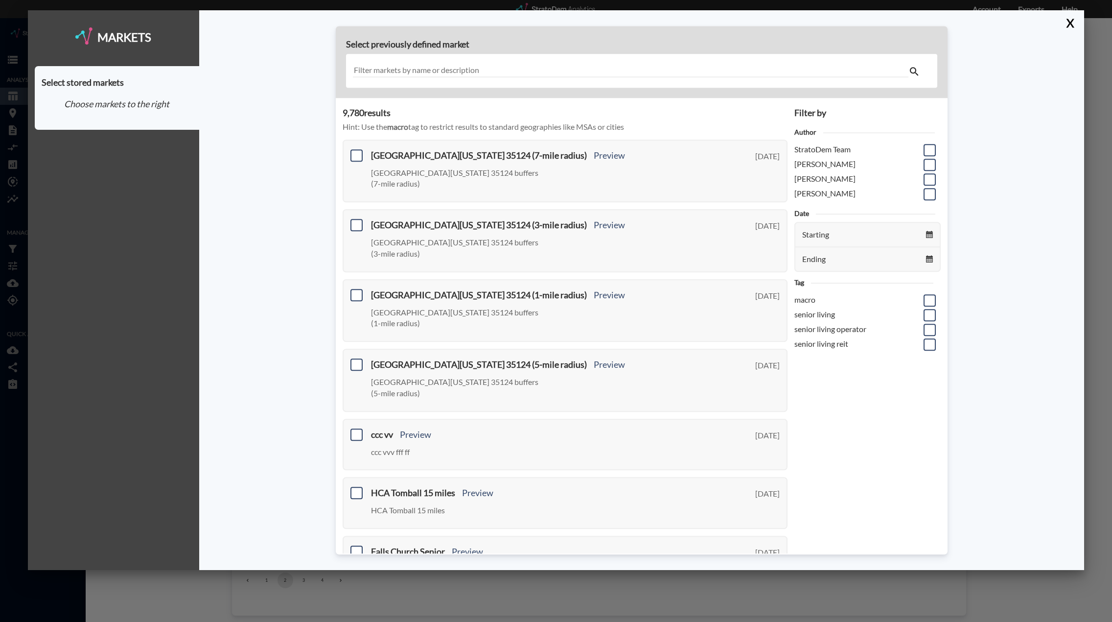
click at [468, 71] on input "text" at bounding box center [631, 71] width 556 height 13
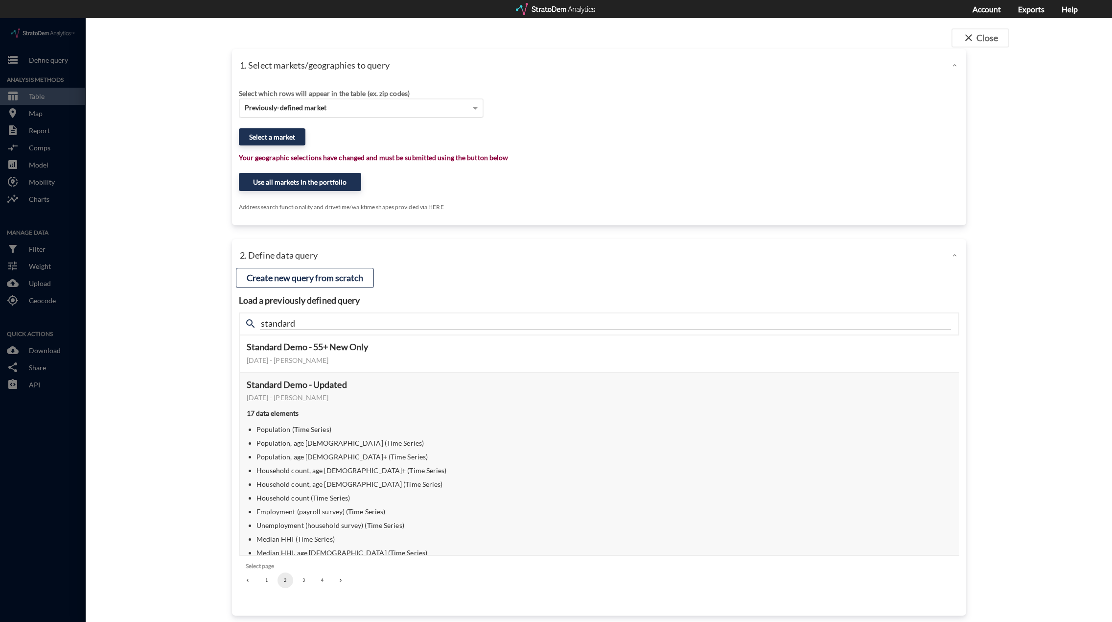
click span "Previously-defined market"
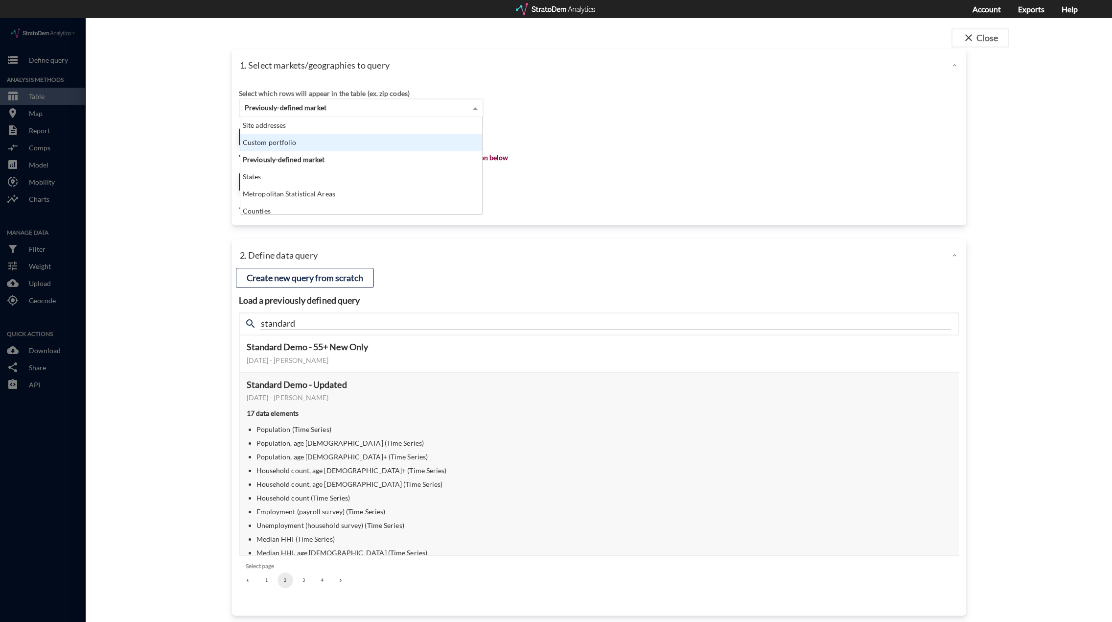
click div "Custom portfolio"
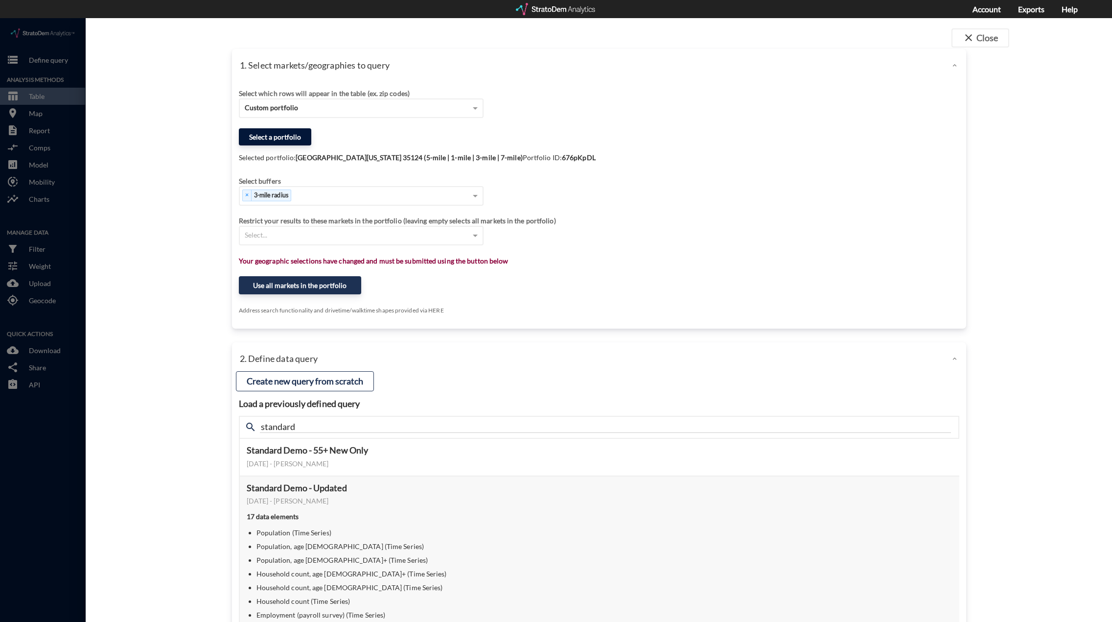
click button "Select a portfolio"
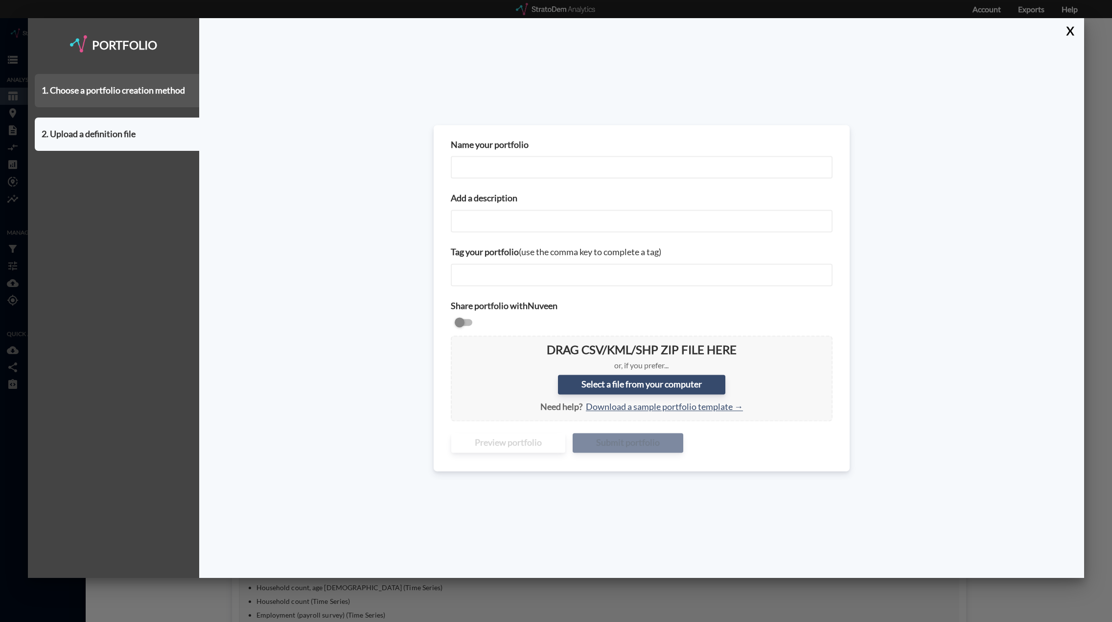
click at [128, 99] on div "1. Choose a portfolio creation method" at bounding box center [117, 90] width 164 height 33
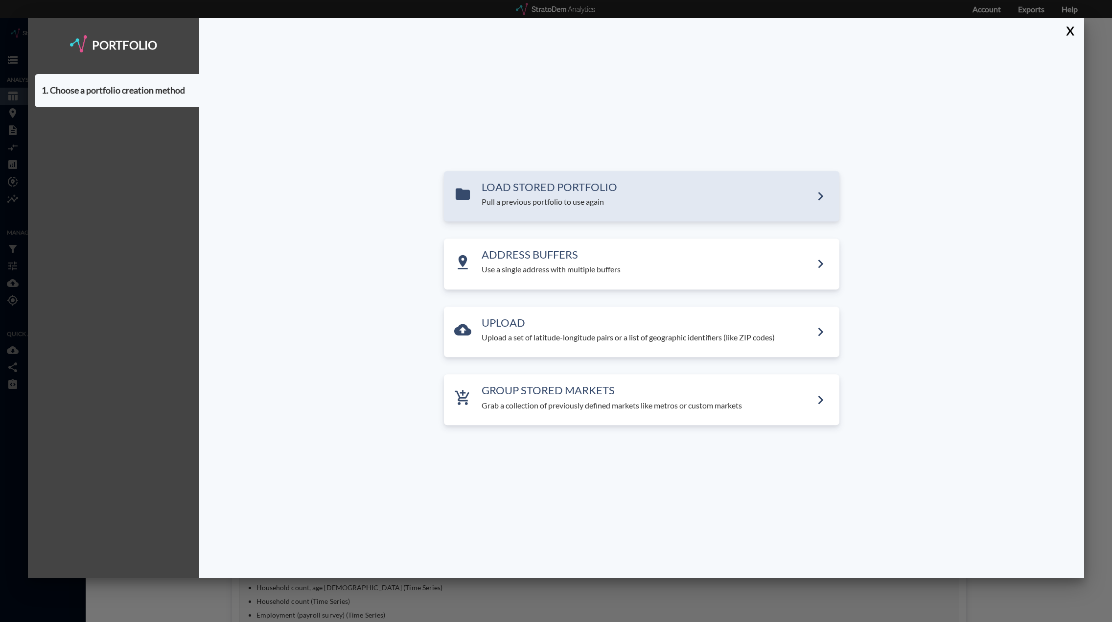
click at [515, 201] on p "Pull a previous portfolio to use again" at bounding box center [647, 201] width 330 height 11
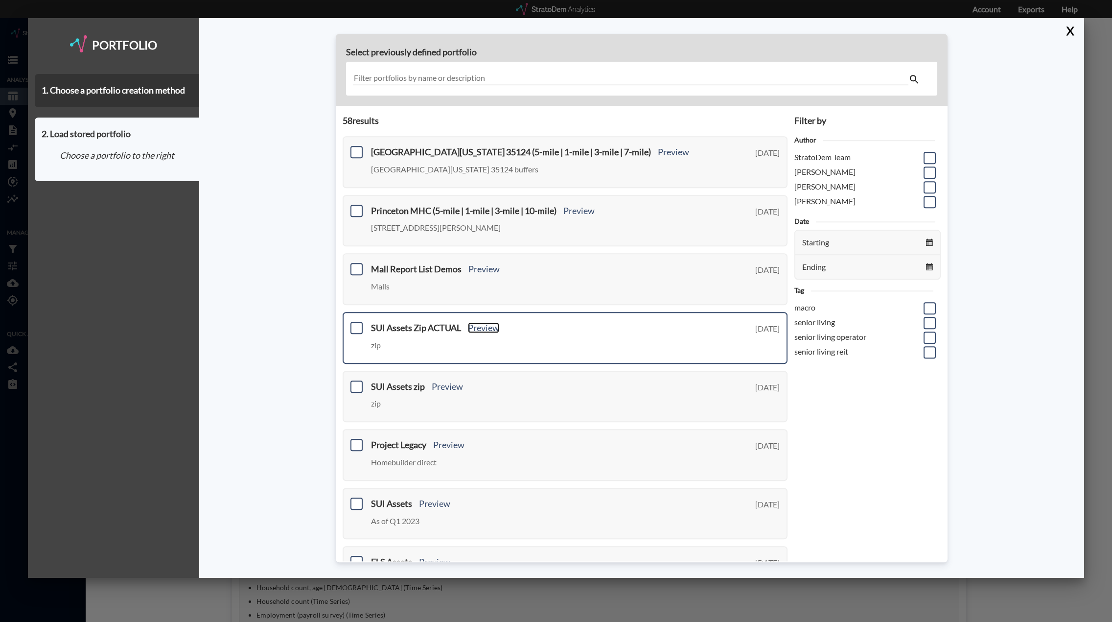
click at [489, 323] on link "Preview" at bounding box center [483, 327] width 31 height 11
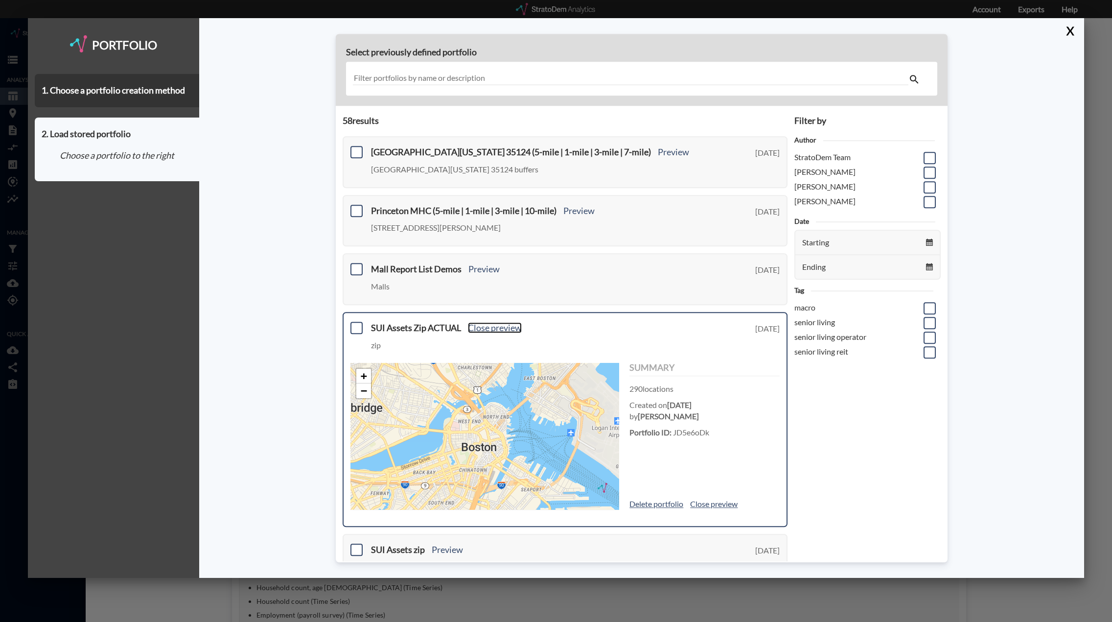
click at [489, 325] on link "Close preview" at bounding box center [495, 327] width 54 height 11
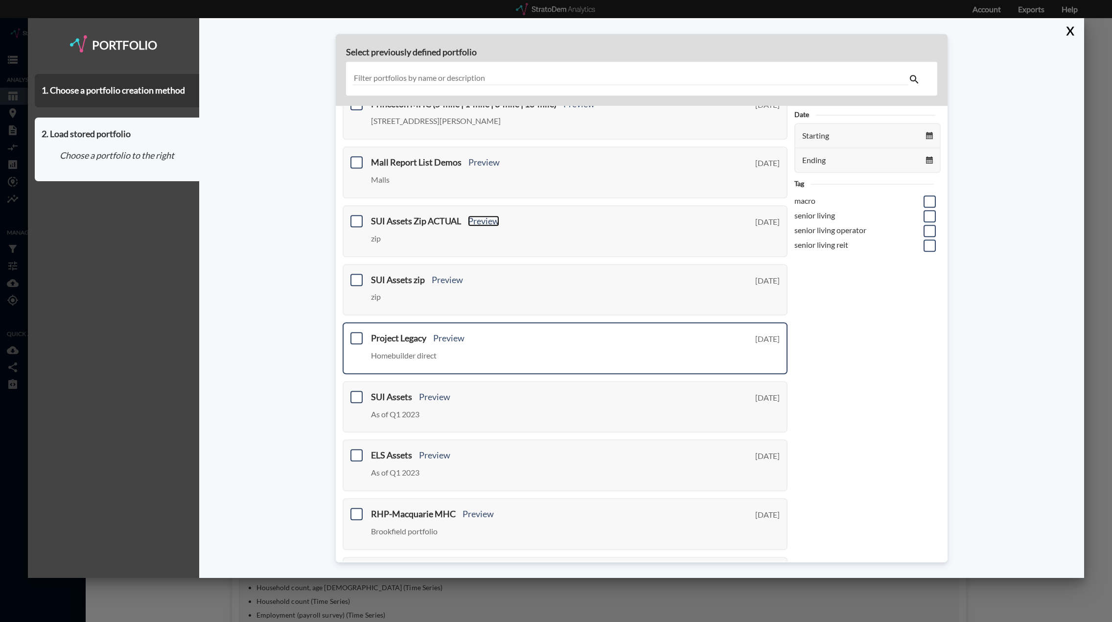
scroll to position [0, 0]
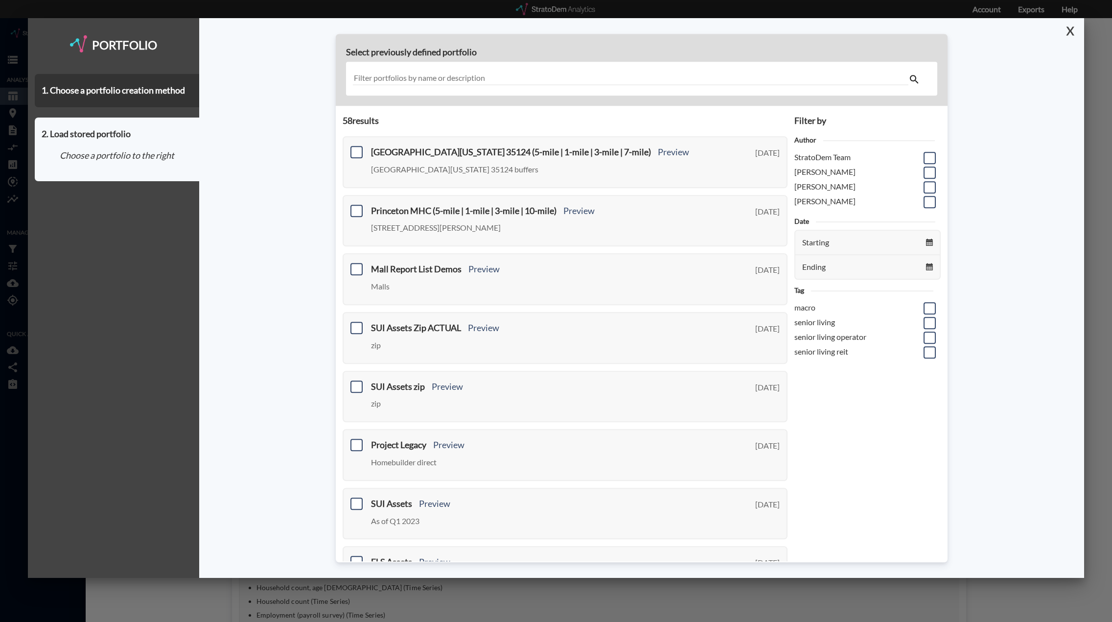
click at [1064, 29] on button "X" at bounding box center [1068, 30] width 17 height 25
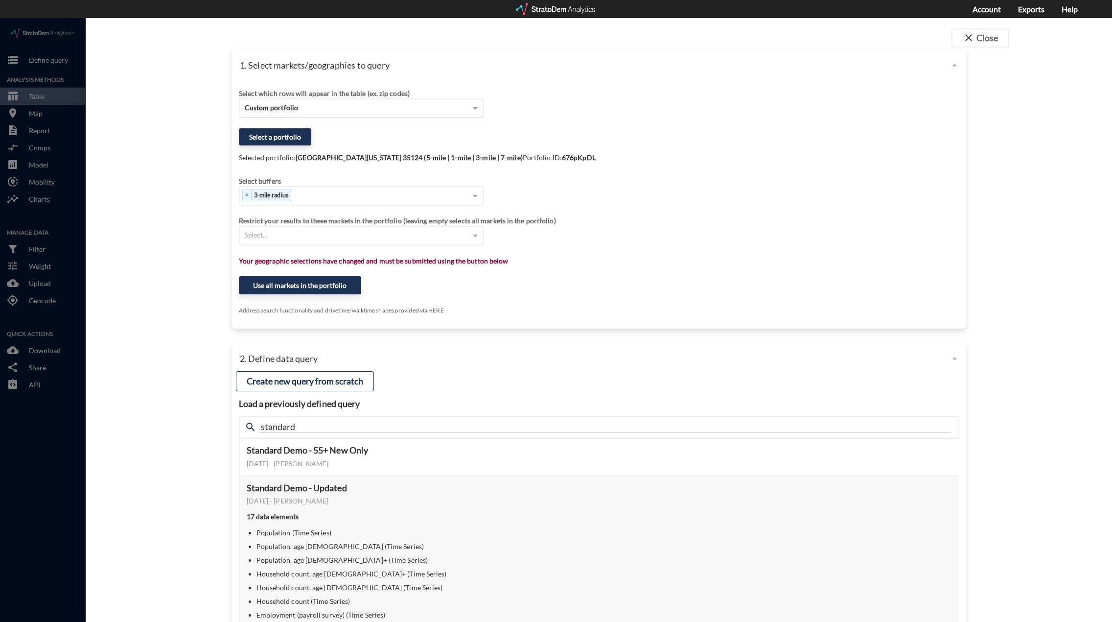
click div "Custom portfolio"
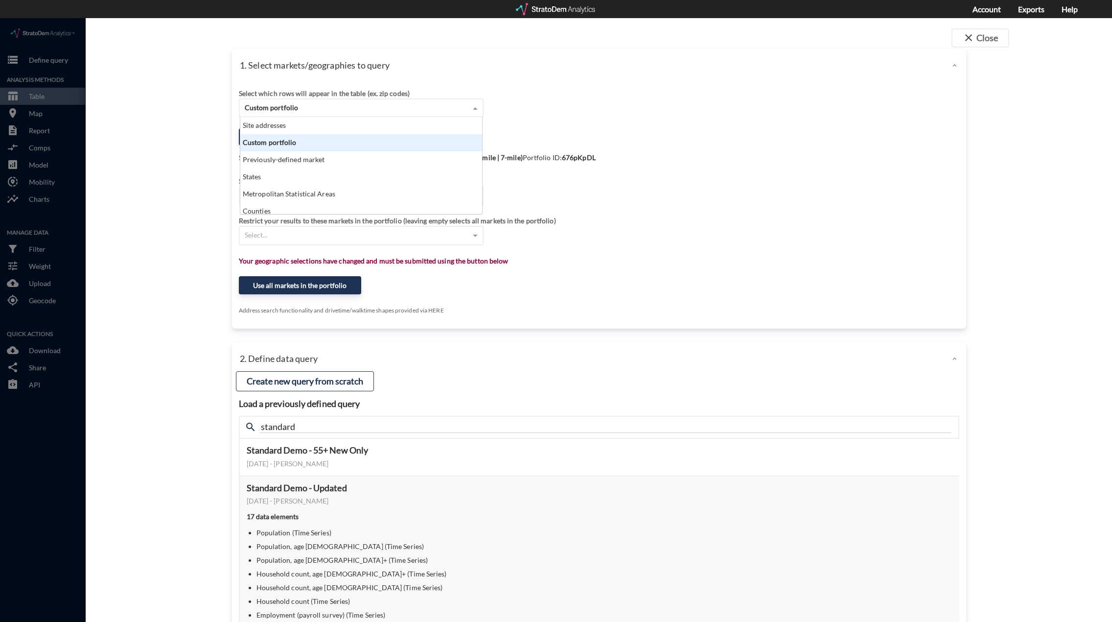
scroll to position [90, 236]
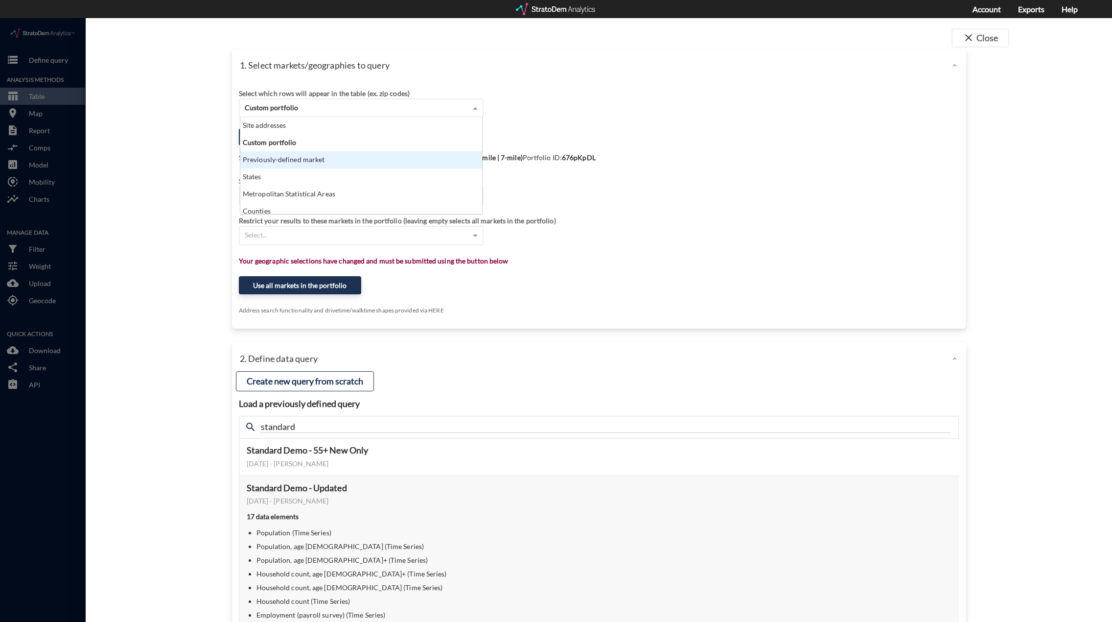
click div "Previously-defined market"
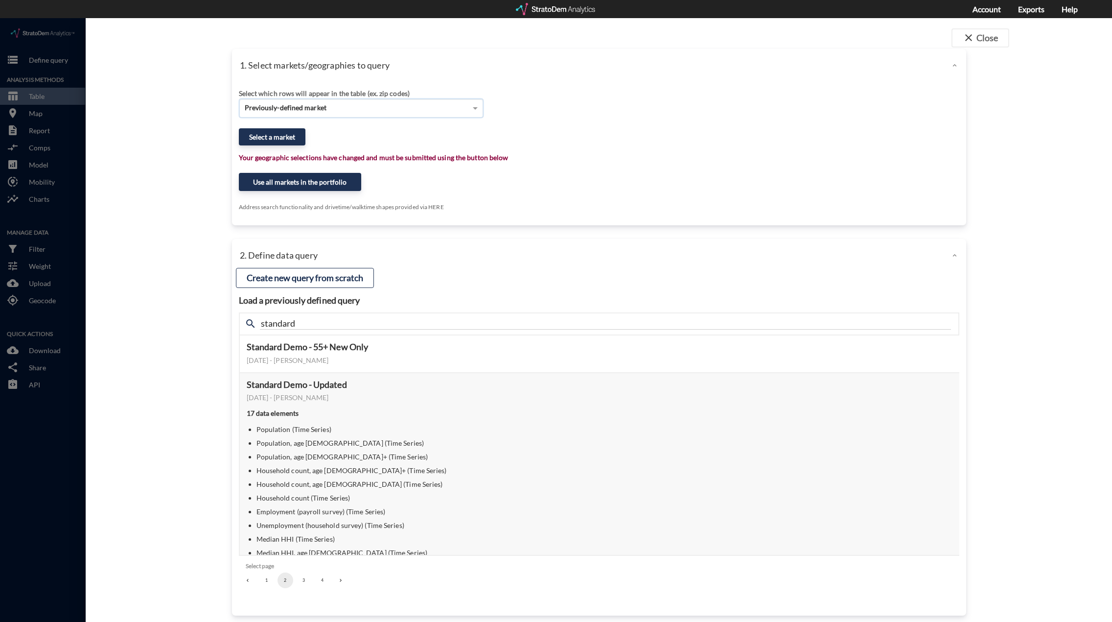
click div "Previously-defined market"
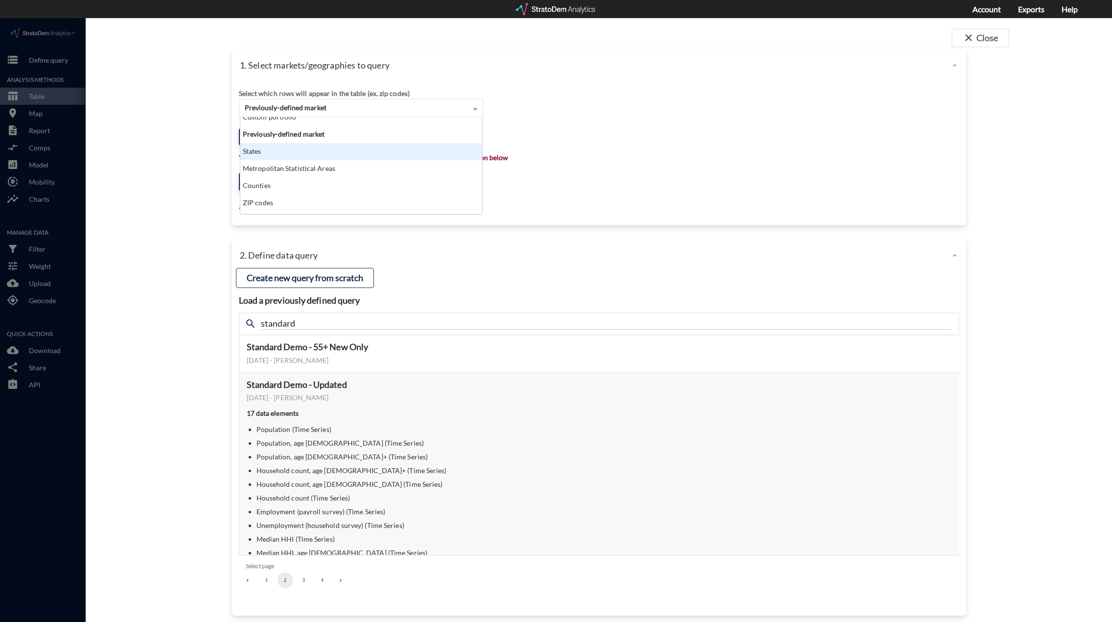
scroll to position [39, 0]
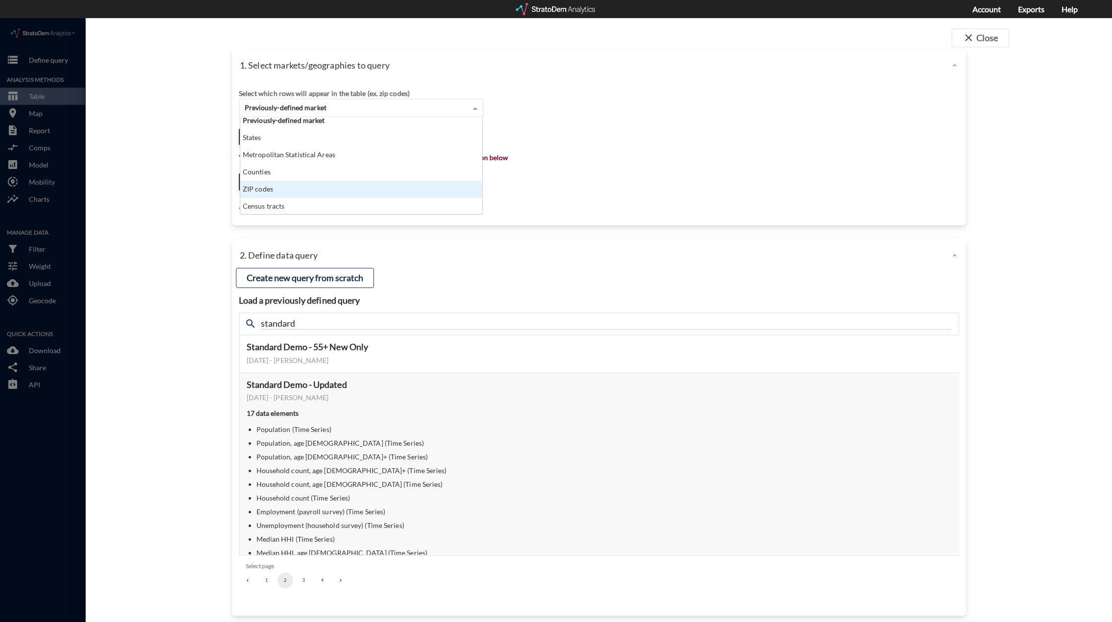
click div "ZIP codes"
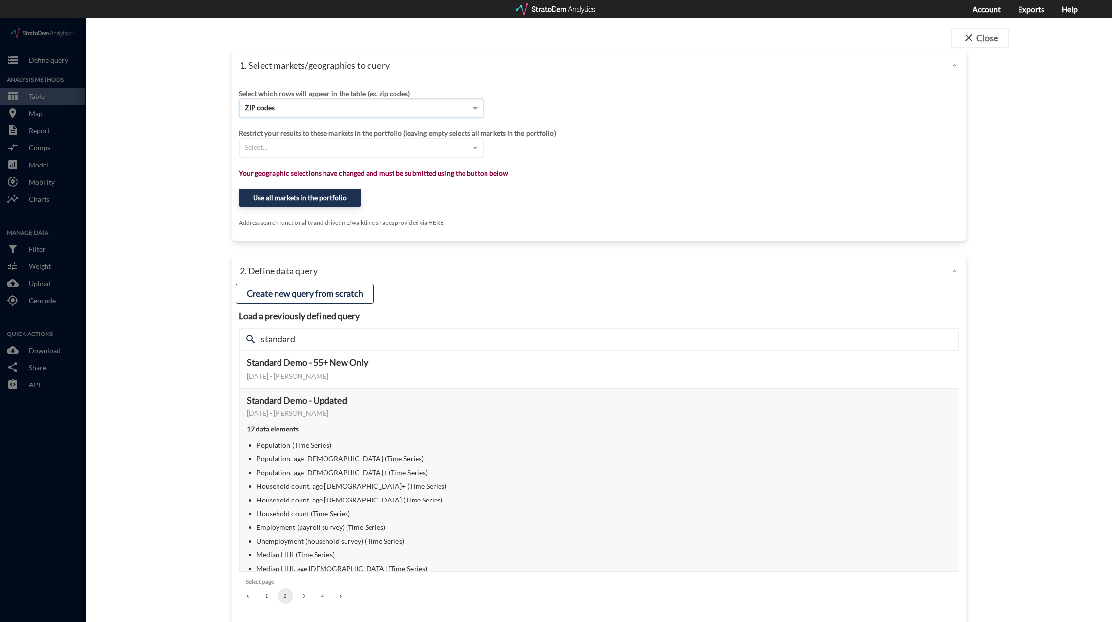
click div "Select..."
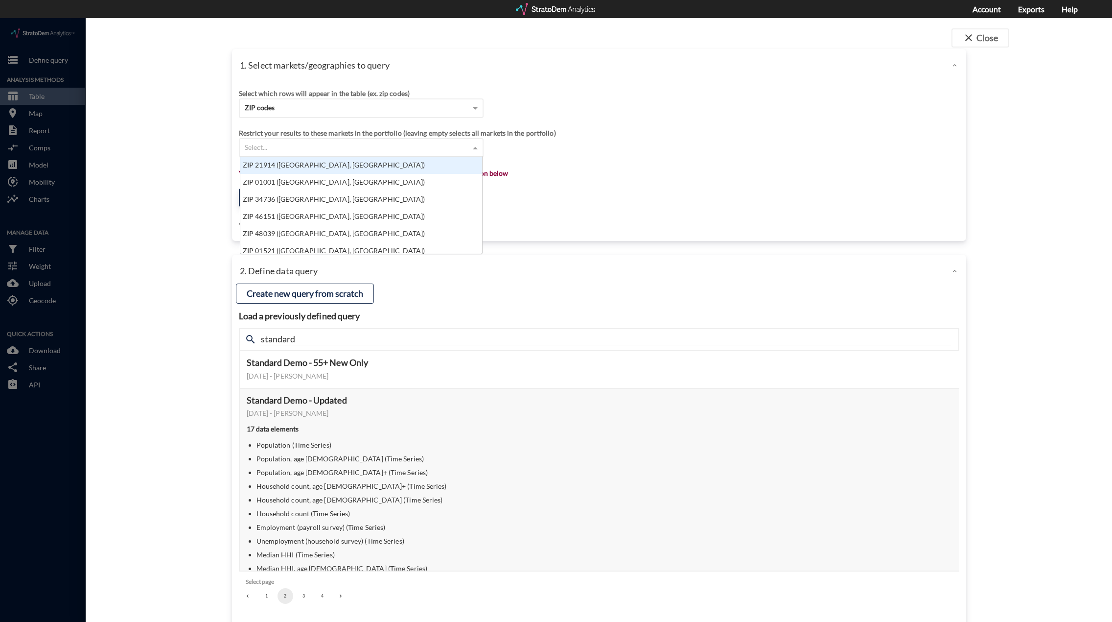
scroll to position [90, 236]
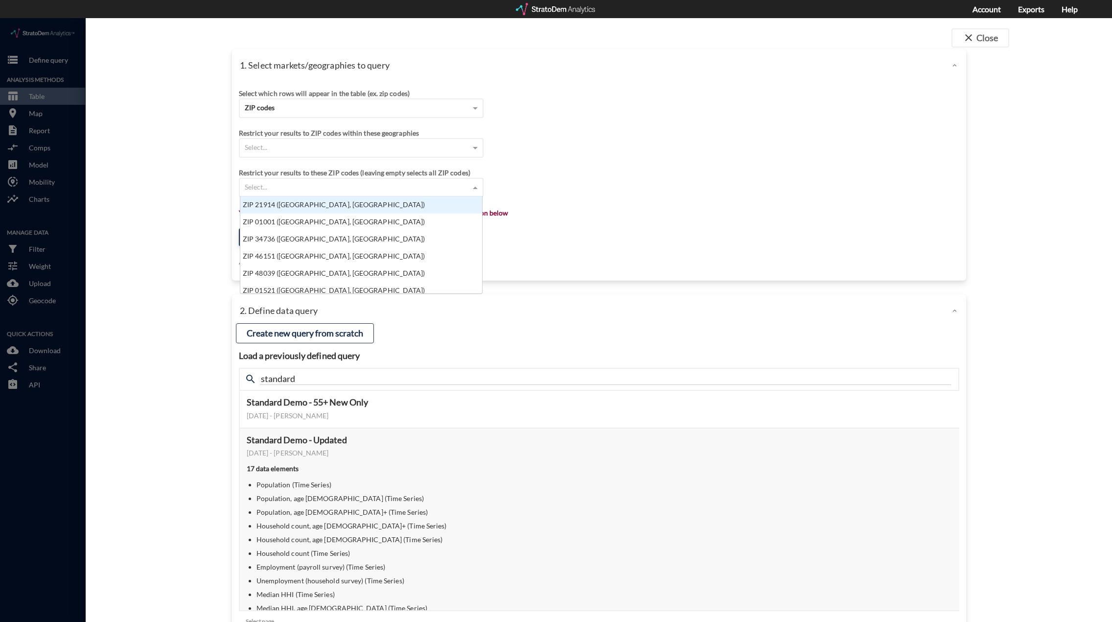
click div "Restrict your results to ZIP codes within these geographies"
click div "Select..."
type input "35124"
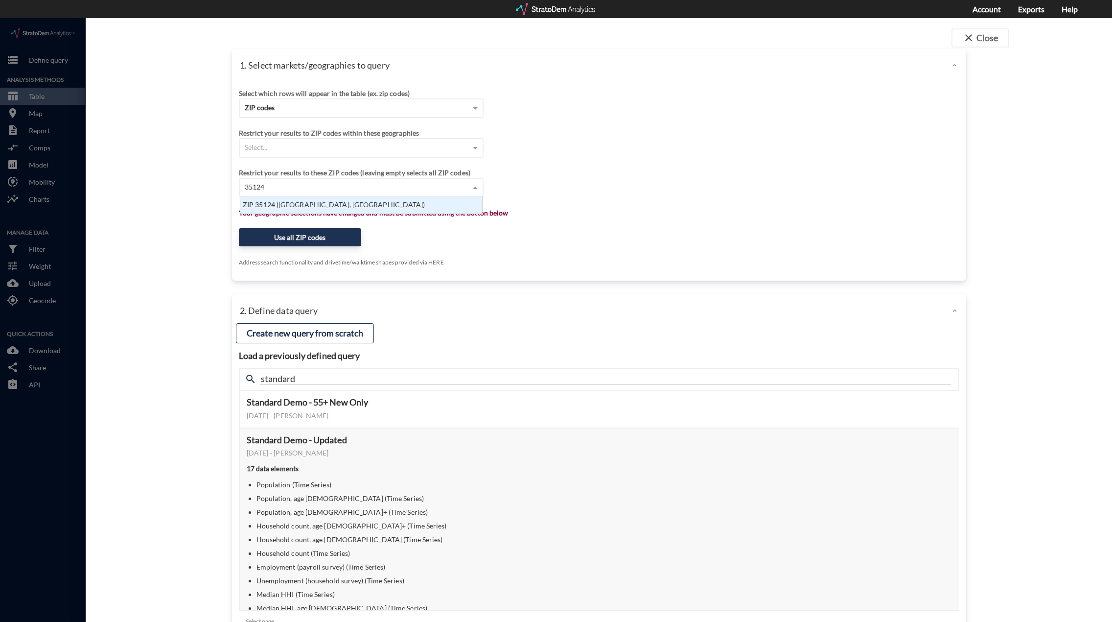
scroll to position [10, 236]
click div "× ZIP 35124 (Pelham, AL) Press backspace to remove ZIP 35124 (Pelham, AL) ×"
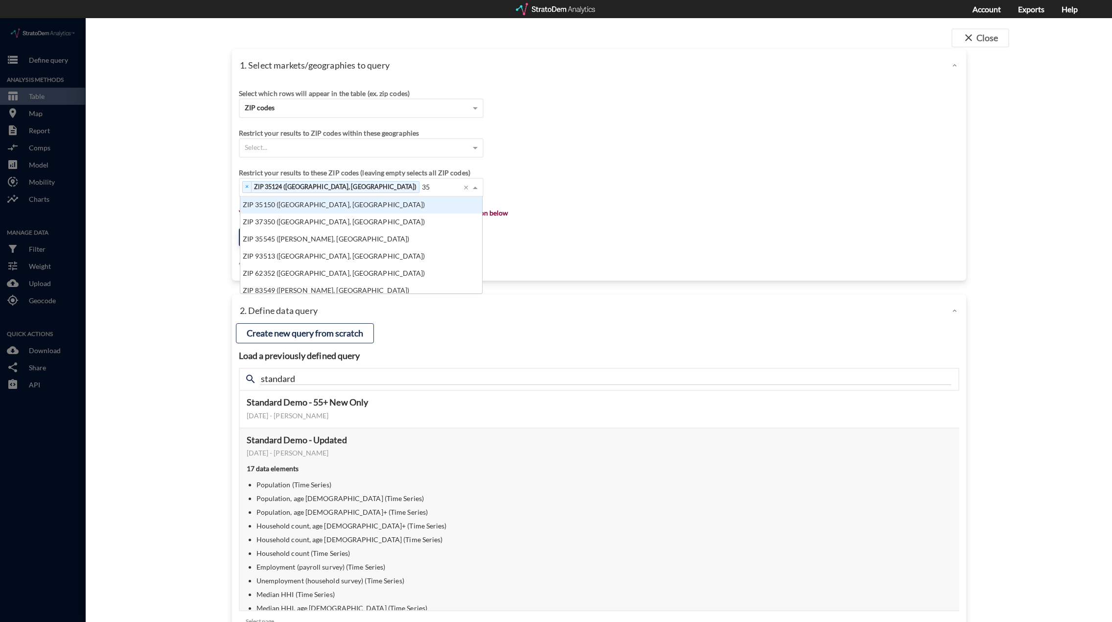
scroll to position [90, 236]
type input "36532"
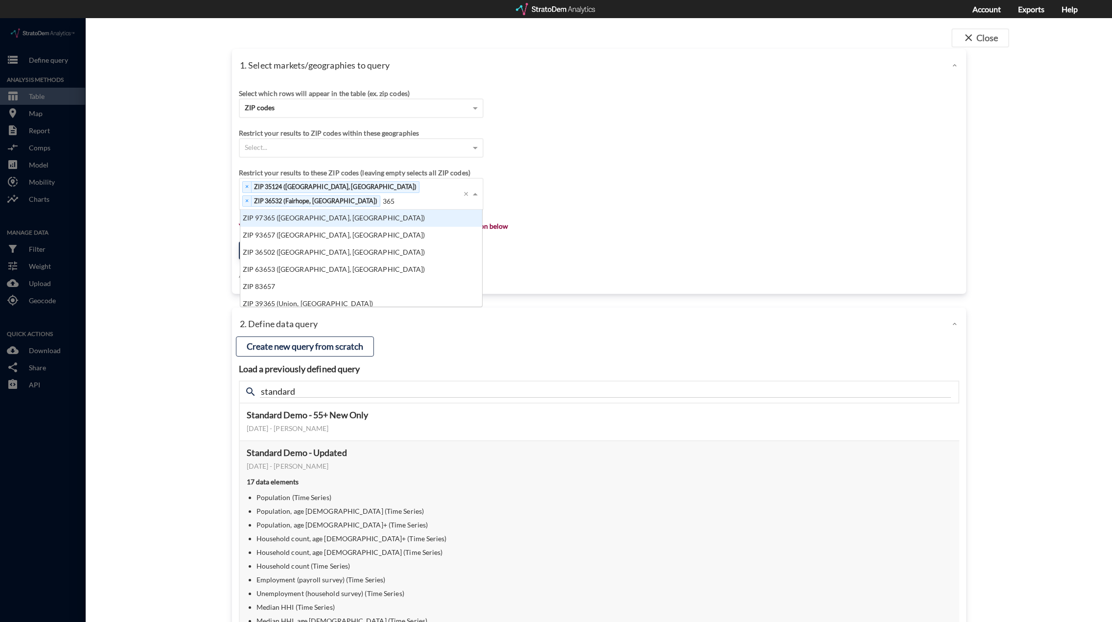
scroll to position [8, 6]
type input "36578"
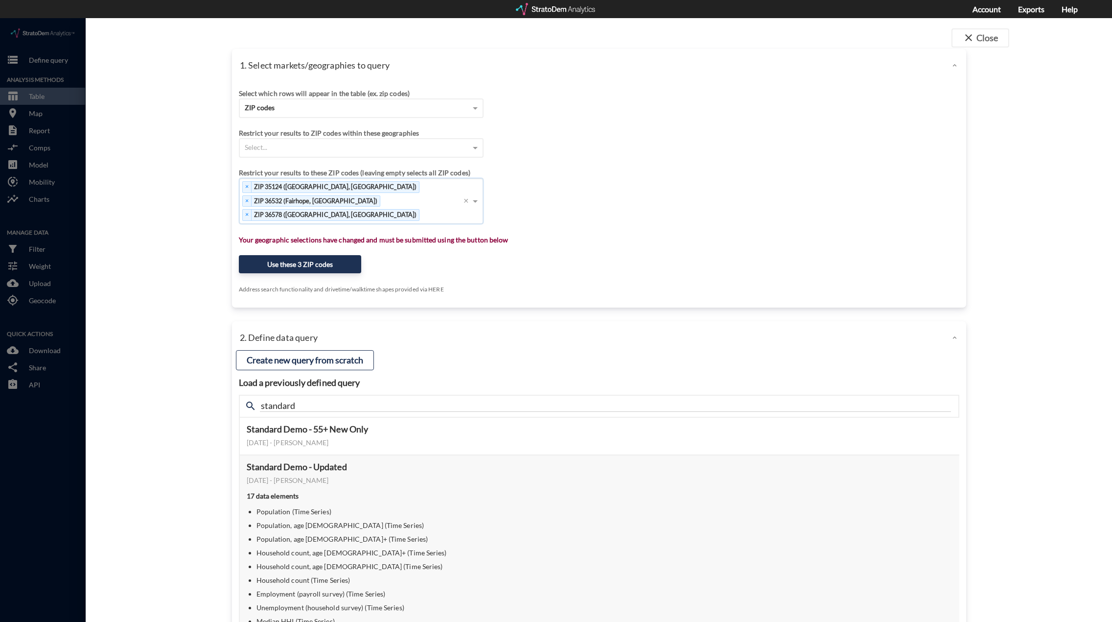
click div "× ZIP 35124 (Pelham, AL) × ZIP 36532 (Fairhope, AL) × ZIP 36578 (Stapleton, AL)"
paste input "35756 35147"
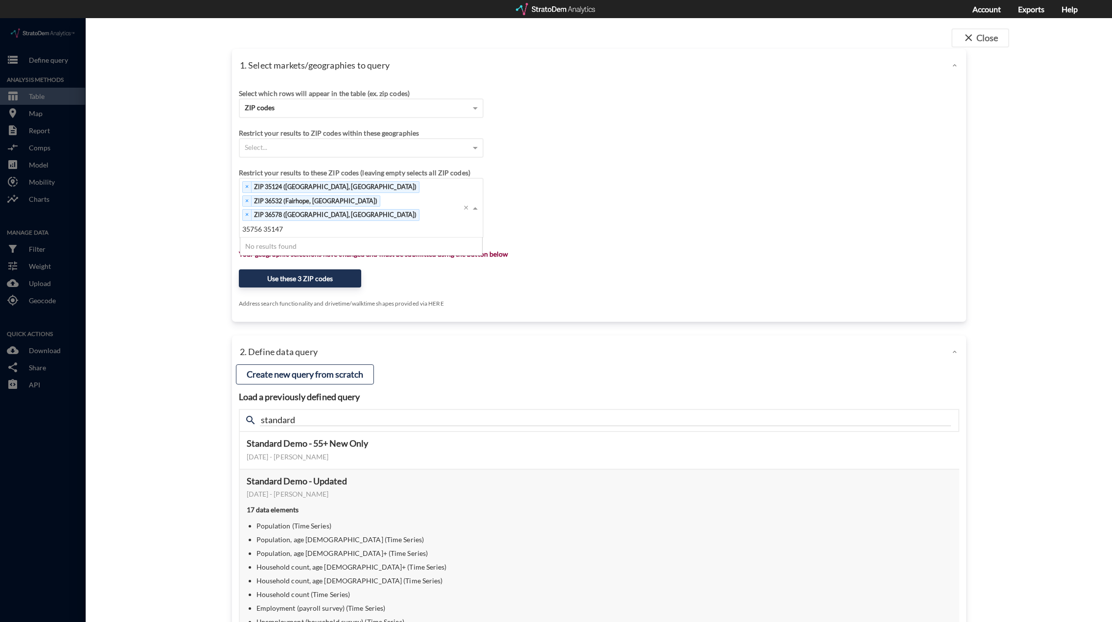
click input "35756 35147"
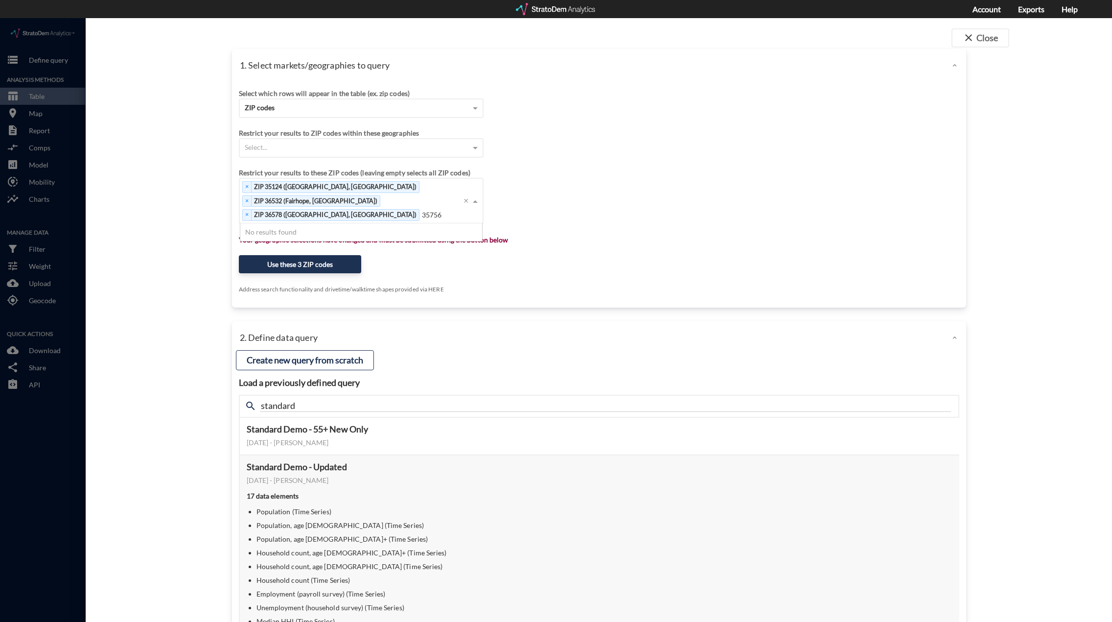
type input "35756"
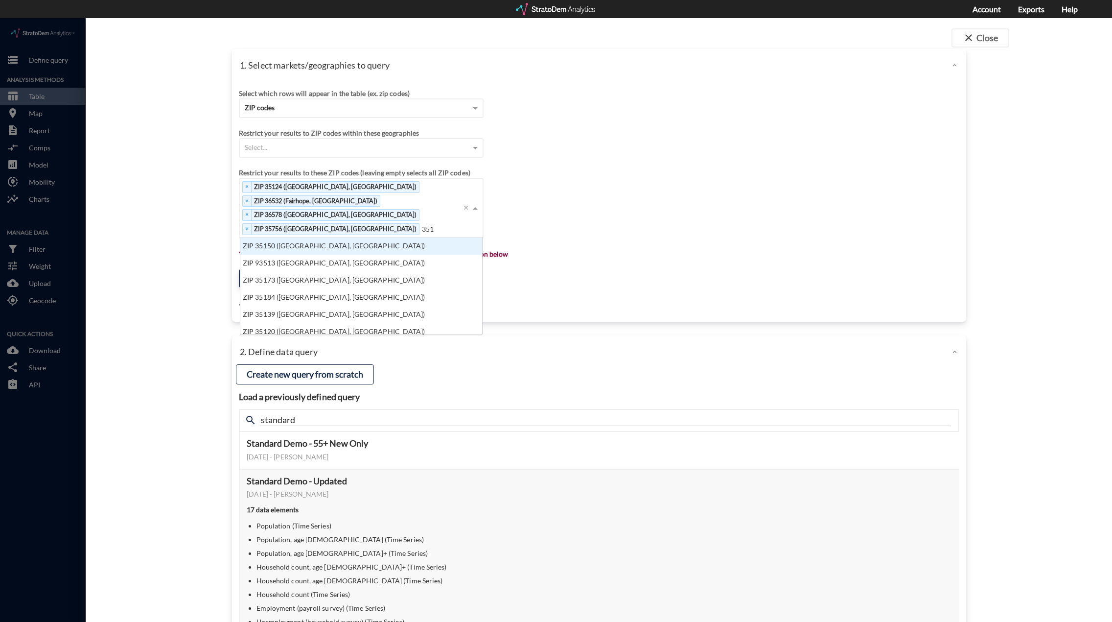
scroll to position [8, 6]
type input "35147"
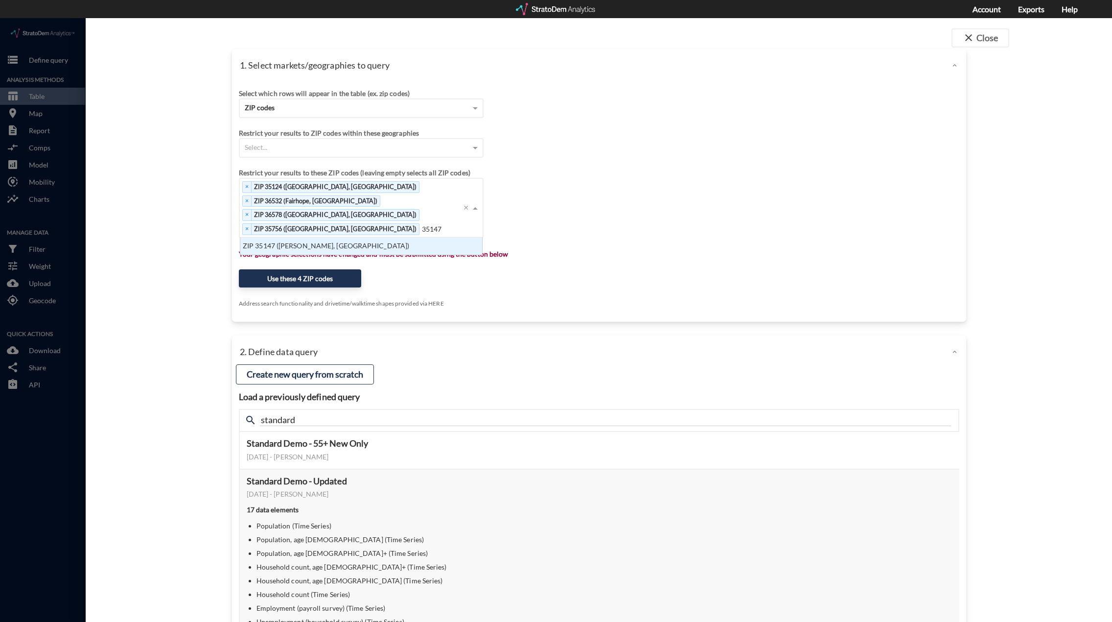
scroll to position [10, 236]
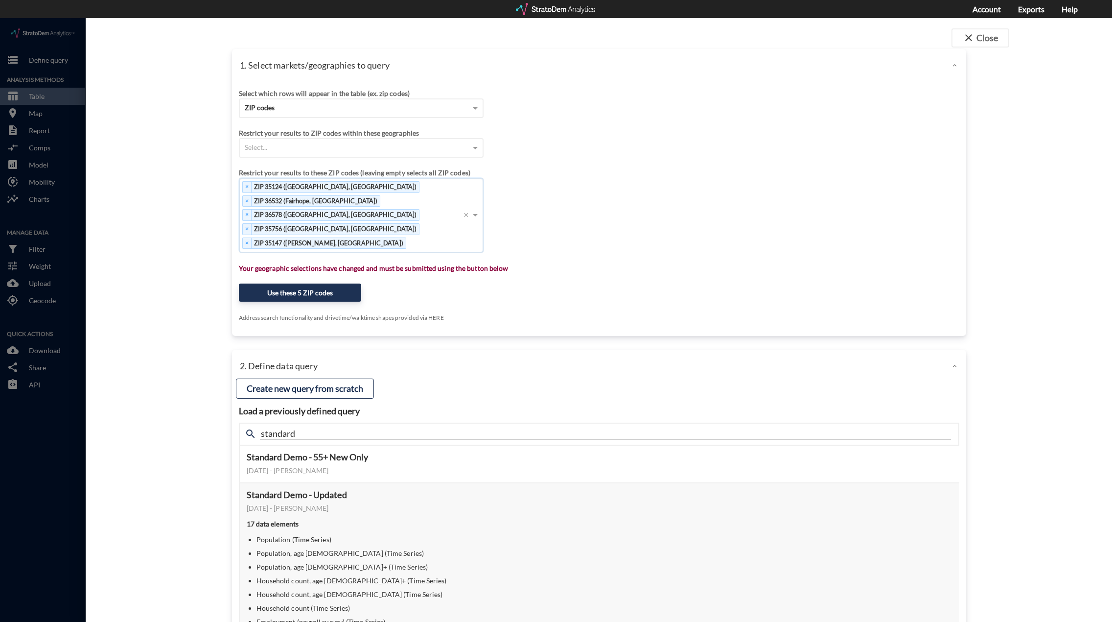
click div "× ZIP 35124 (Pelham, AL) × ZIP 36532 (Fairhope, AL) × ZIP 36578 (Stapleton, AL)…"
type input "36580"
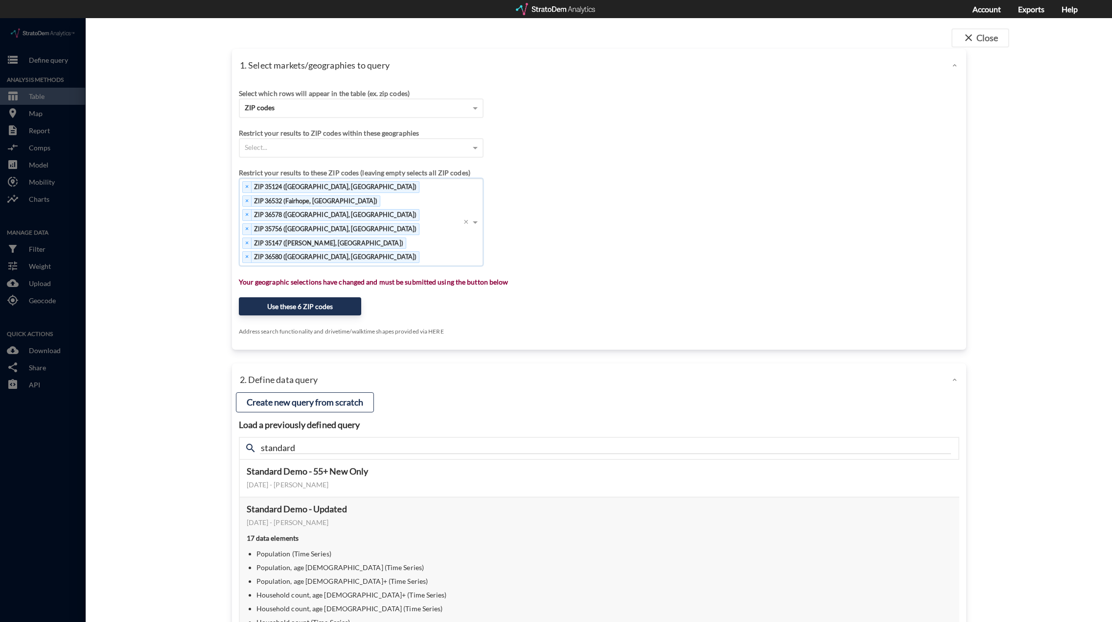
click div "× ZIP 35124 (Pelham, AL) × ZIP 36532 (Fairhope, AL) × ZIP 36578 (Stapleton, AL)…"
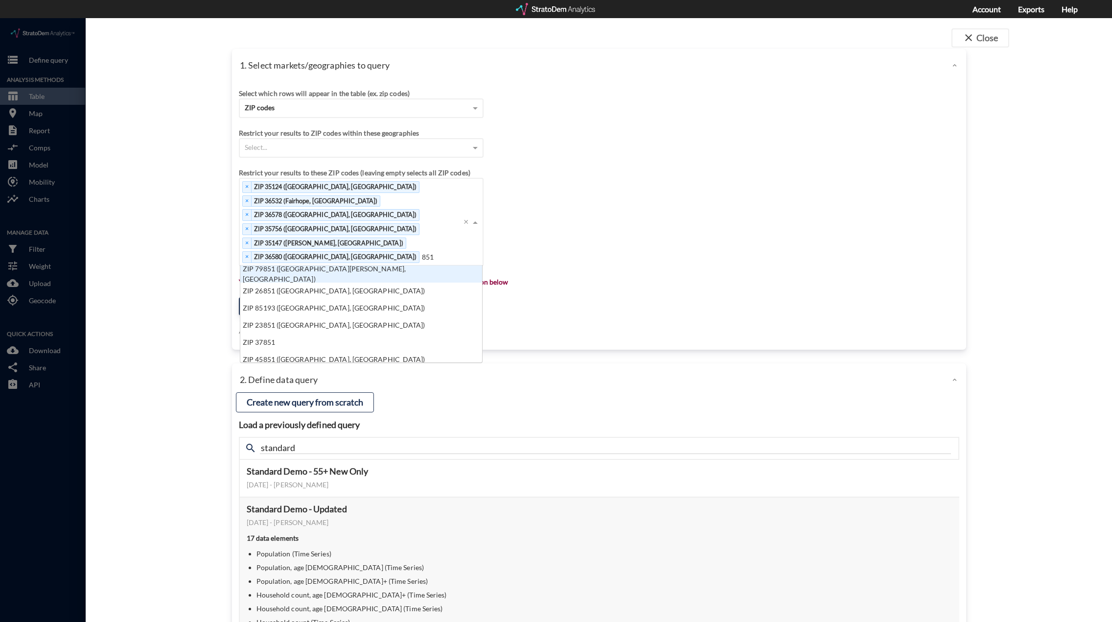
scroll to position [8, 6]
type input "85140"
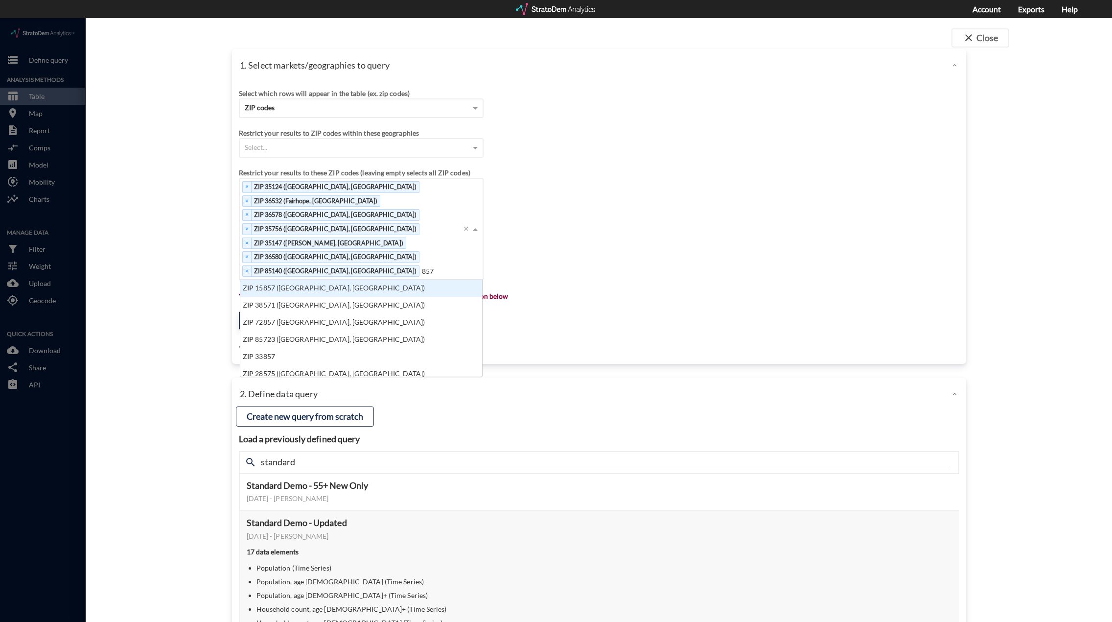
scroll to position [0, 0]
type input "85746"
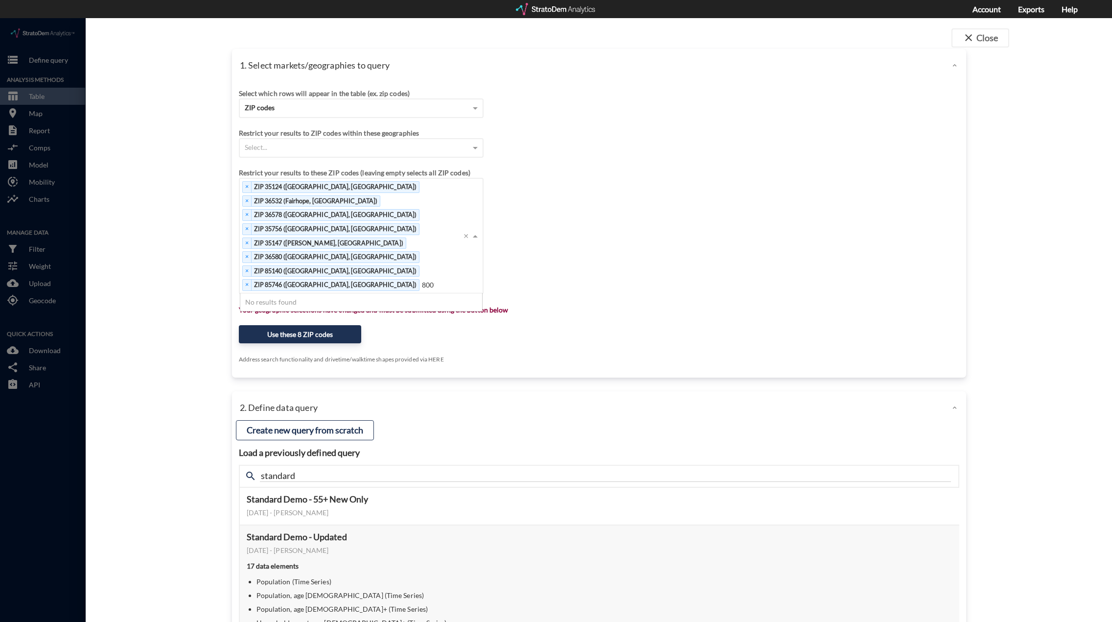
type input "80011"
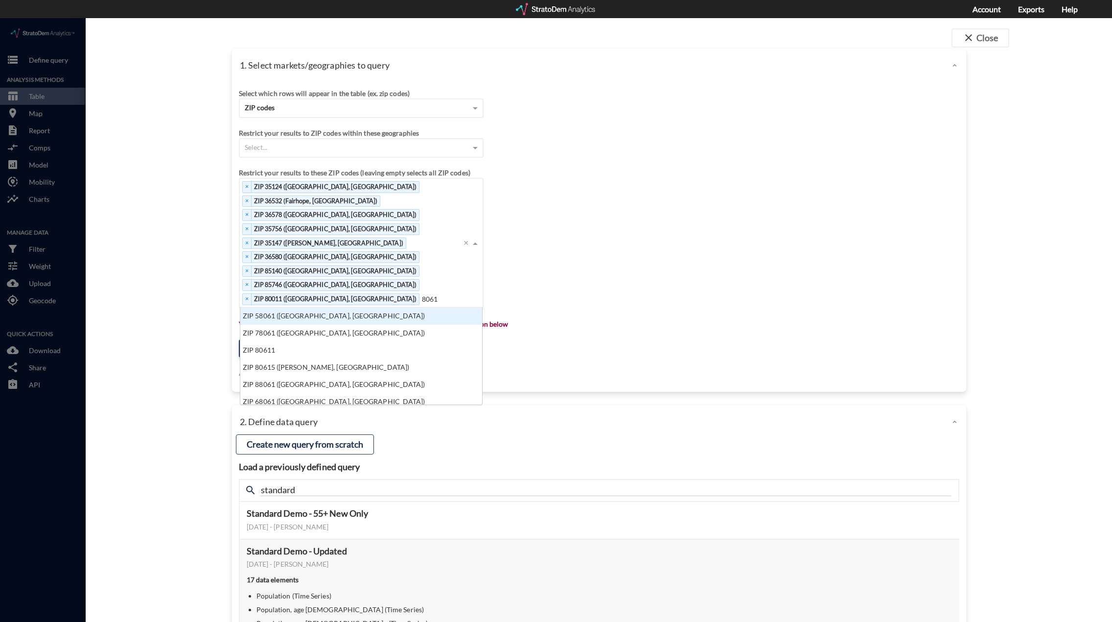
type input "80611"
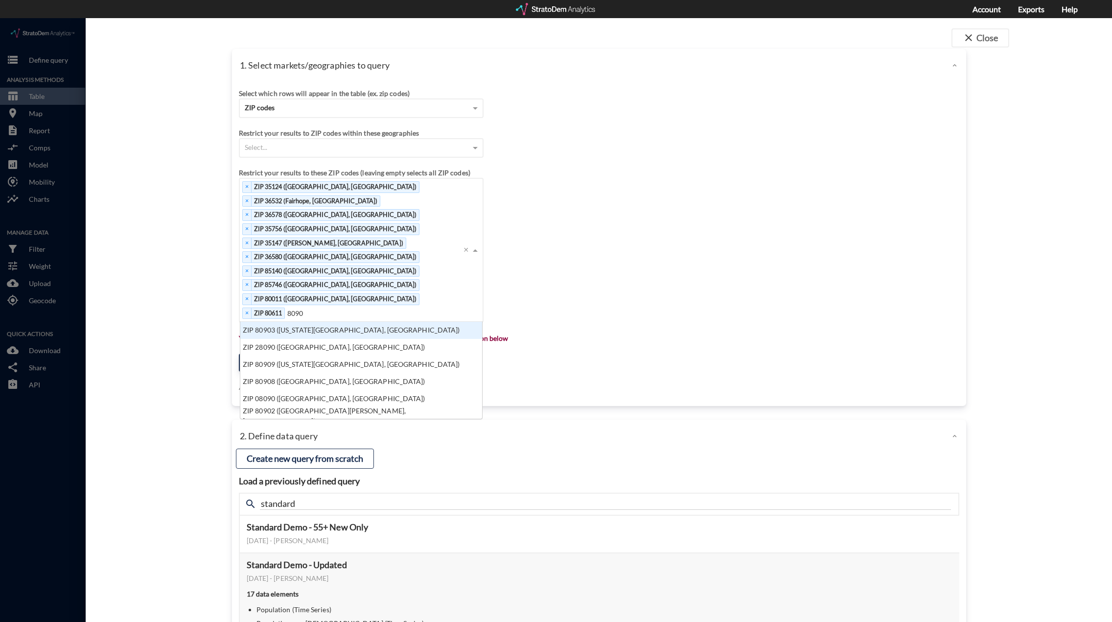
type input "80907"
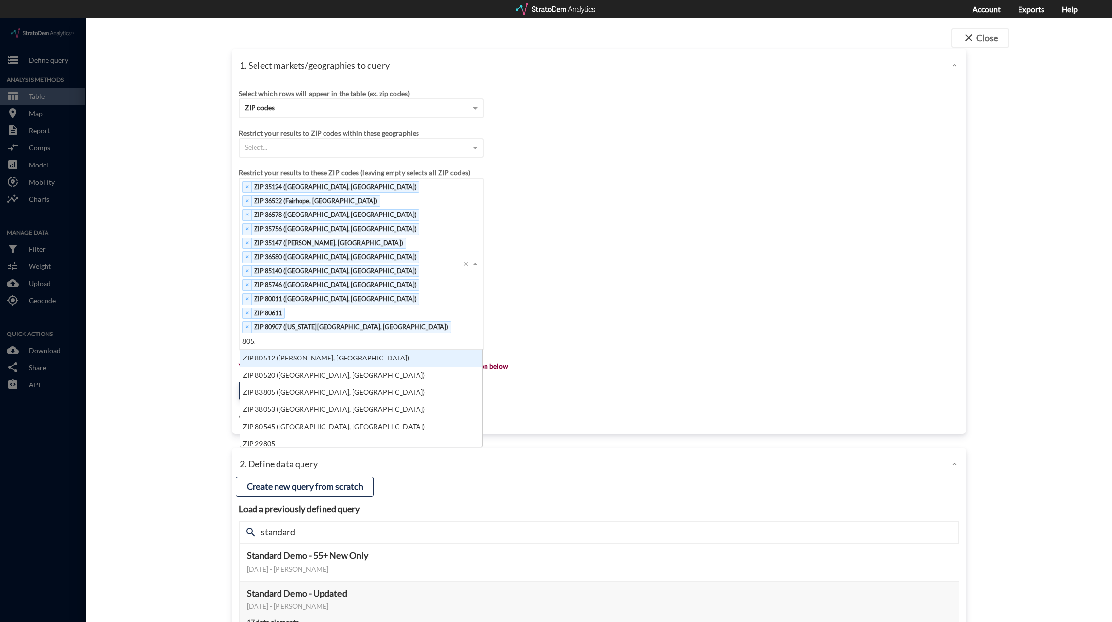
type input "80524"
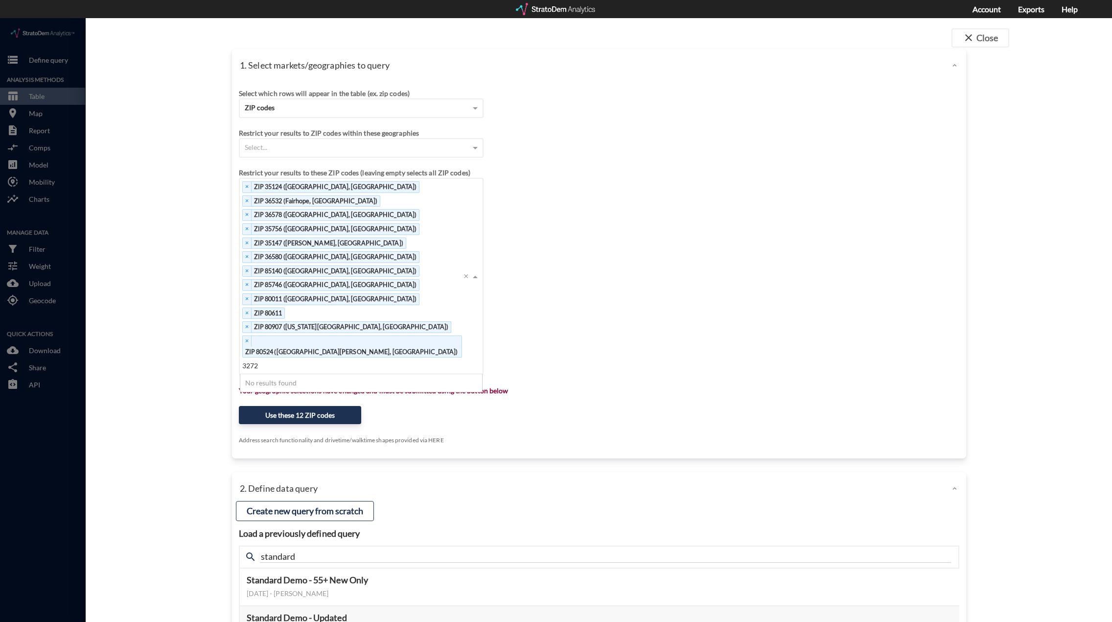
type input "32724"
type input "34744"
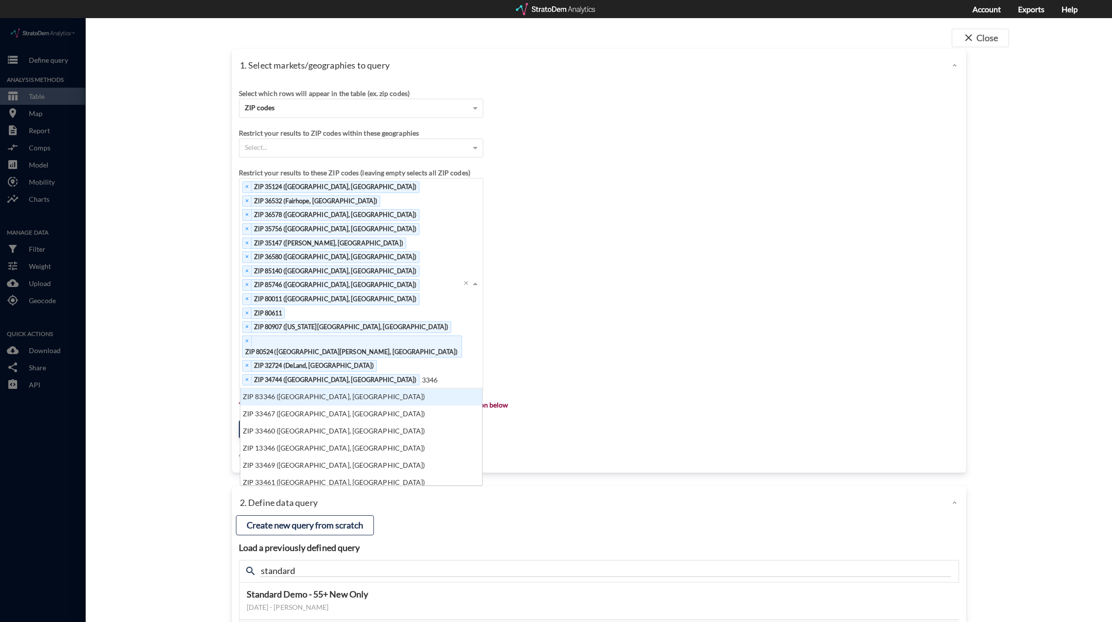
type input "33463"
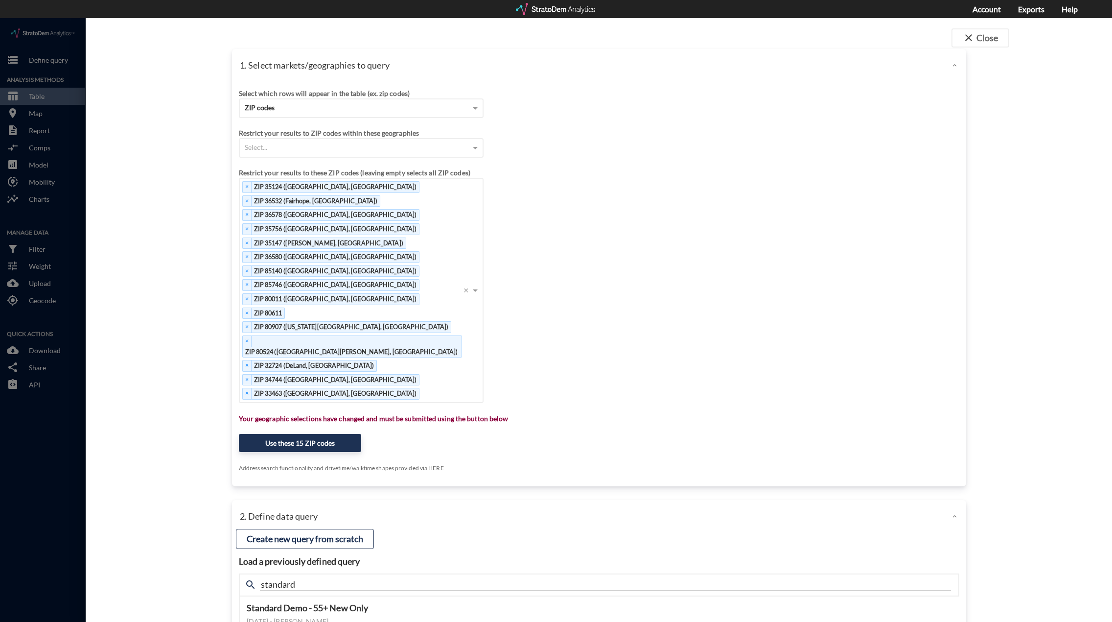
click div "Restrict your results to these ZIP codes (leaving empty selects all ZIP codes) …"
click div "× ZIP 35124 (Pelham, AL) × ZIP 36532 (Fairhope, AL) × ZIP 36578 (Stapleton, AL)…"
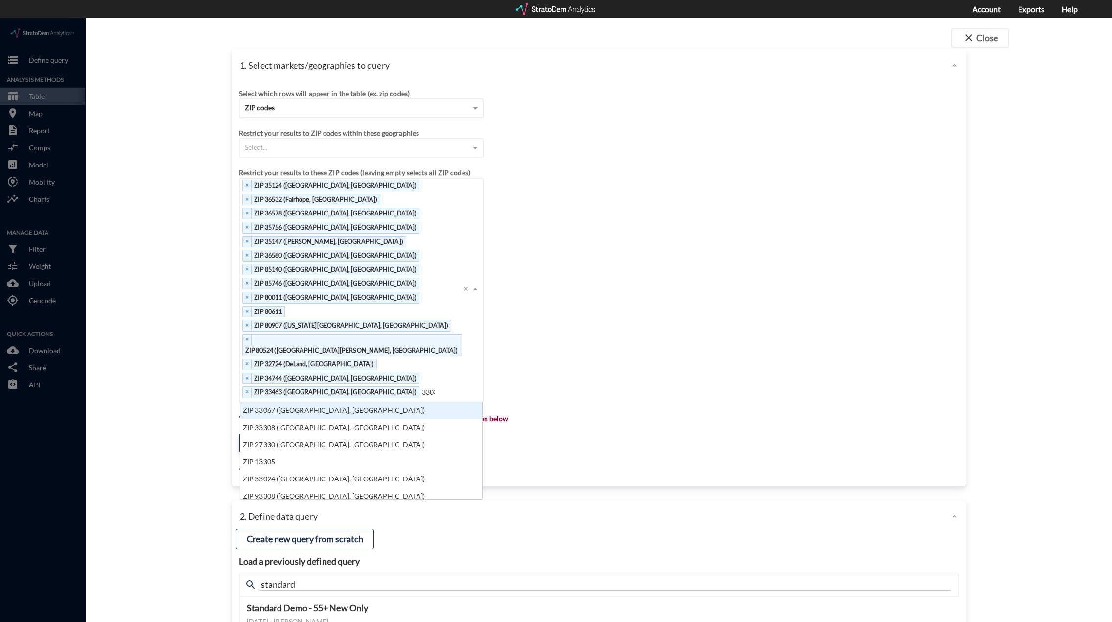
scroll to position [8, 6]
type input "33034"
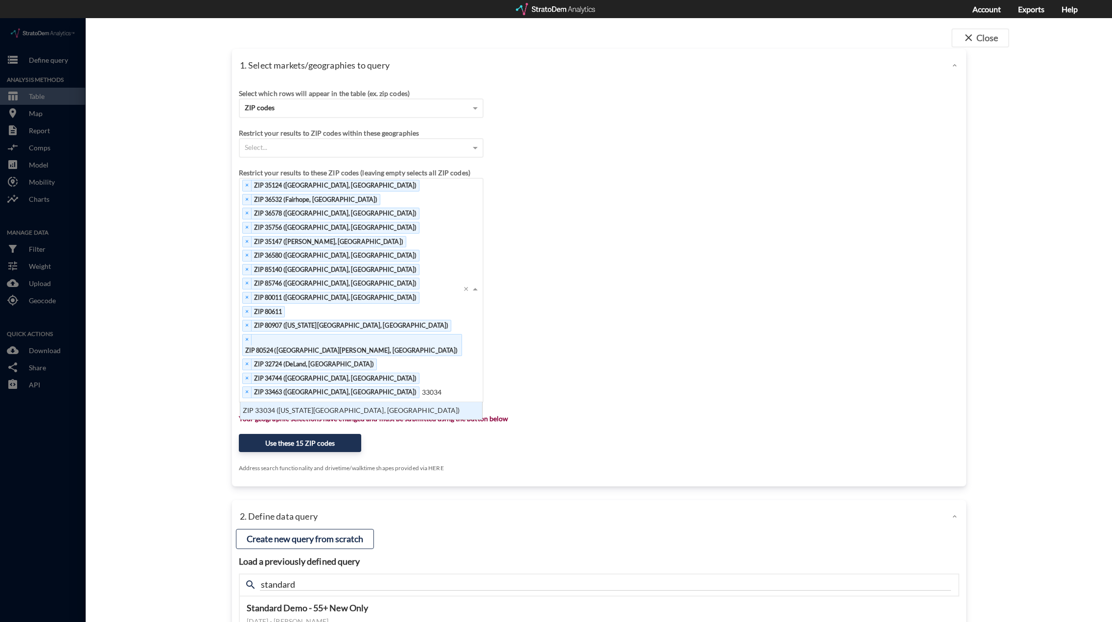
scroll to position [10, 236]
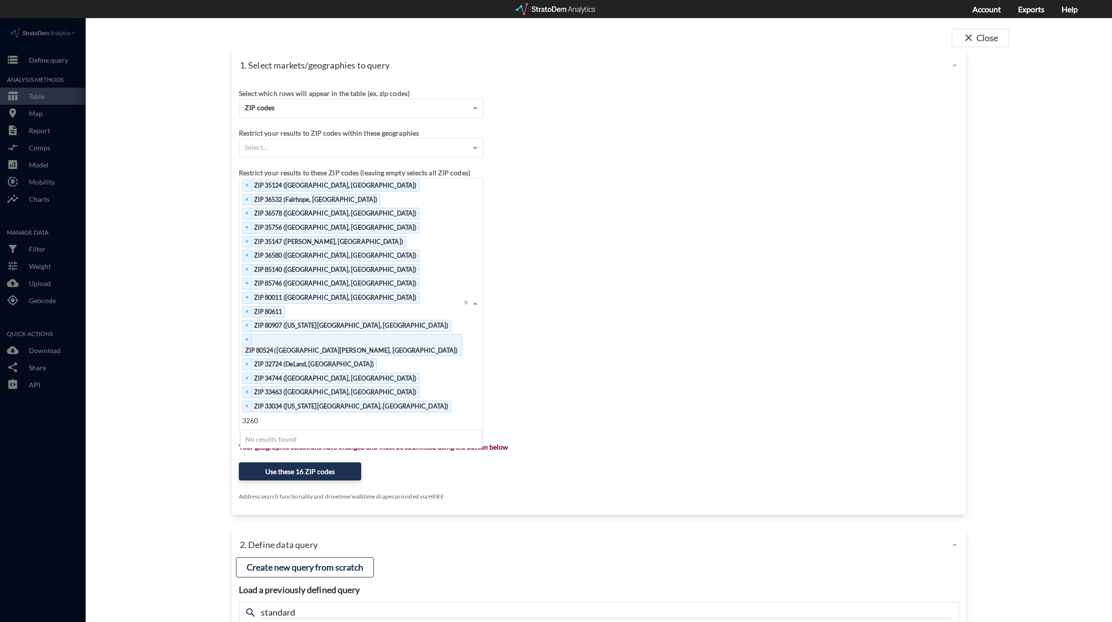
type input "32608"
type input "34476"
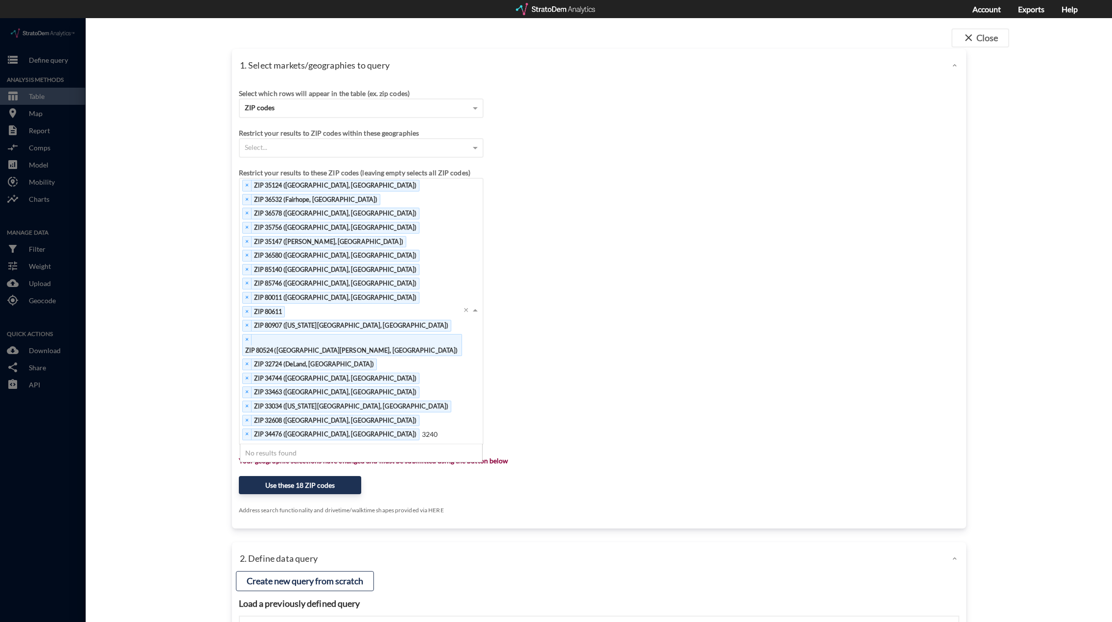
type input "32408"
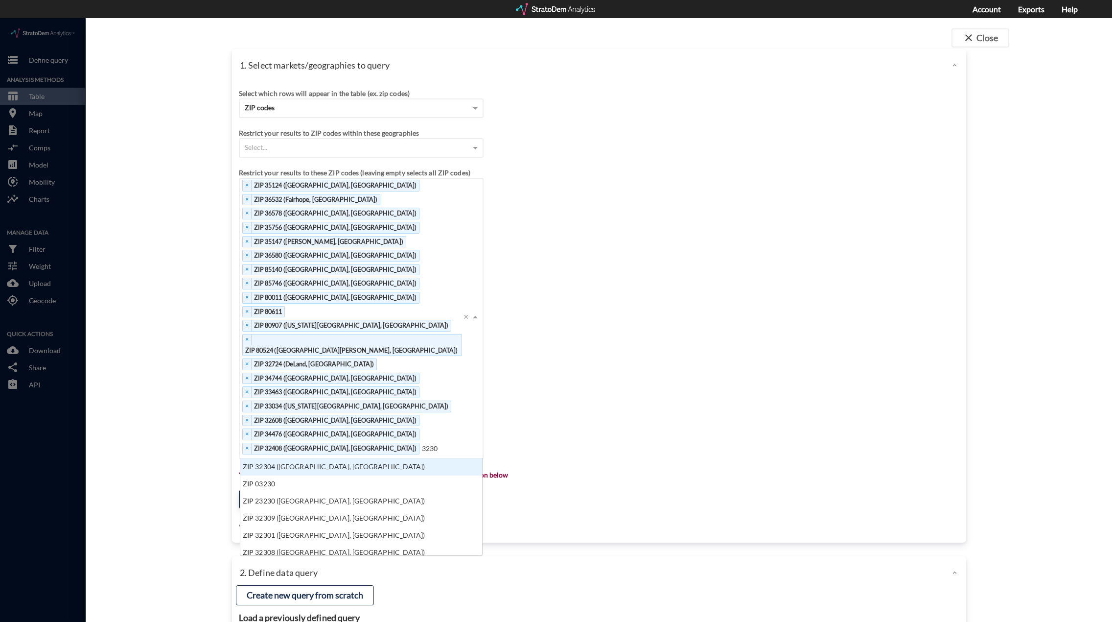
type input "32305"
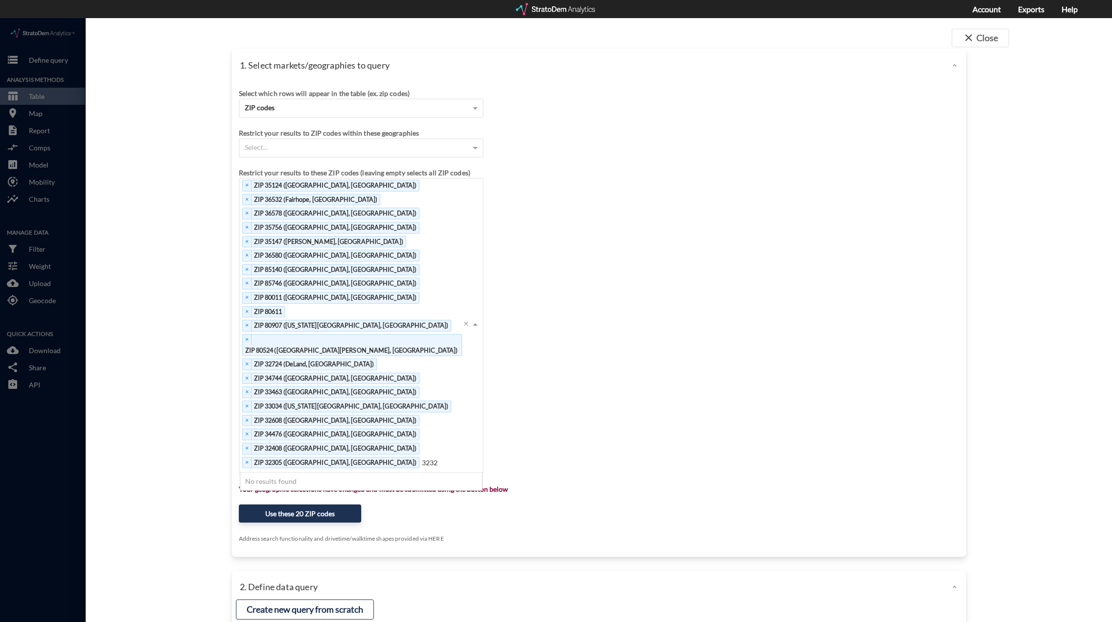
type input "32327"
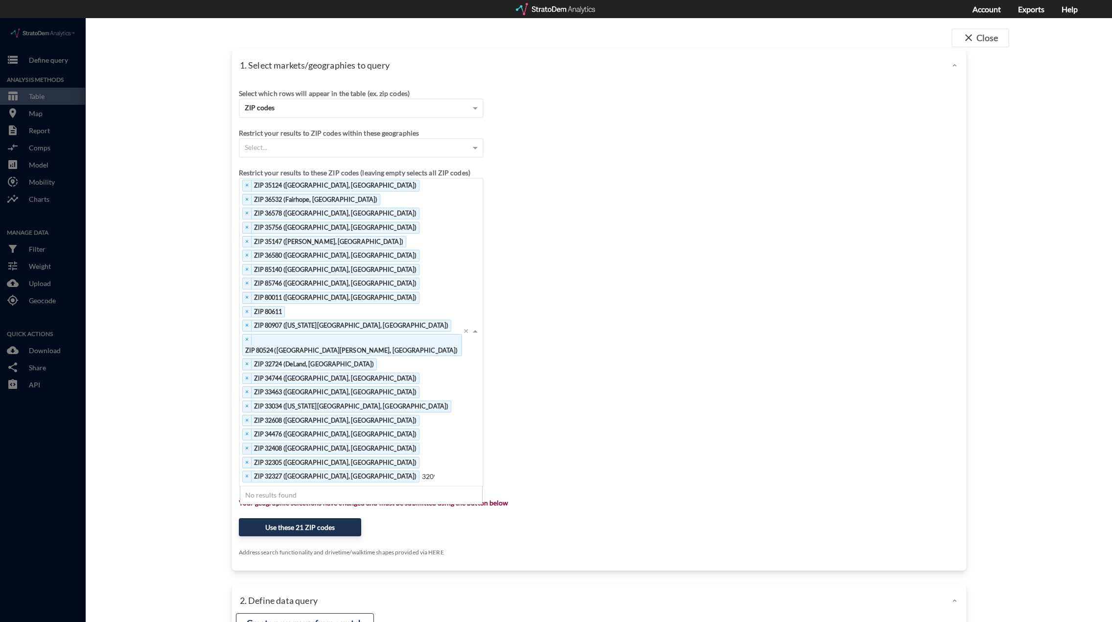
type input "32097"
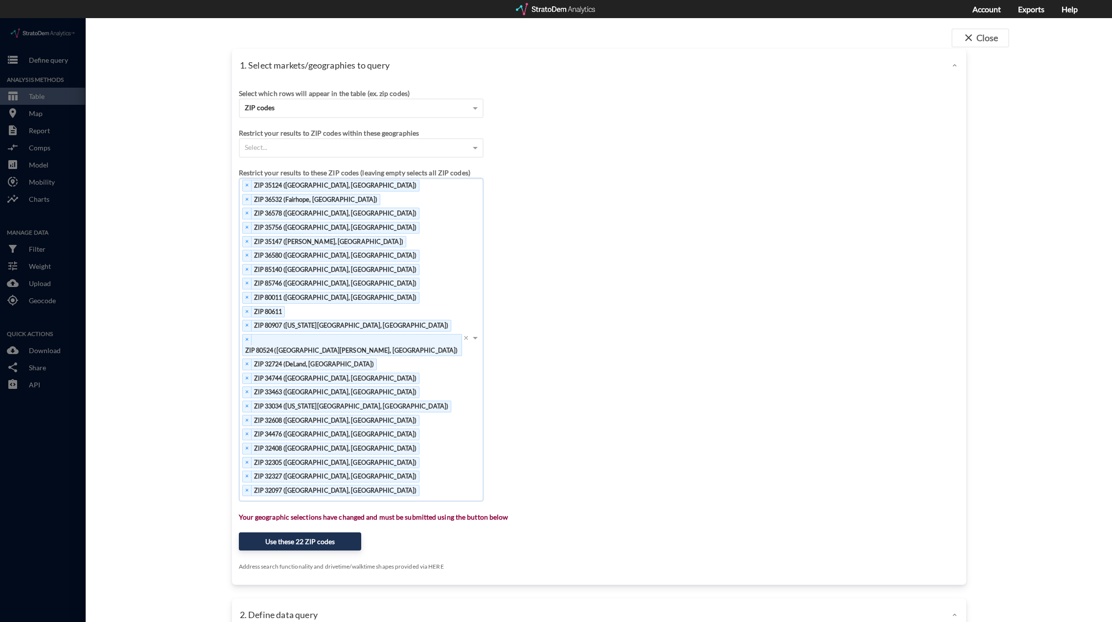
click div "× ZIP 35124 (Pelham, AL) × ZIP 36532 (Fairhope, AL) × ZIP 36578 (Stapleton, AL)…"
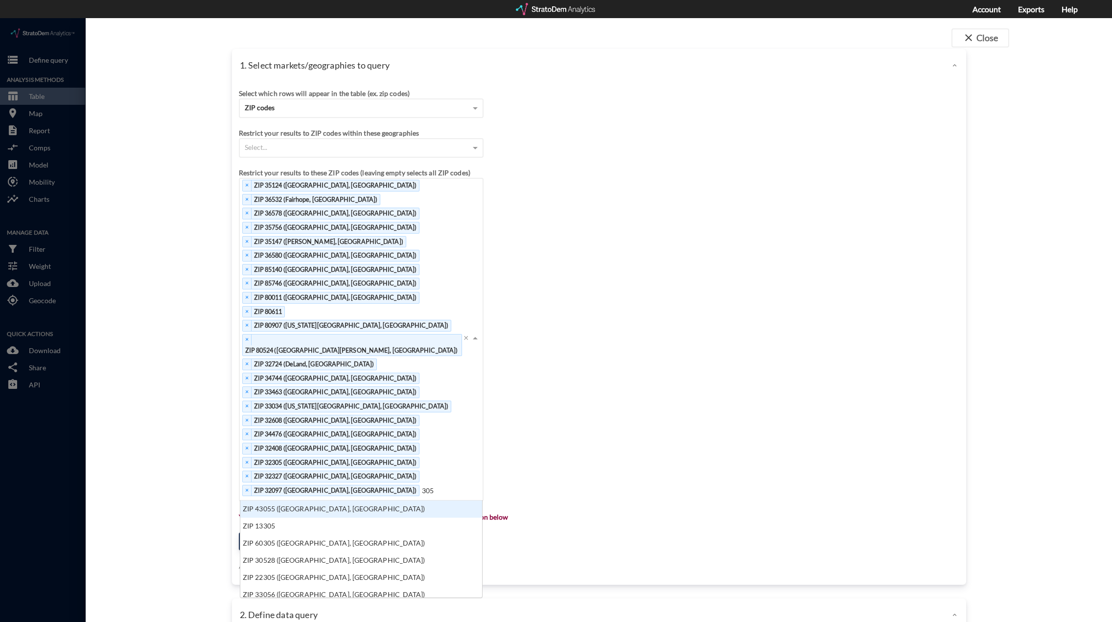
scroll to position [8, 6]
type input "30501"
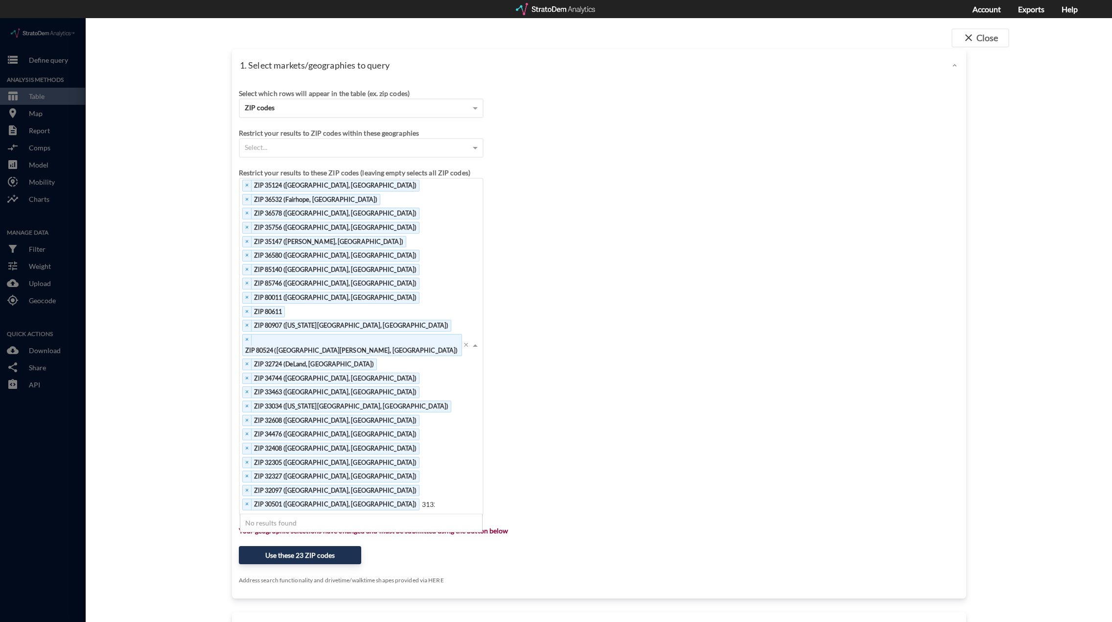
type input "31326"
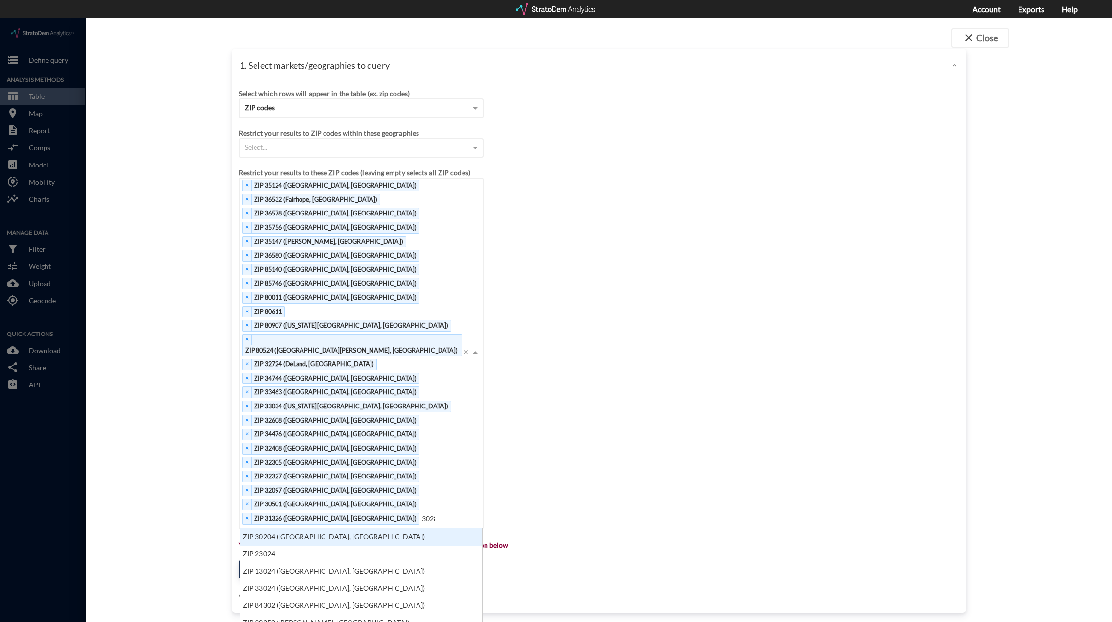
scroll to position [8, 6]
type input "30281"
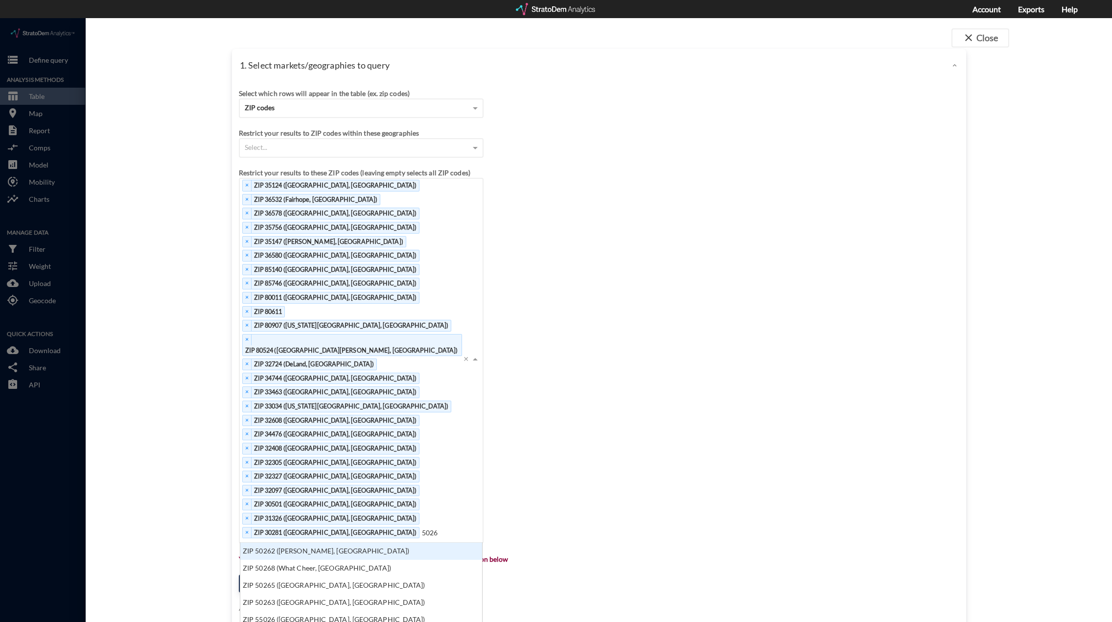
type input "50263"
type input "60543"
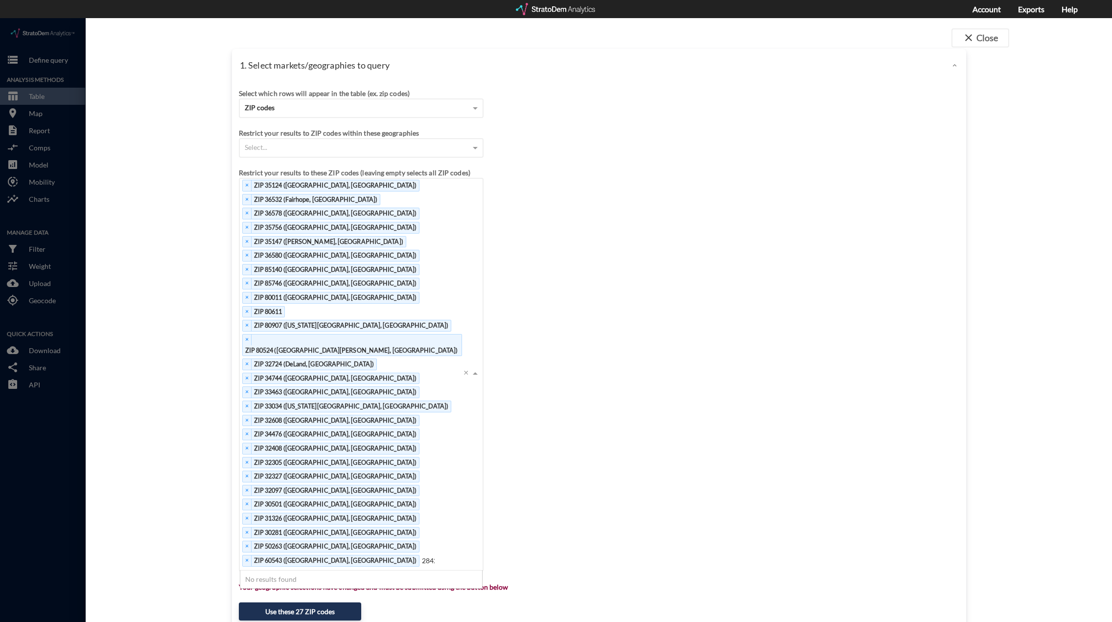
type input "28422"
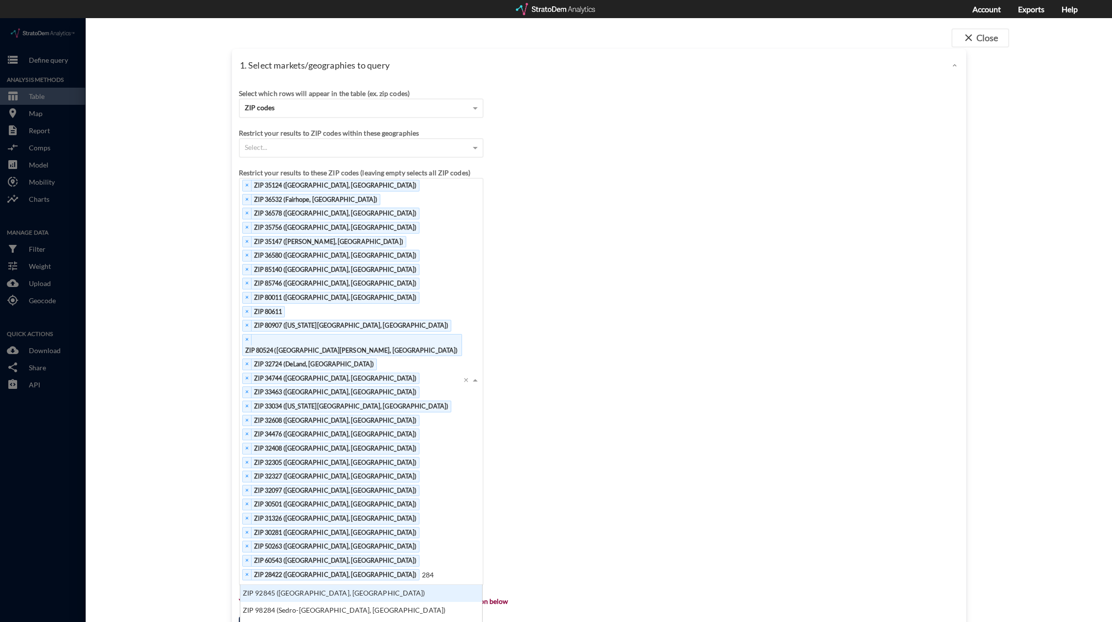
scroll to position [8, 6]
type input "28429"
type input "27526"
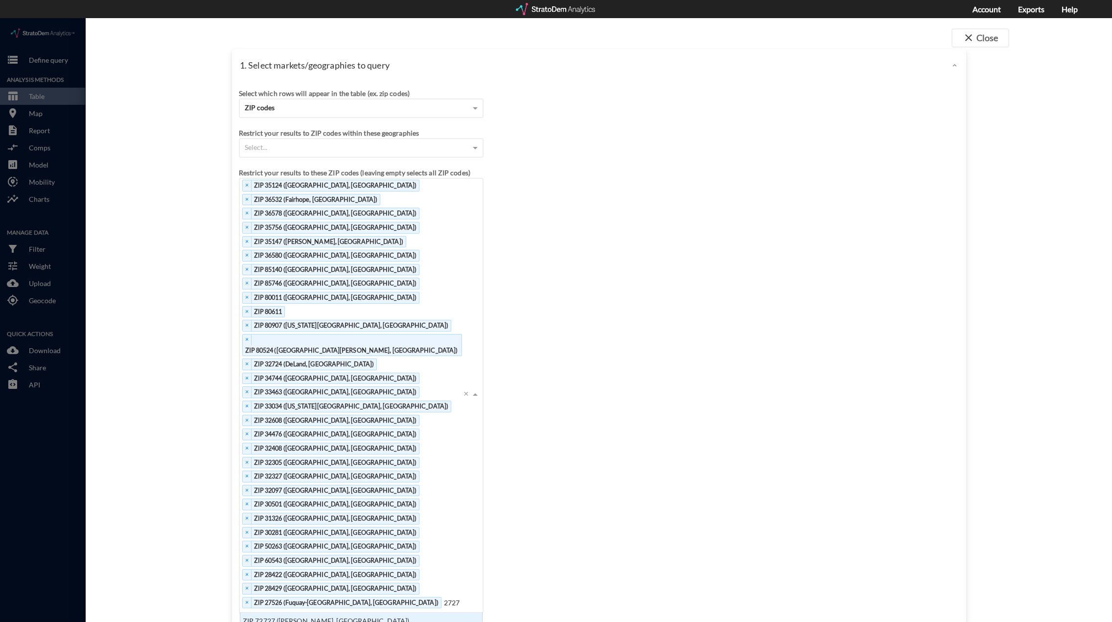
type input "27278"
type input "27332"
click div "× ZIP 35124 (Pelham, AL) × ZIP 36532 (Fairhope, AL) × ZIP 36578 (Stapleton, AL)…"
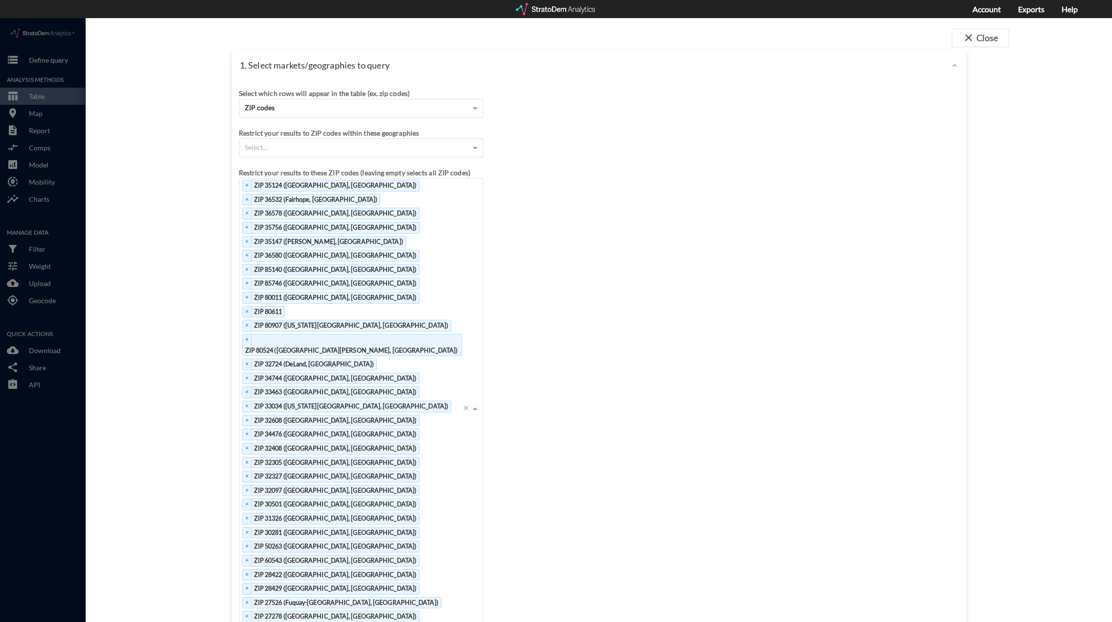
type input "27592"
type input "8081"
click div "× ZIP 35124 (Pelham, AL) × ZIP 36532 (Fairhope, AL) × ZIP 36578 (Stapleton, AL)…"
type input "08081"
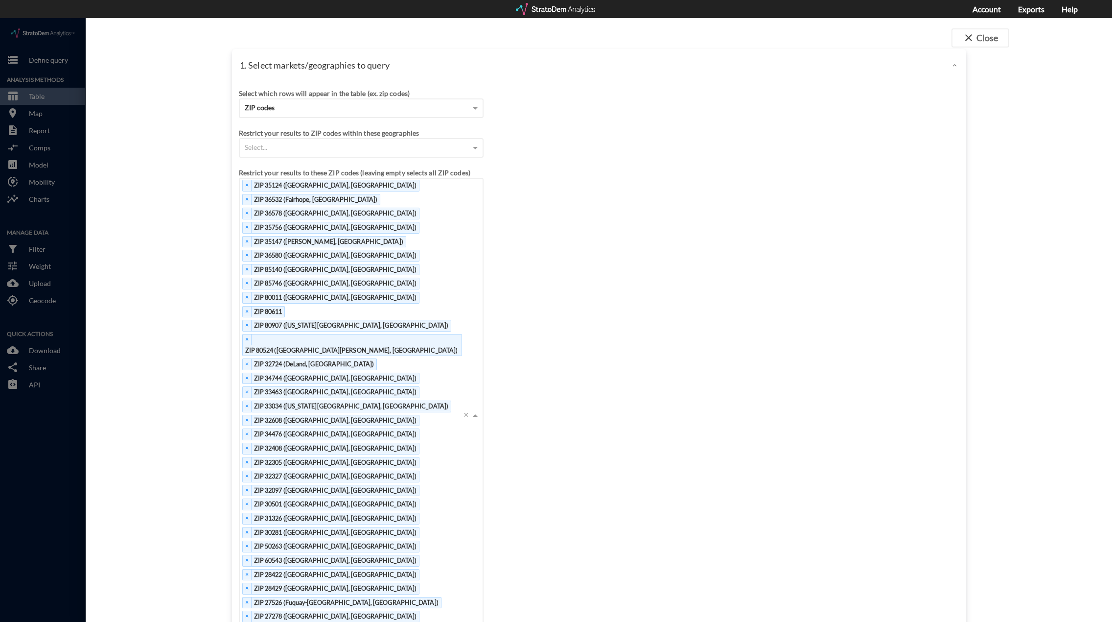
scroll to position [10, 236]
click div "× ZIP 35124 (Pelham, AL) × ZIP 36532 (Fairhope, AL) × ZIP 36578 (Stapleton, AL)…"
type input "87144"
type input "45103"
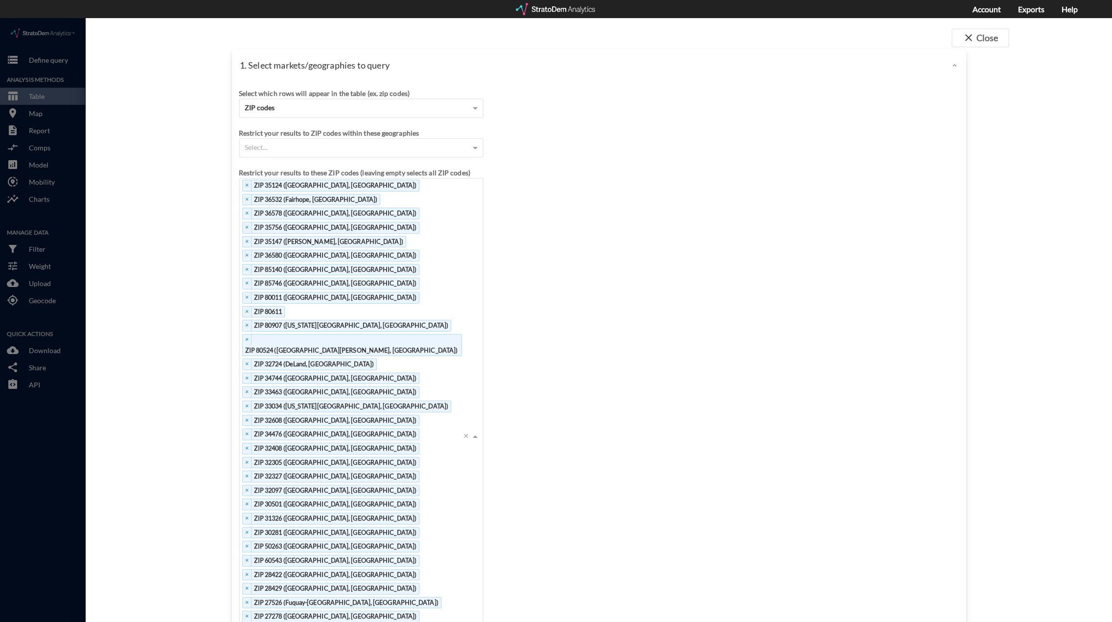
type input "43064"
type input "29621"
type input "29203"
type input "29061"
type input "29841"
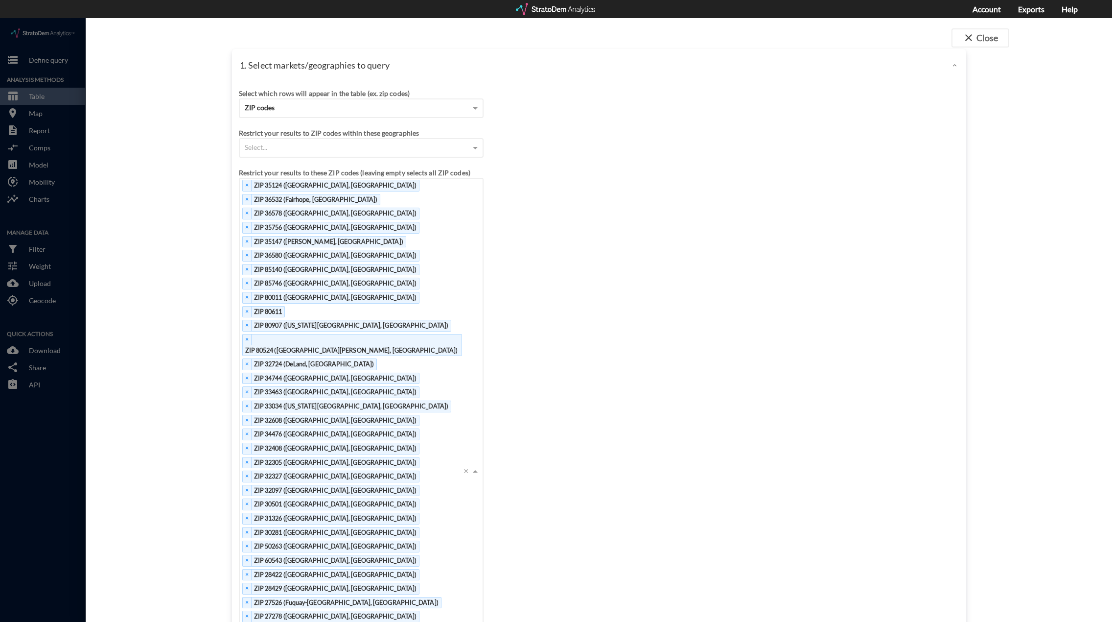
type input "37302"
type input "37323"
type input "37086"
type input "37091"
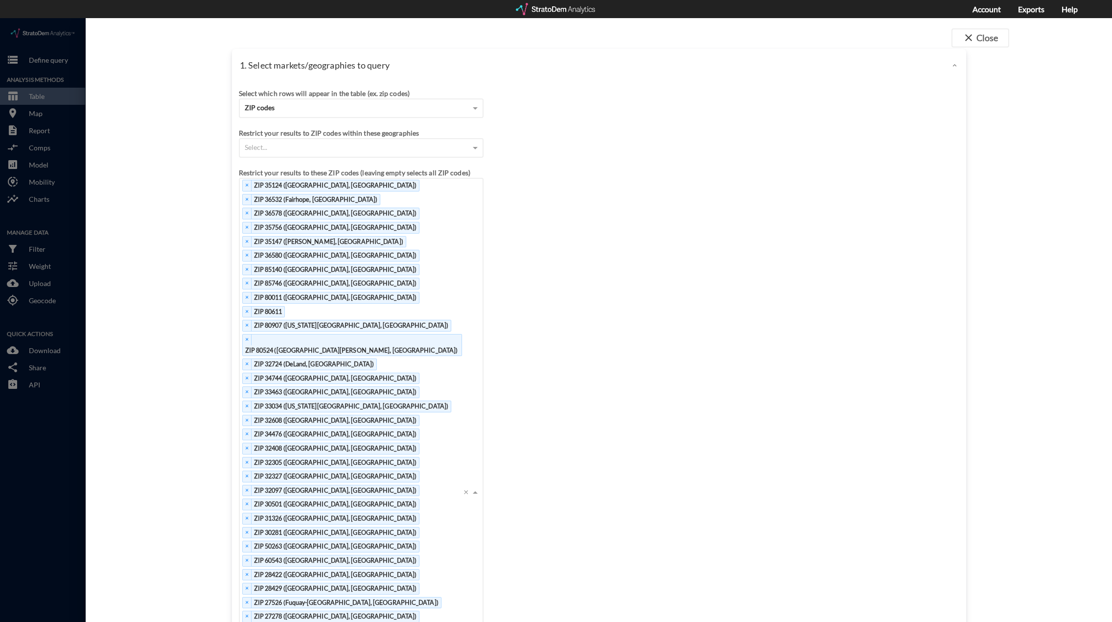
scroll to position [0, 0]
type input "75009"
type input "76052"
type input "77447"
type input "77573"
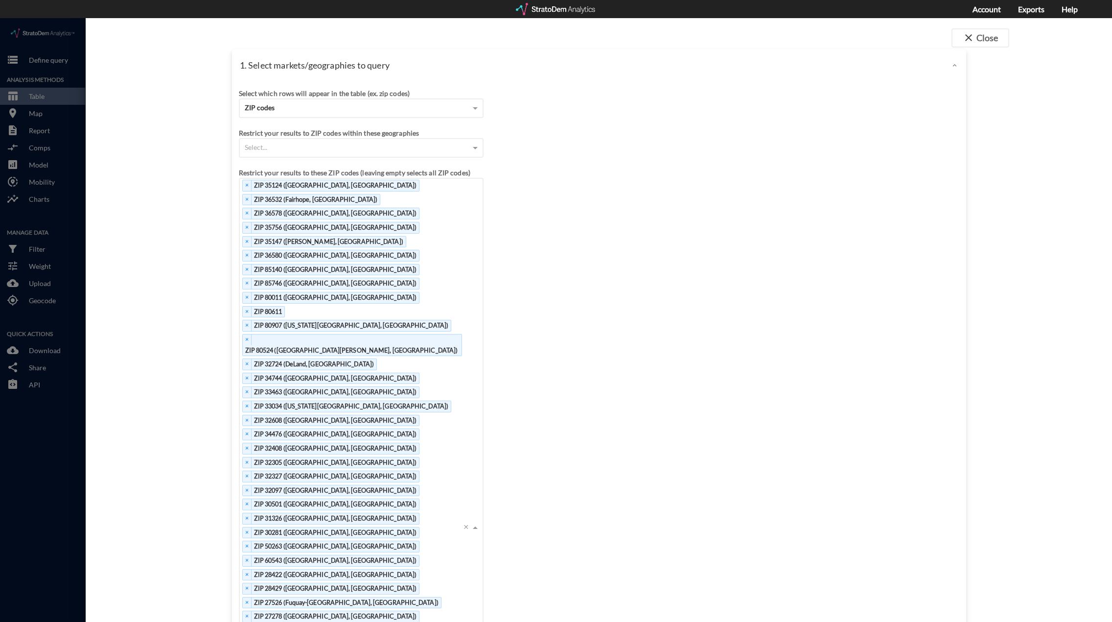
type input "75407"
type input "75069"
type input "77581"
type input "78073"
type input "24401"
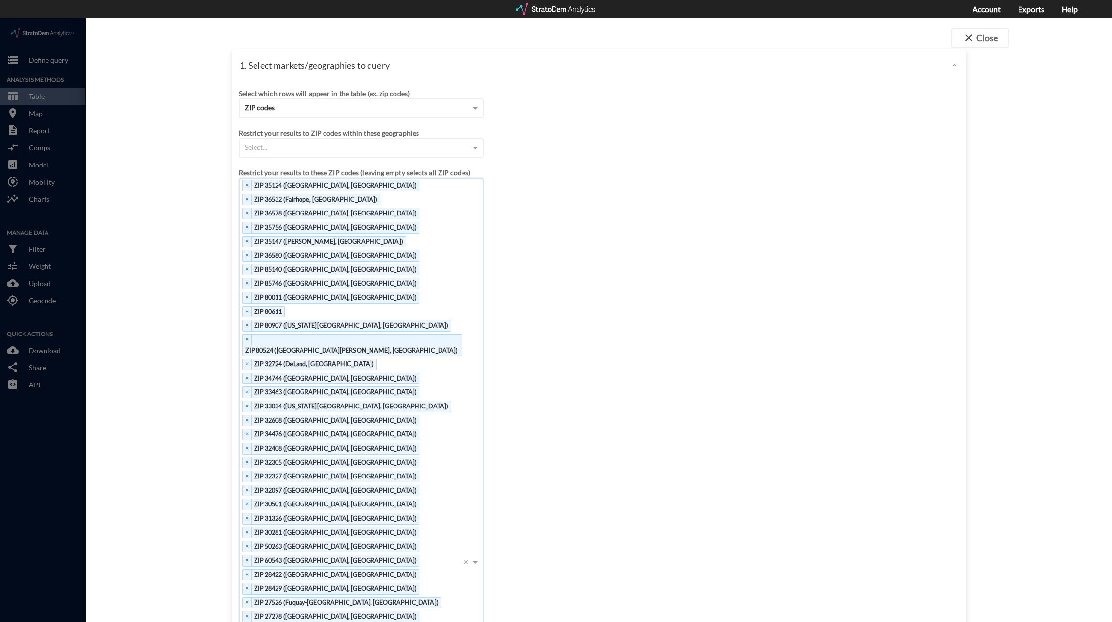
click div "Select which rows will appear in the table (ex. zip codes) ZIP codes Select a p…"
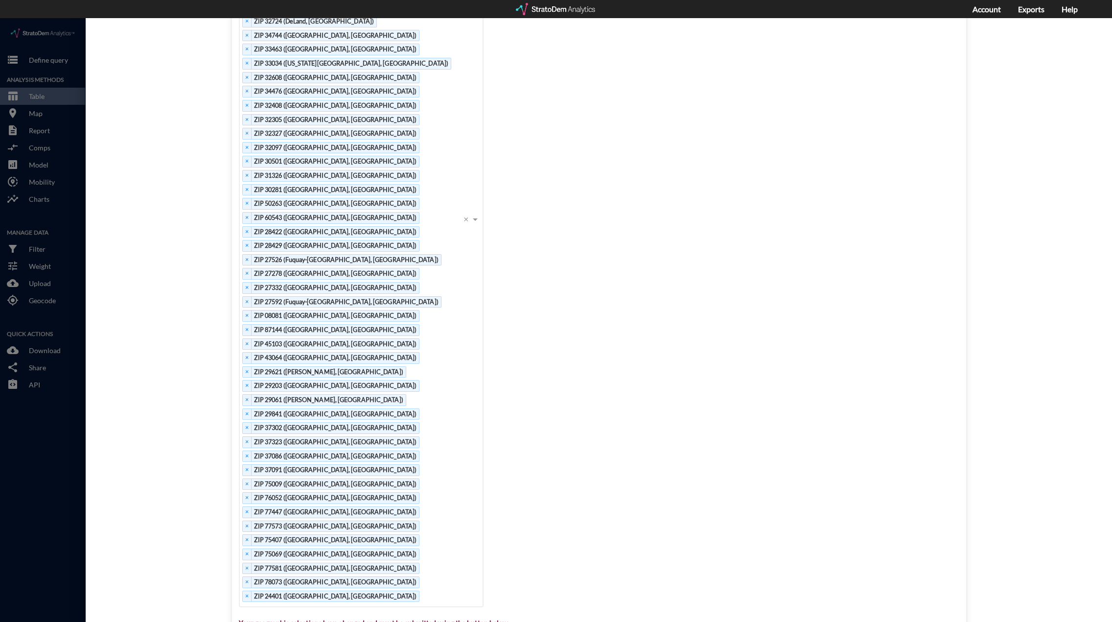
click button "Use these 54 ZIP codes"
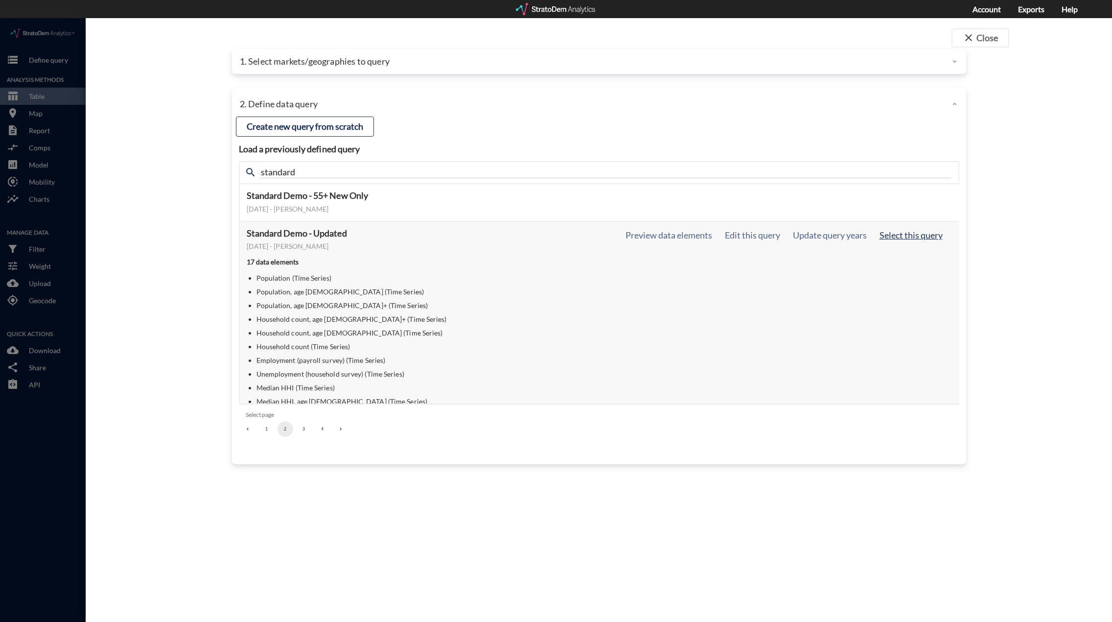
click button "Select this query"
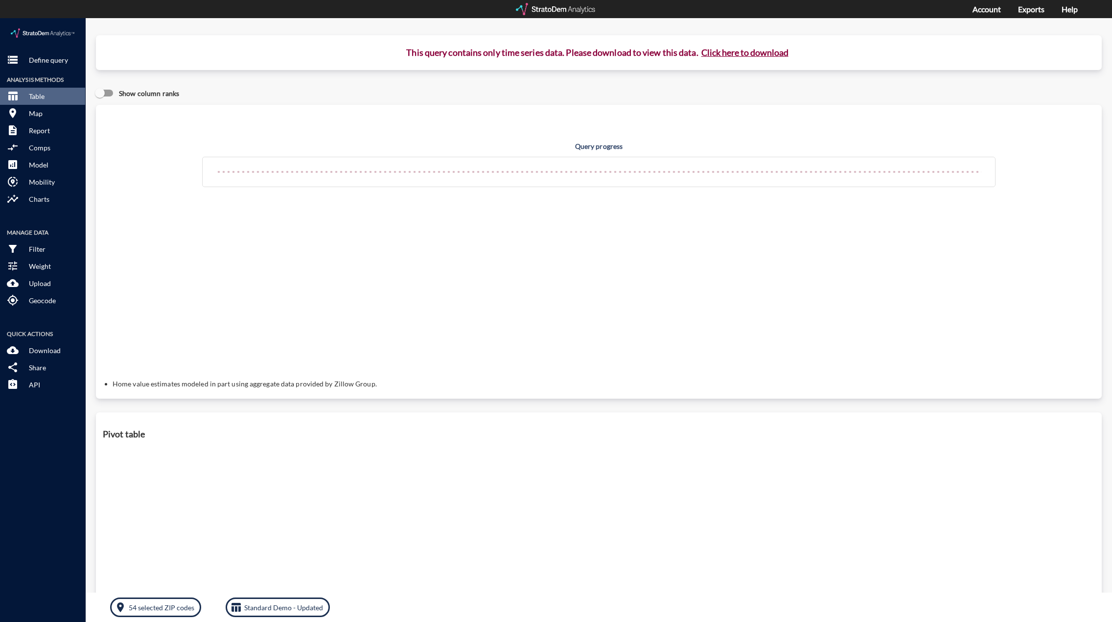
click button "Click here to download"
click link "Exports manager"
drag, startPoint x: 918, startPoint y: 88, endPoint x: 662, endPoint y: 56, distance: 258.0
click button "X"
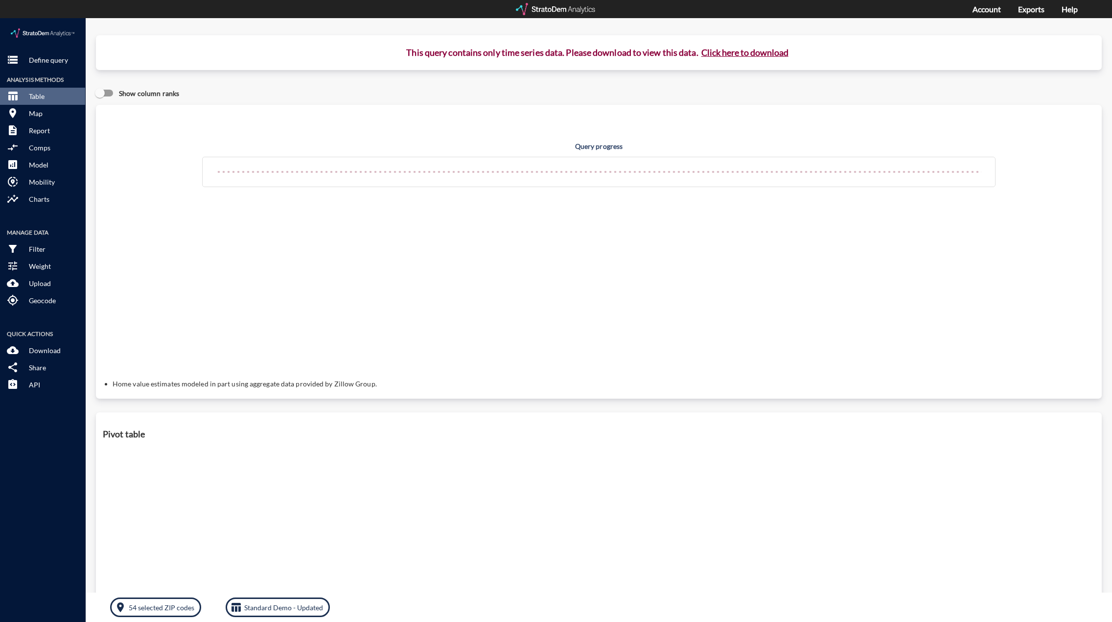
click div "Query progress Home value estimates modeled in part using aggregate data provid…"
click p "Standard Demo - Updated"
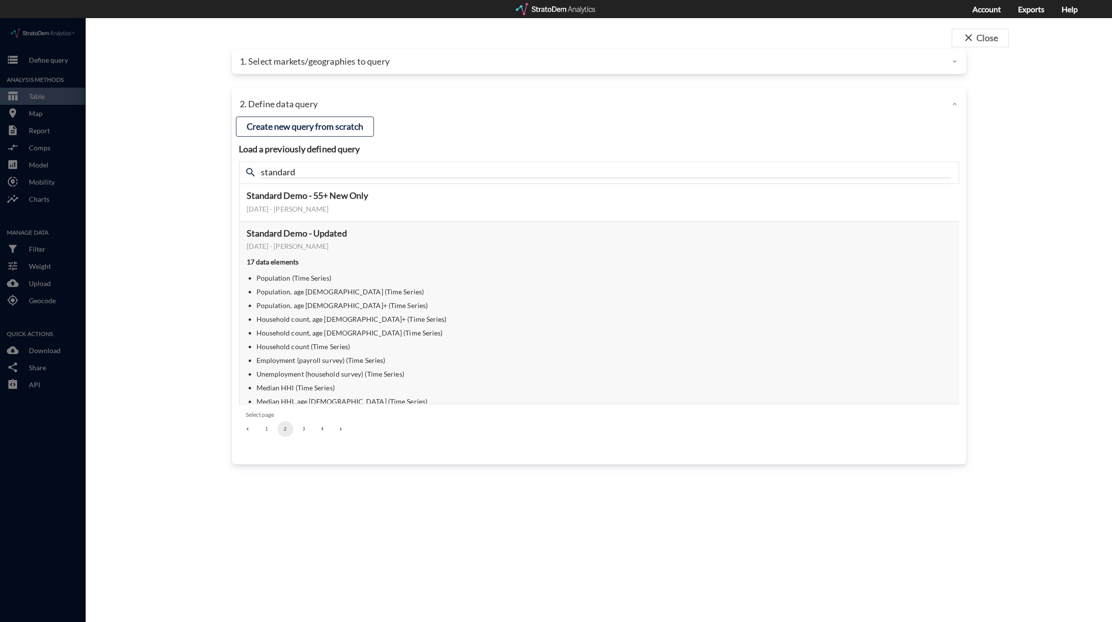
click div "1. Select markets/geographies to query"
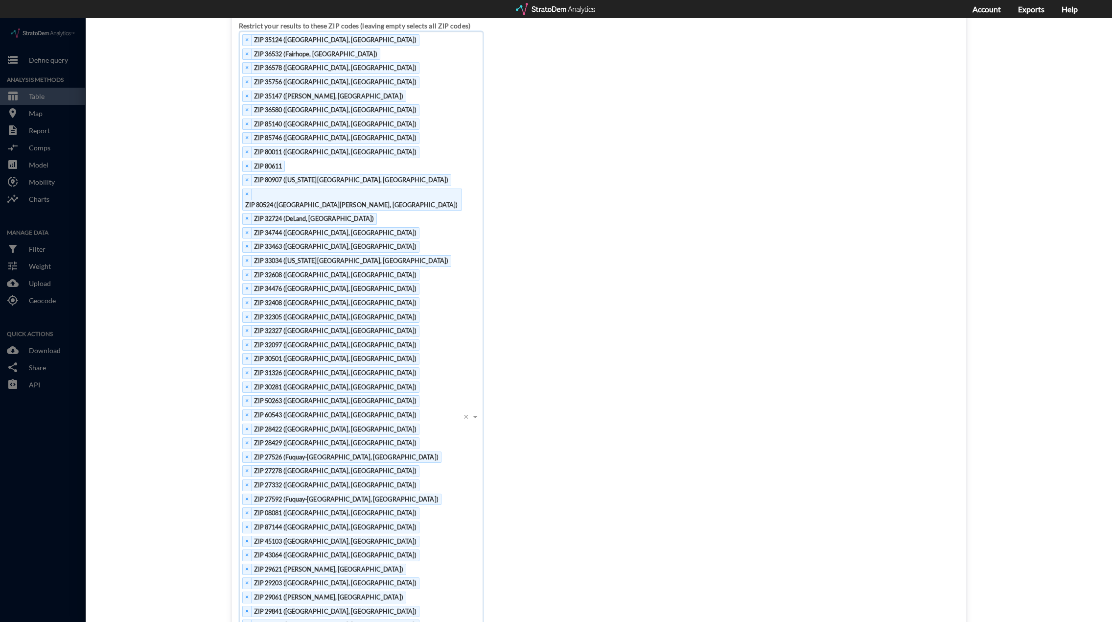
scroll to position [1, 0]
click div "× ZIP 35124 (Pelham, AL) × ZIP 36532 (Fairhope, AL) × ZIP 36578 (Stapleton, AL)…"
drag, startPoint x: 421, startPoint y: 379, endPoint x: 361, endPoint y: 80, distance: 305.0
click html "/vantagepoint/us/-1 storage Define query Analysis Methods table_chart Table roo…"
click span
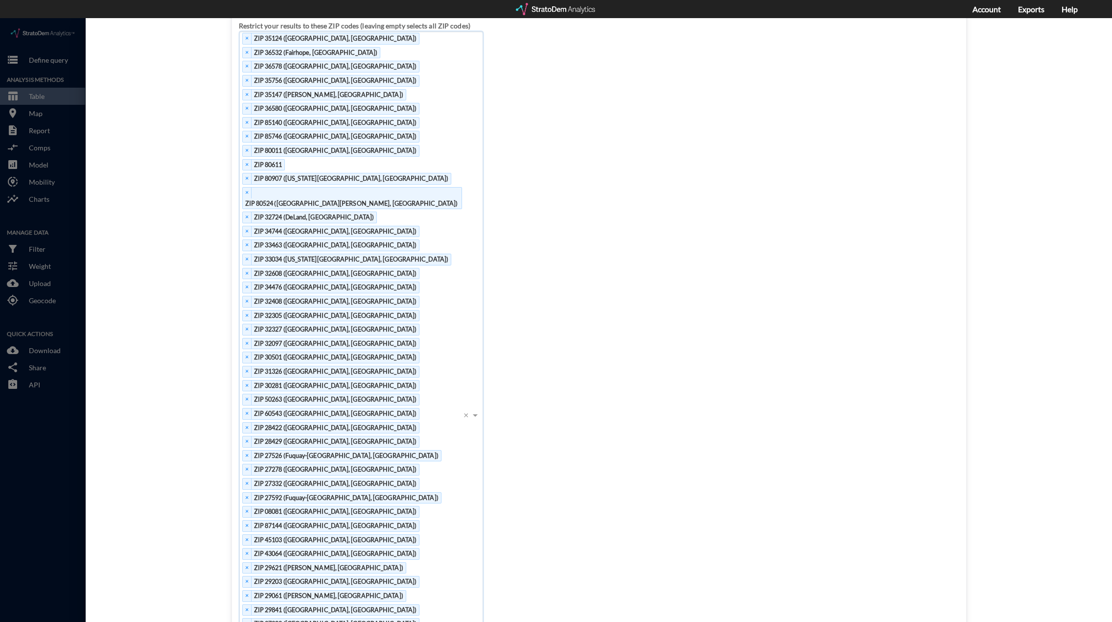
click div "Restrict your results to these ZIP codes (leaving empty selects all ZIP codes) …"
click button "Use these 54 ZIP codes"
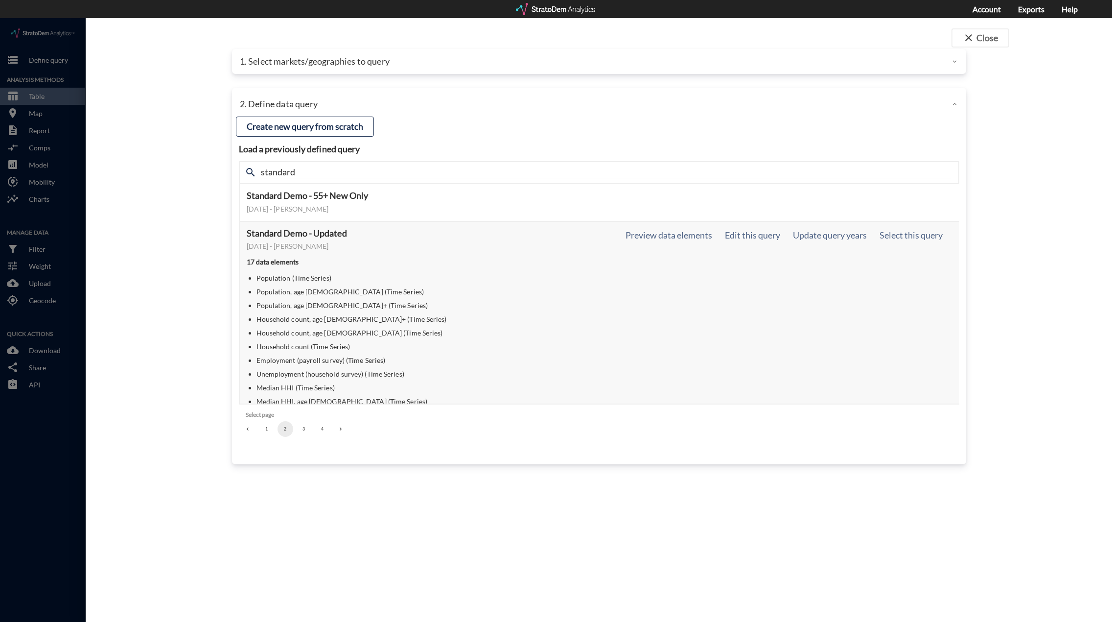
scroll to position [0, 0]
click button "Select this query"
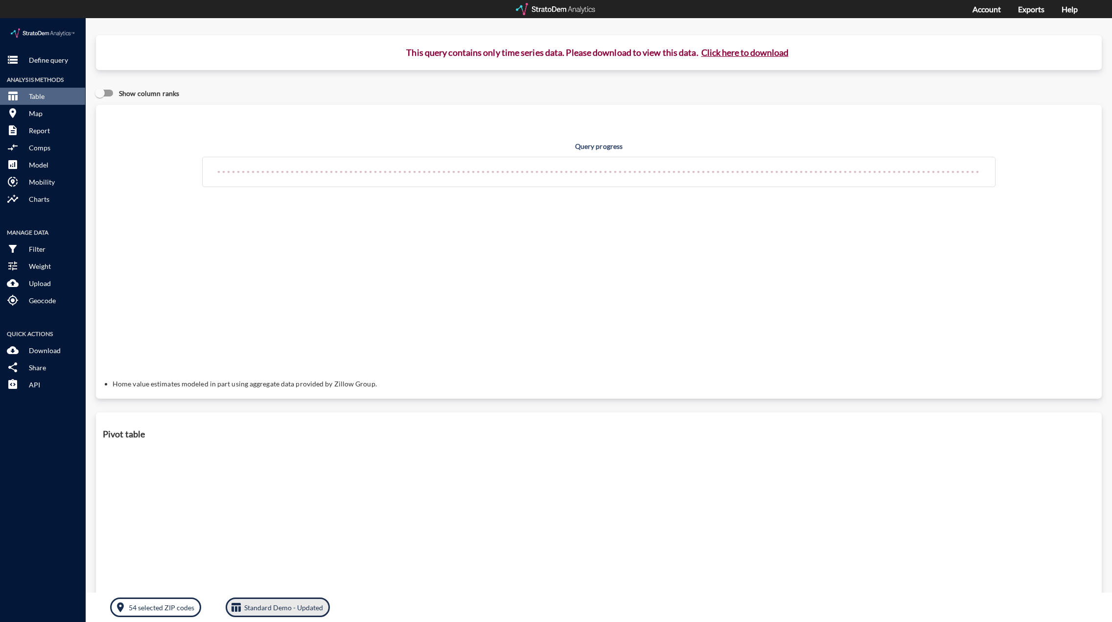
click p "Standard Demo - Updated"
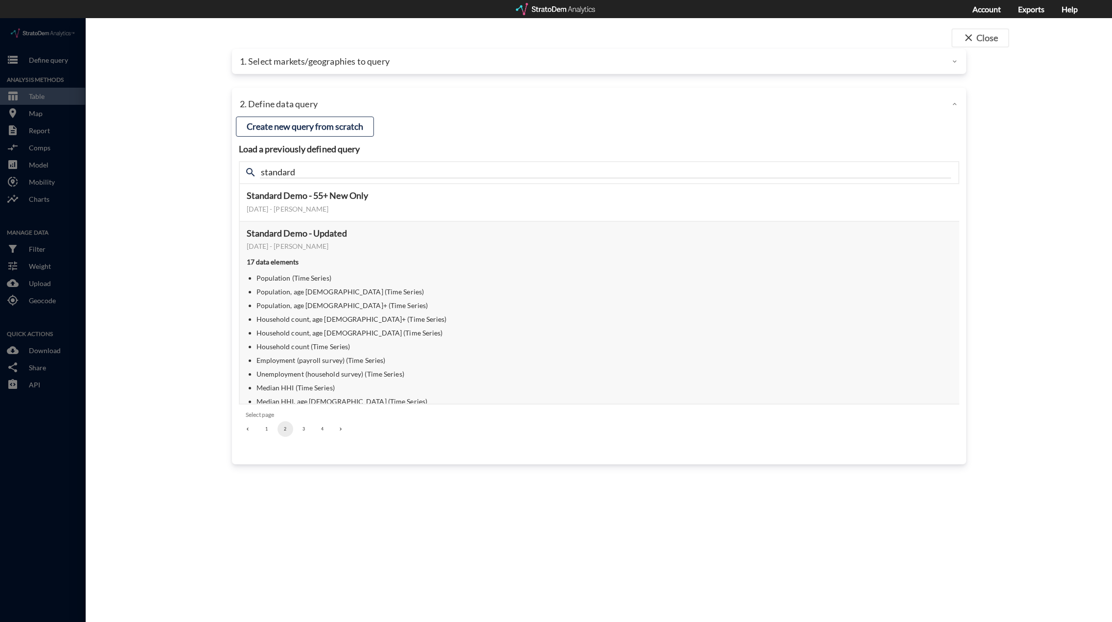
click button "1"
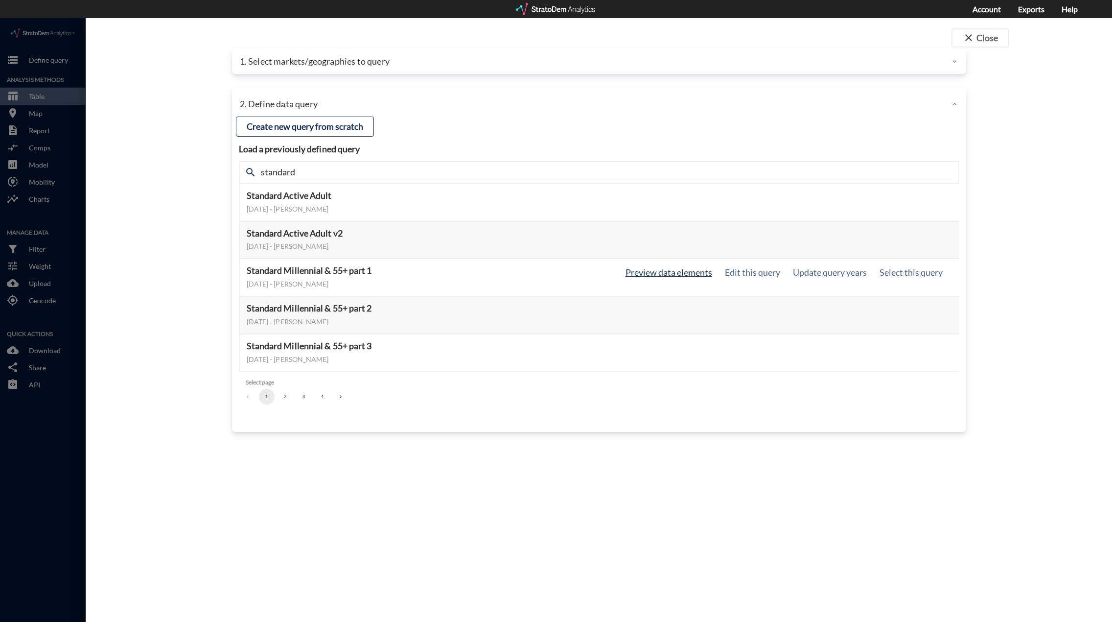
click button "Preview data elements"
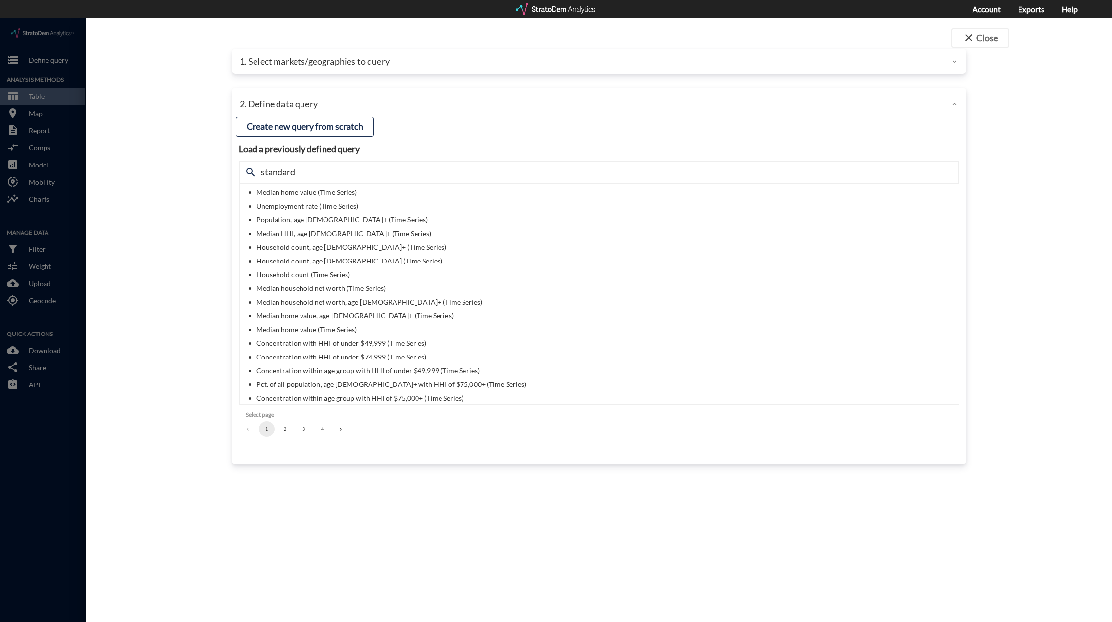
scroll to position [49, 0]
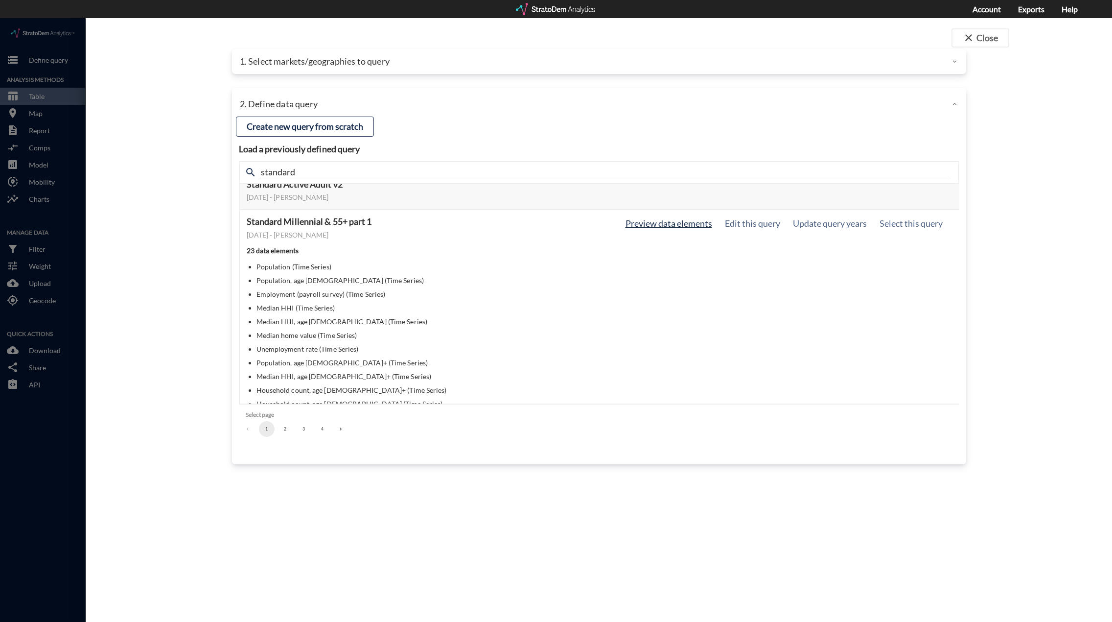
click button "Preview data elements"
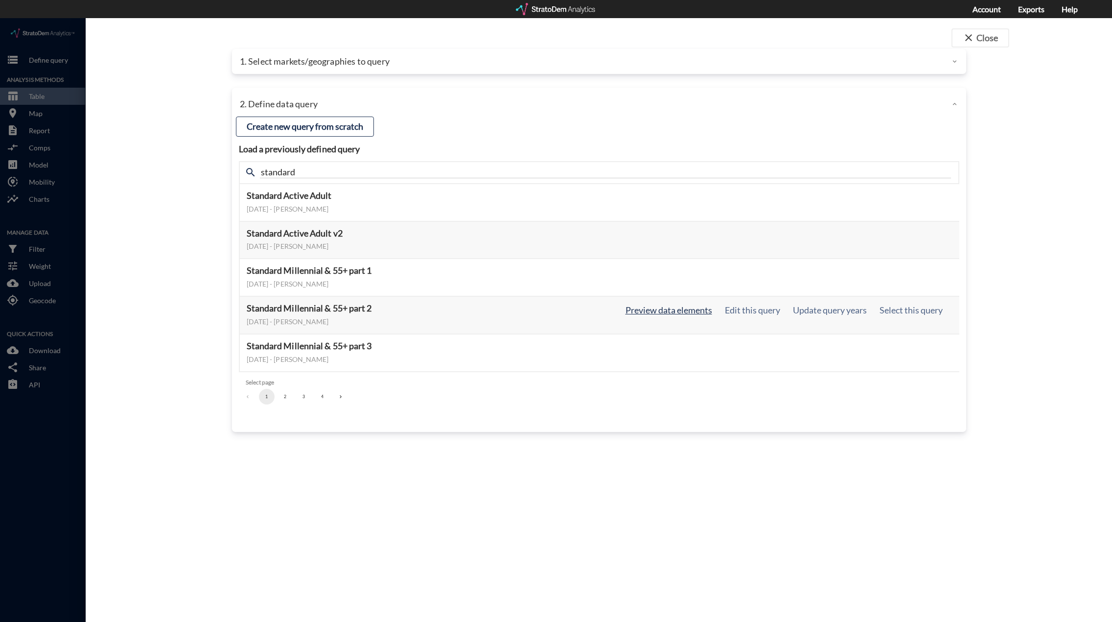
click button "Preview data elements"
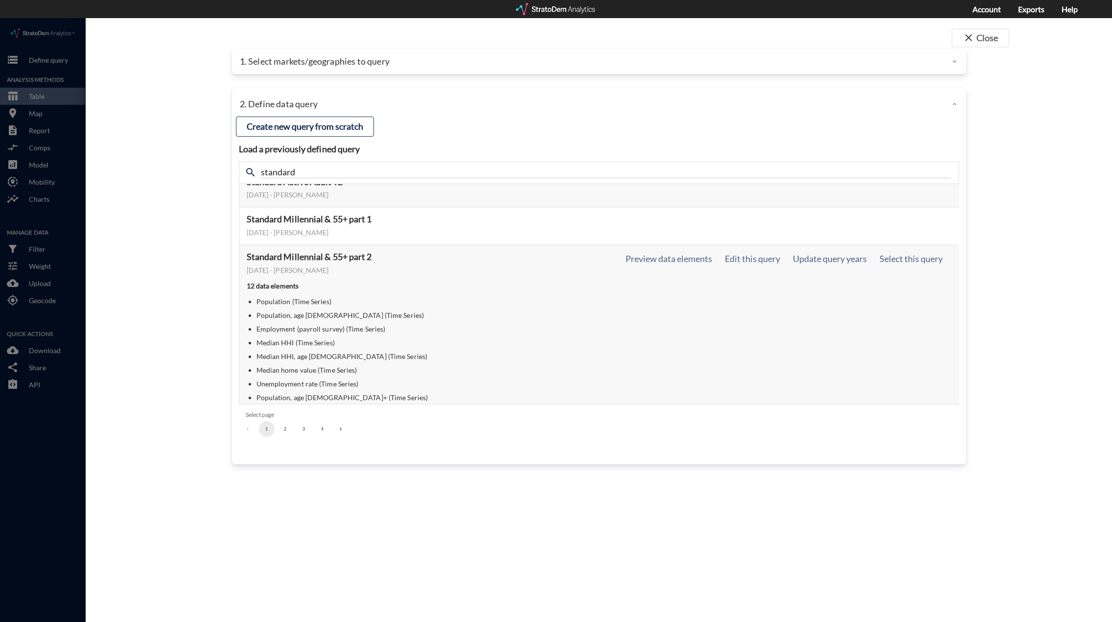
scroll to position [49, 0]
click button "Select this query"
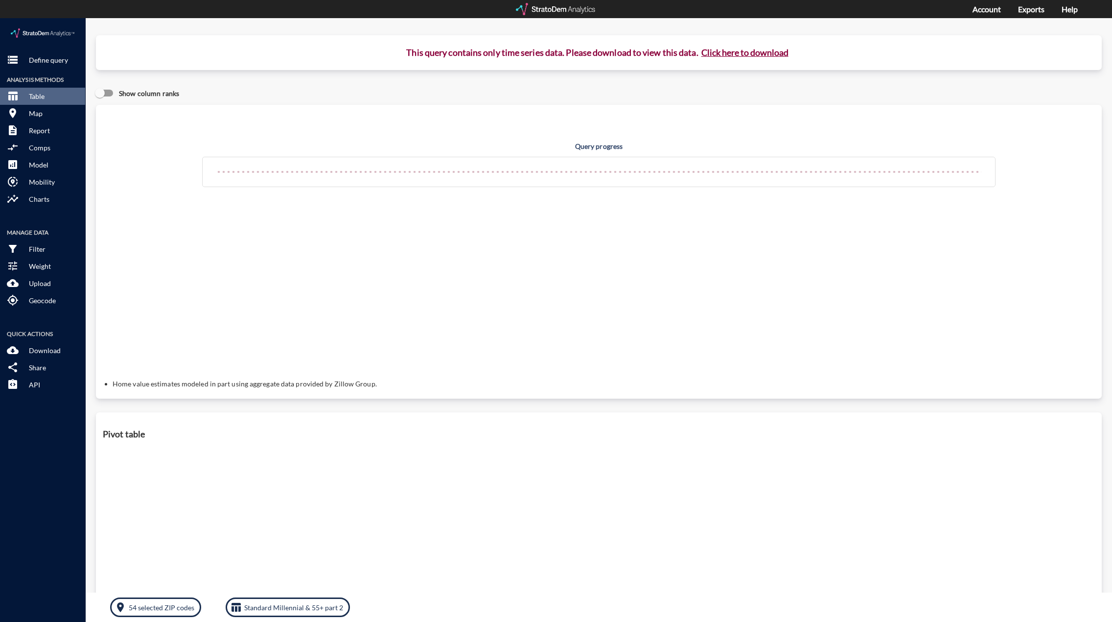
click h4 "Query progress"
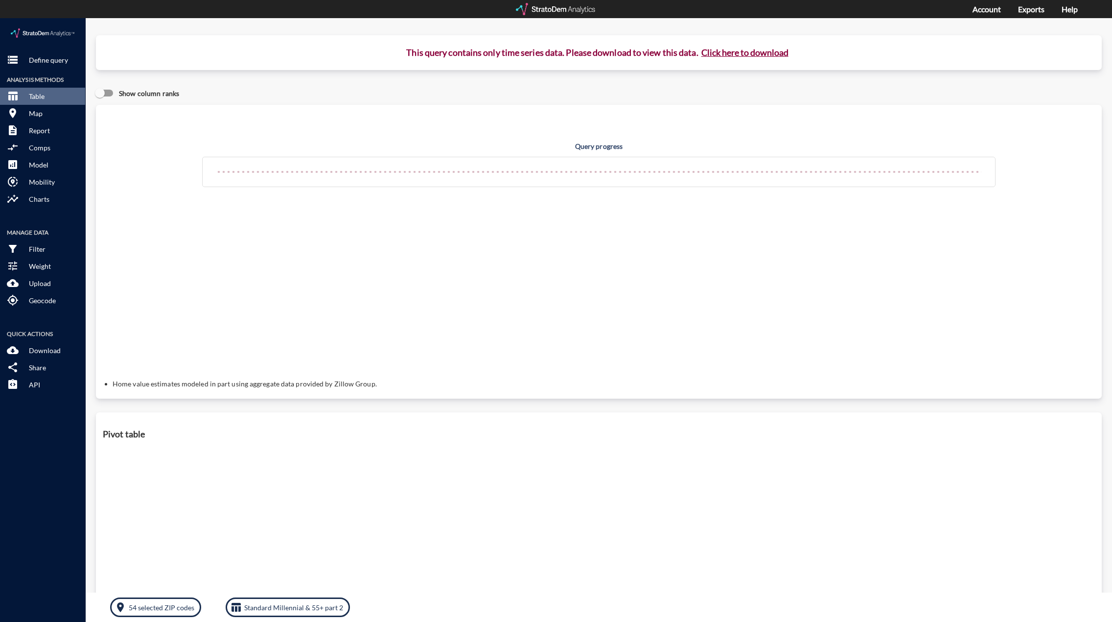
drag, startPoint x: 633, startPoint y: 129, endPoint x: 438, endPoint y: 109, distance: 196.3
click h4 "Query progress"
click p "Table"
drag, startPoint x: 927, startPoint y: 110, endPoint x: 810, endPoint y: 22, distance: 146.7
click div "Query progress Home value estimates modeled in part using aggregate data provid…"
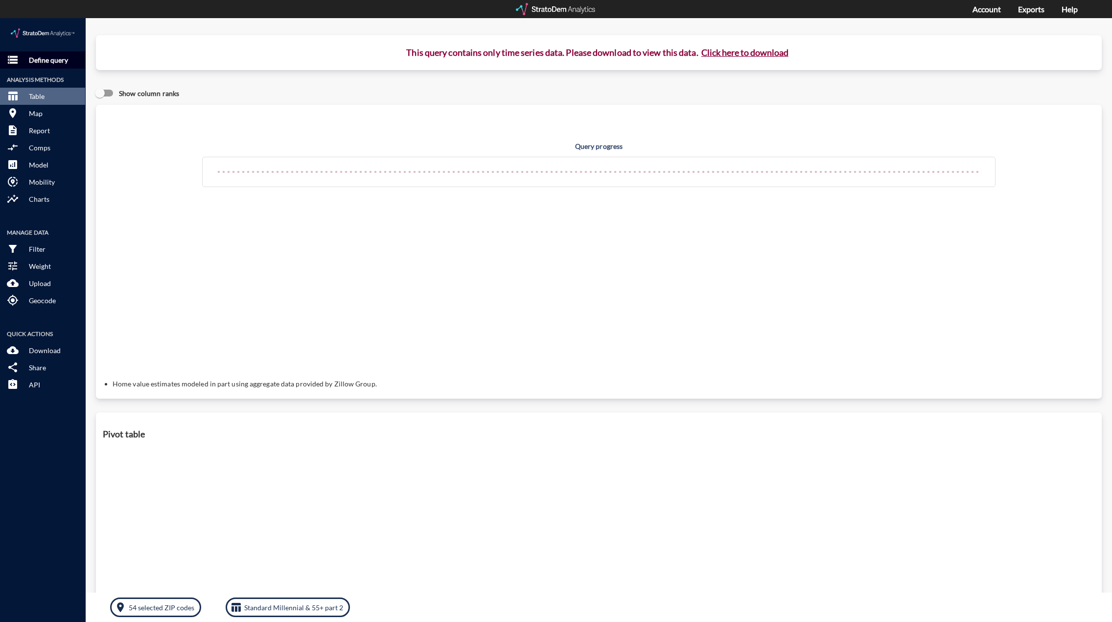
click p "Define query"
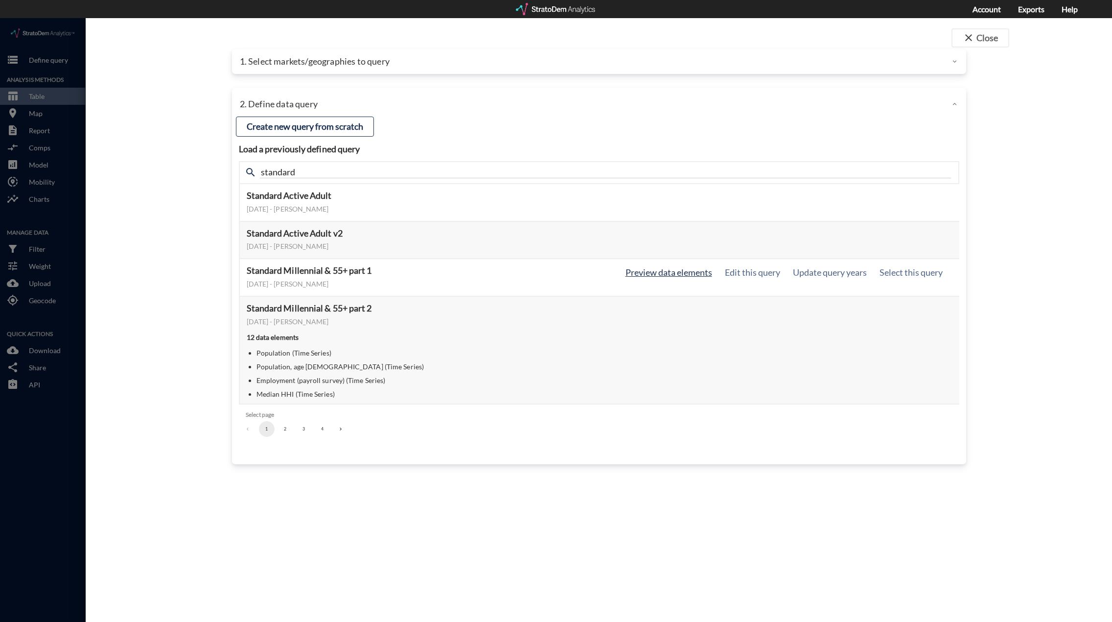
click button "Preview data elements"
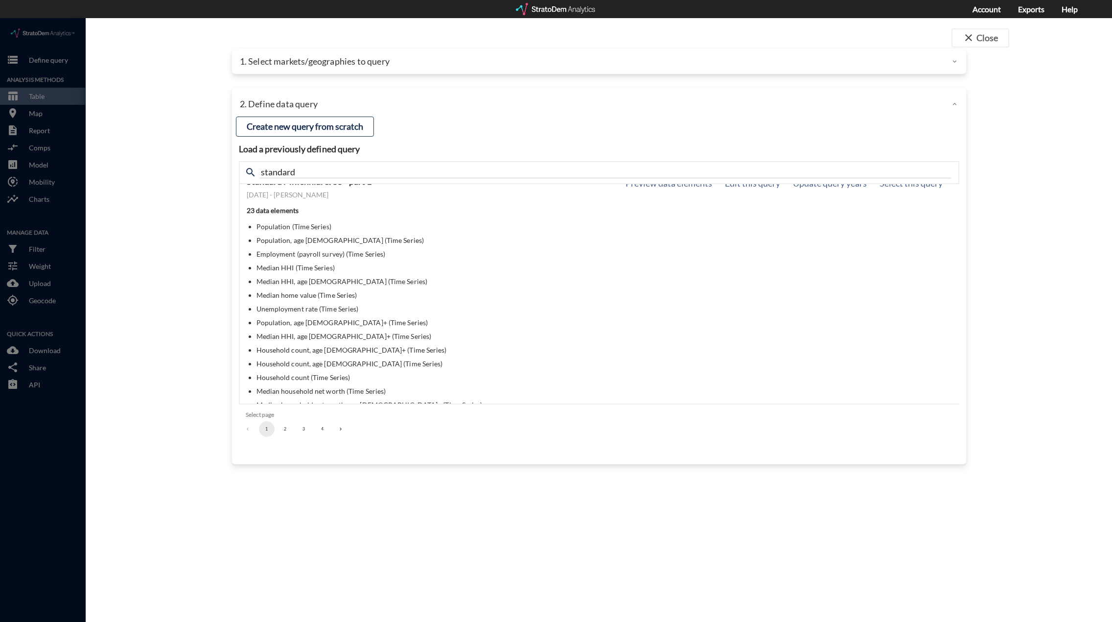
scroll to position [0, 0]
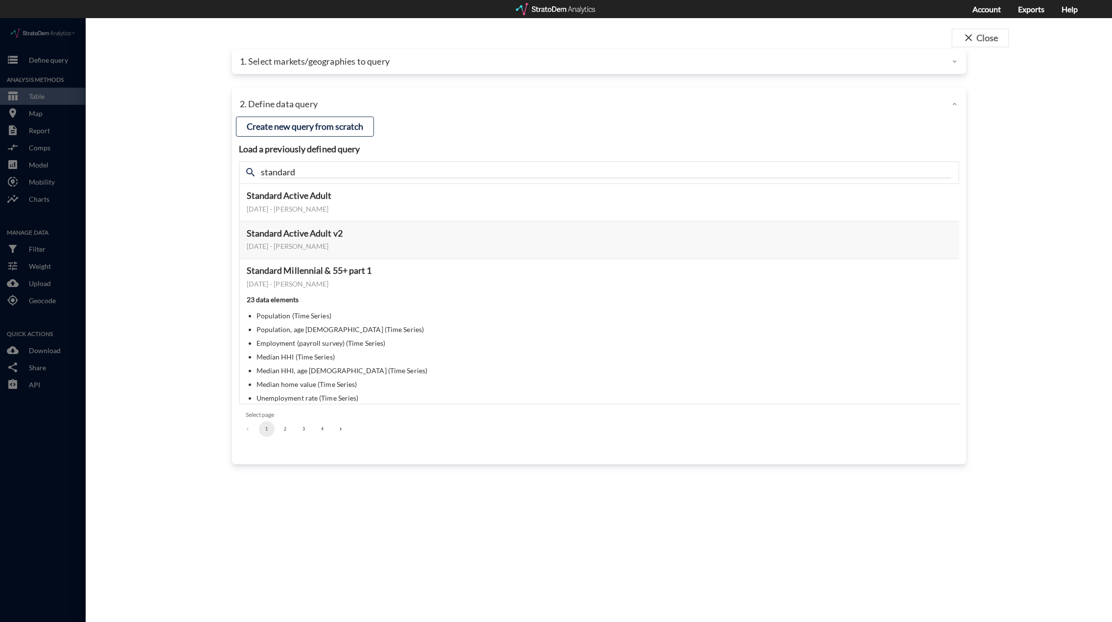
click p "1. Select markets/geographies to query"
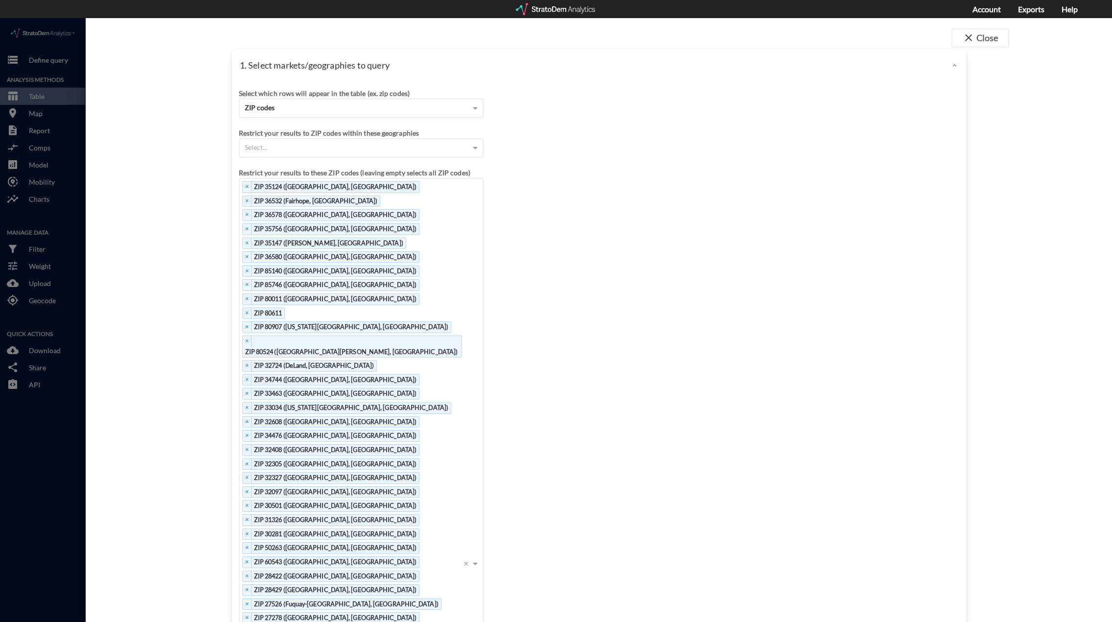
click button "Use these 54 ZIP codes"
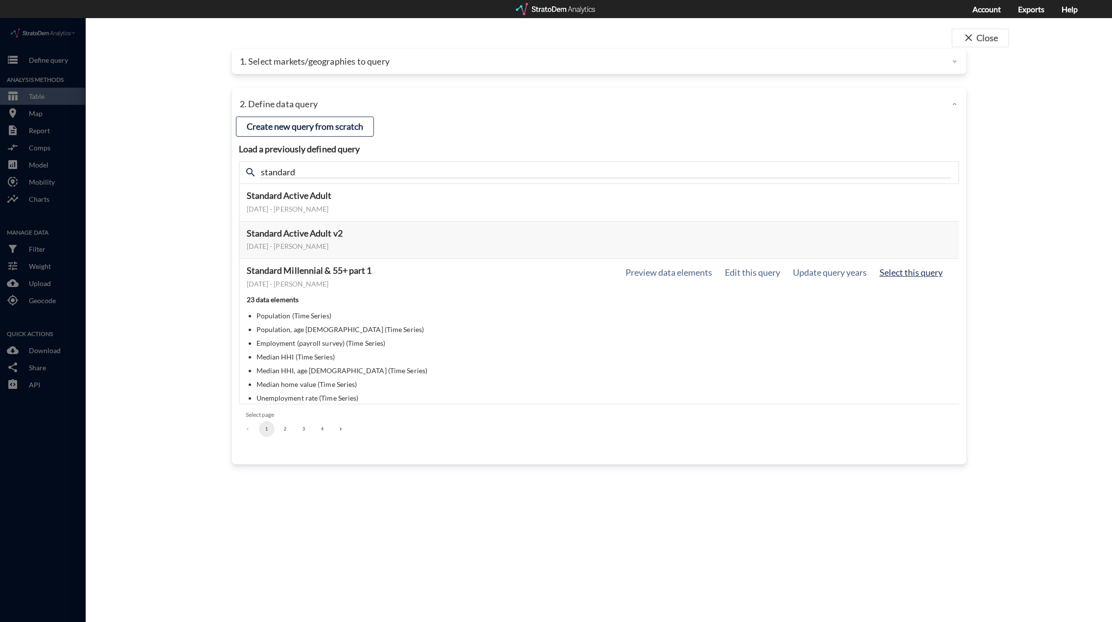
click button "Select this query"
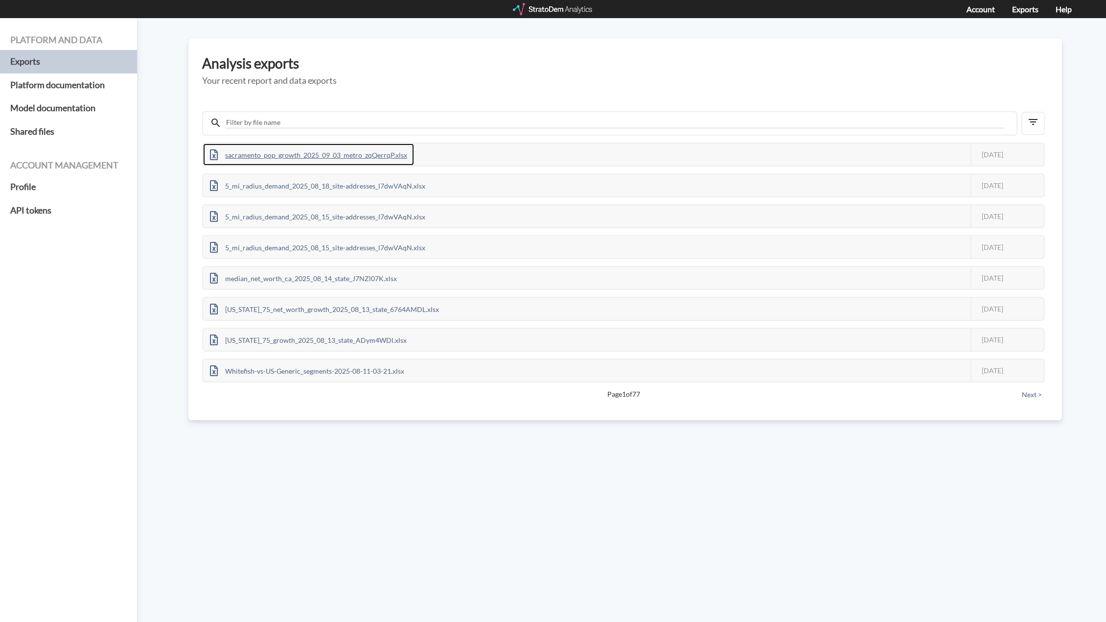
click at [349, 153] on div "sacramento_pop_growth_2025_09_03_metro_zqQerrqP.xlsx" at bounding box center [308, 154] width 211 height 22
click at [362, 88] on div "Analysis exports Your recent report and data exports sacramento_pop_growth_2025…" at bounding box center [625, 229] width 874 height 381
